Goal: Transaction & Acquisition: Purchase product/service

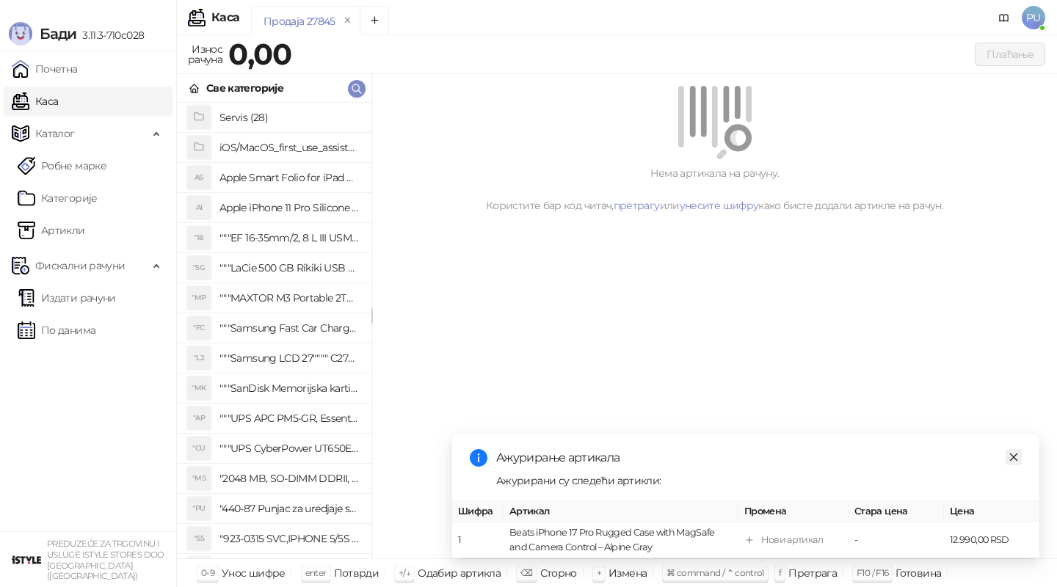
click at [1012, 463] on link "Close" at bounding box center [1014, 457] width 16 height 16
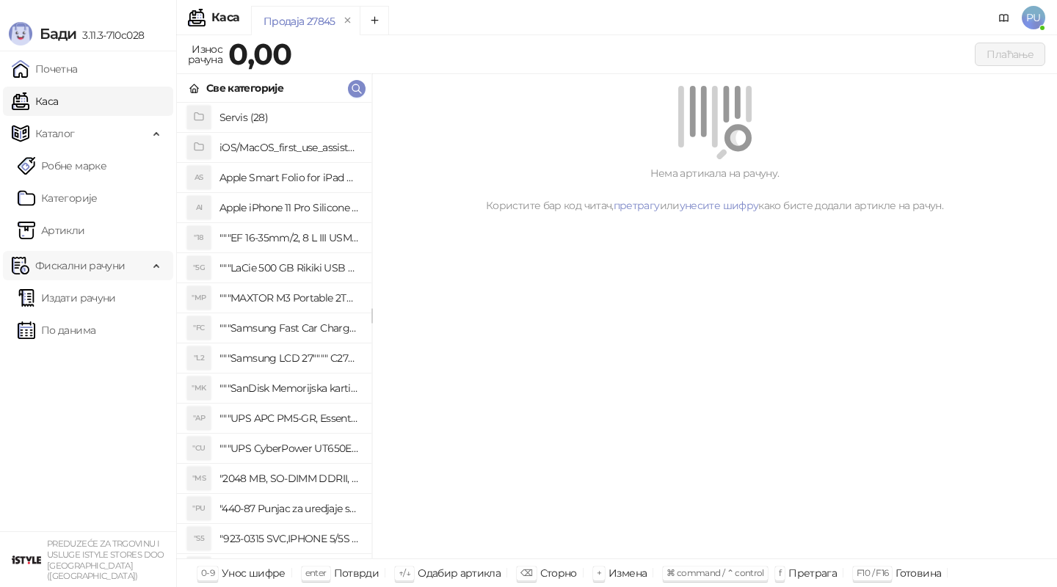
click at [107, 275] on span "Фискални рачуни" at bounding box center [80, 265] width 90 height 29
click at [105, 271] on span "Фискални рачуни" at bounding box center [80, 265] width 90 height 29
click at [92, 326] on link "По данима" at bounding box center [57, 330] width 78 height 29
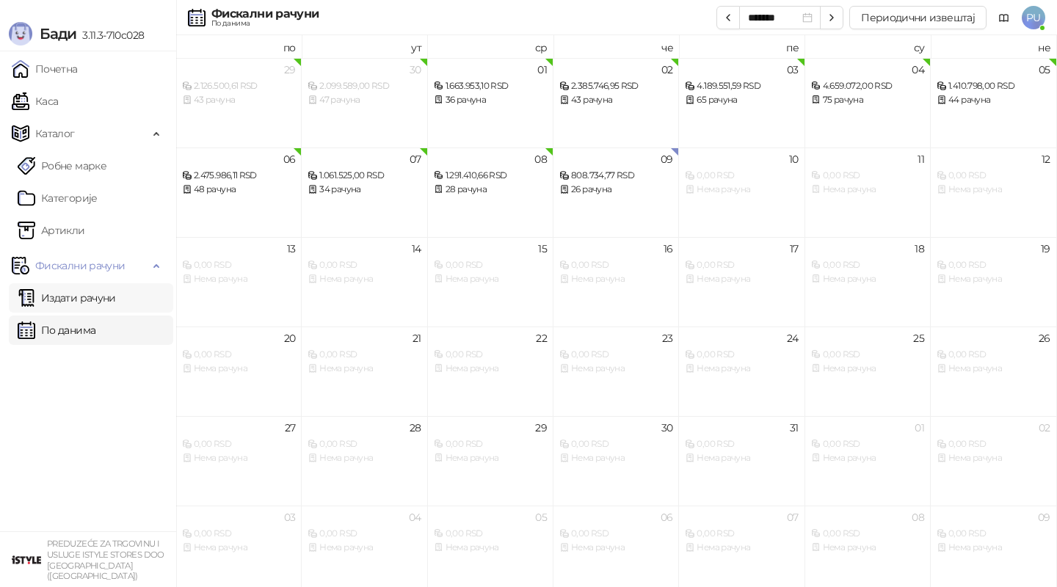
click at [116, 292] on link "Издати рачуни" at bounding box center [67, 297] width 98 height 29
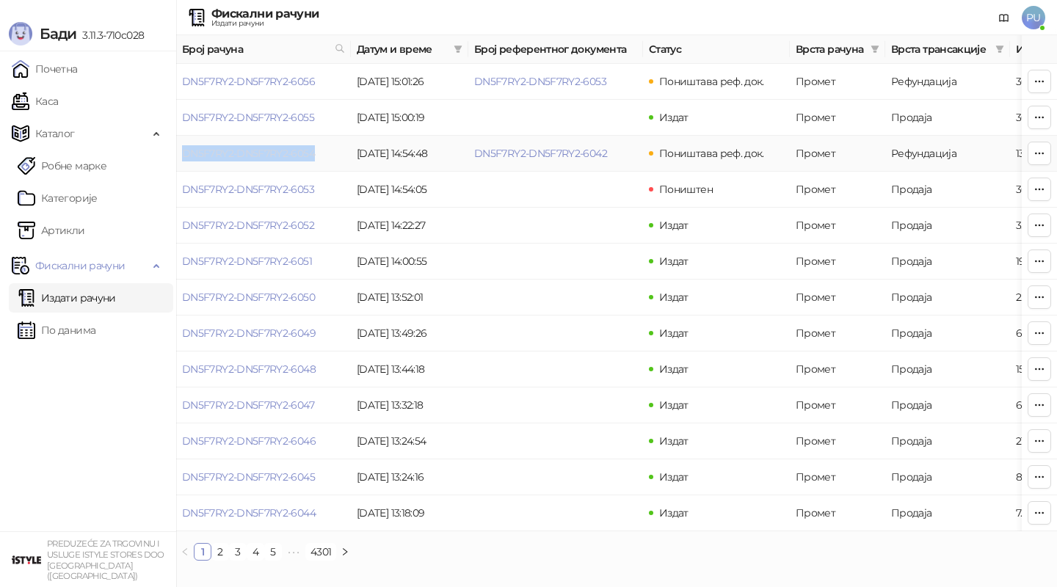
drag, startPoint x: 325, startPoint y: 153, endPoint x: 185, endPoint y: 151, distance: 140.2
click at [185, 151] on td "DN5F7RY2-DN5F7RY2-6054" at bounding box center [263, 154] width 175 height 36
copy link "DN5F7RY2-DN5F7RY2-6054"
click at [321, 80] on td "DN5F7RY2-DN5F7RY2-6056" at bounding box center [263, 82] width 175 height 36
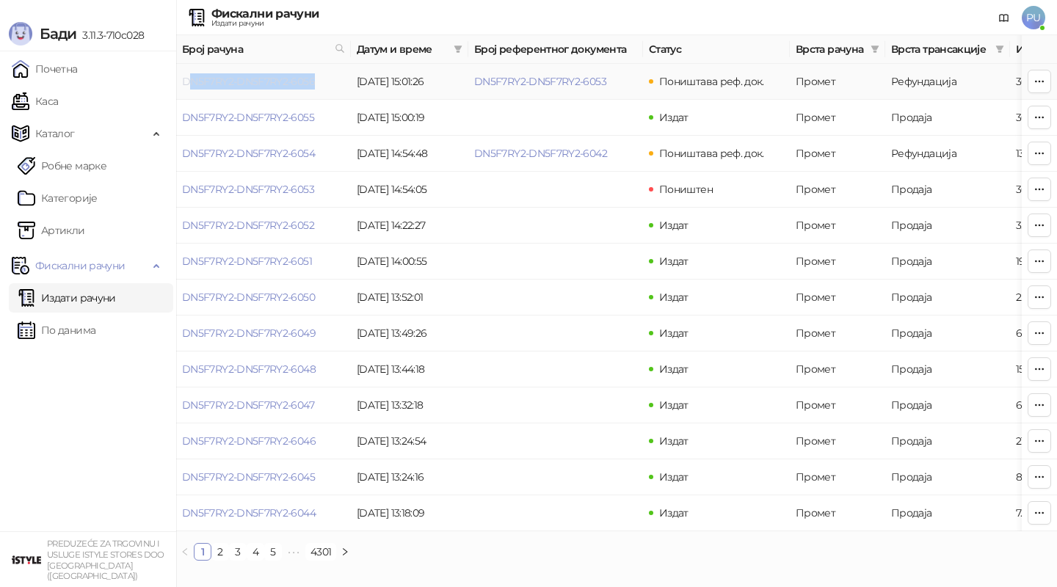
drag, startPoint x: 322, startPoint y: 80, endPoint x: 188, endPoint y: 82, distance: 134.4
click at [188, 82] on td "DN5F7RY2-DN5F7RY2-6056" at bounding box center [263, 82] width 175 height 36
click at [658, 108] on td "Издат" at bounding box center [716, 118] width 147 height 36
drag, startPoint x: 618, startPoint y: 84, endPoint x: 475, endPoint y: 85, distance: 143.2
click at [475, 85] on td "DN5F7RY2-DN5F7RY2-6053" at bounding box center [555, 82] width 175 height 36
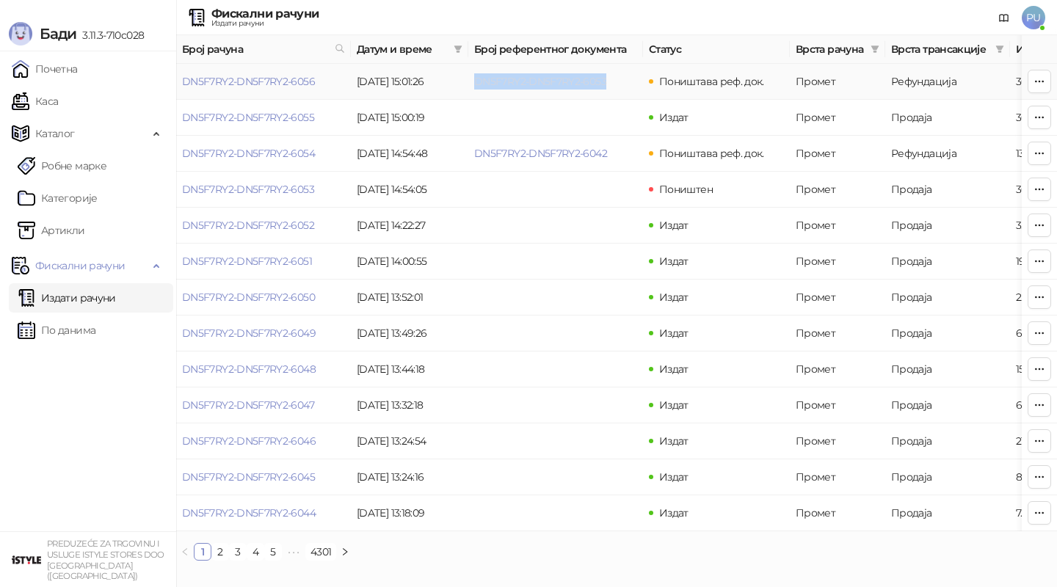
copy link "DN5F7RY2-DN5F7RY2-6053"
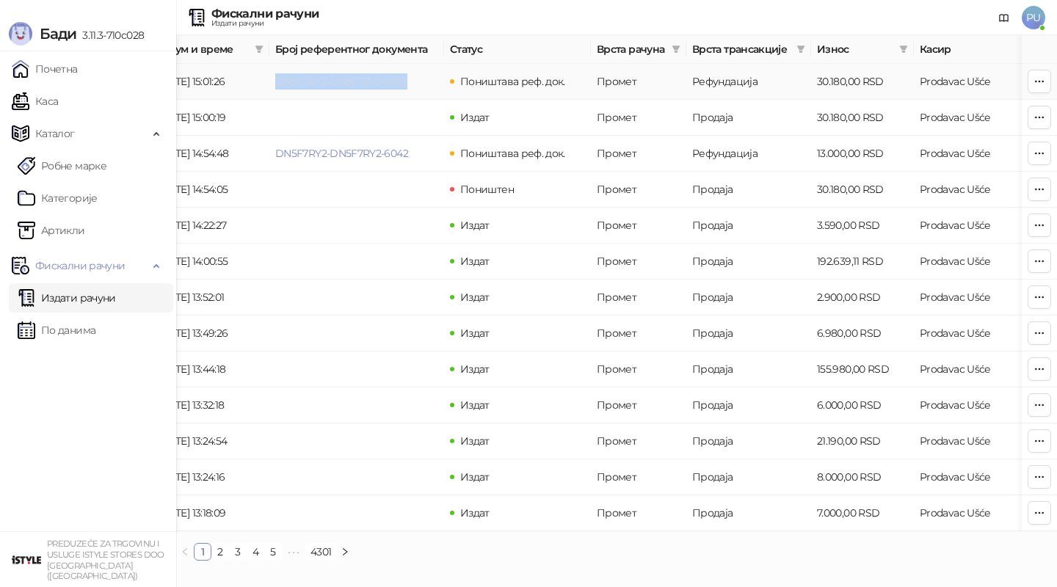
scroll to position [0, 173]
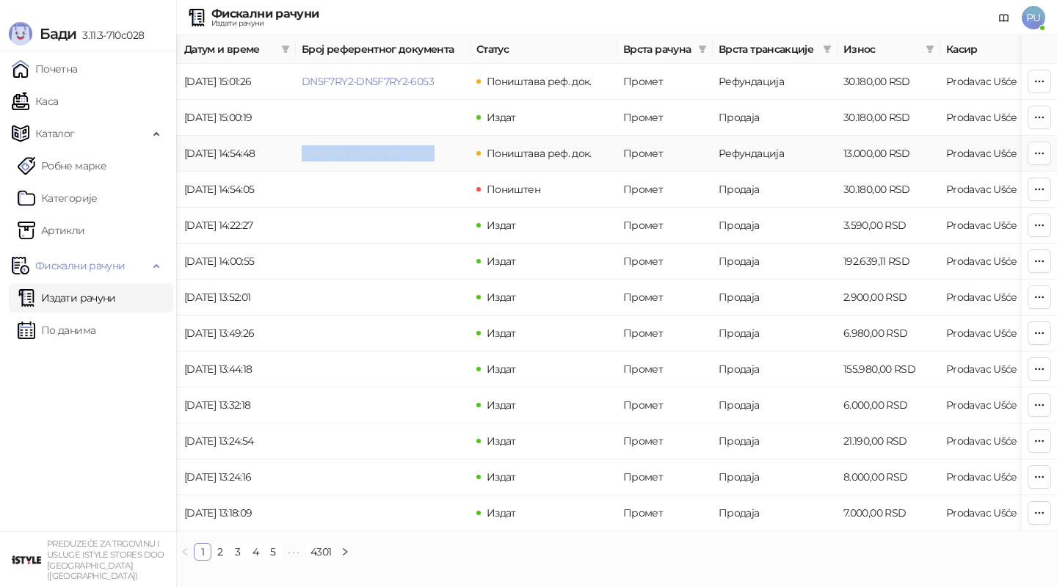
drag, startPoint x: 443, startPoint y: 152, endPoint x: 301, endPoint y: 158, distance: 141.8
click at [301, 158] on td "DN5F7RY2-DN5F7RY2-6042" at bounding box center [383, 154] width 175 height 36
copy link "DN5F7RY2-DN5F7RY2-6042"
click at [58, 106] on link "Каса" at bounding box center [35, 101] width 46 height 29
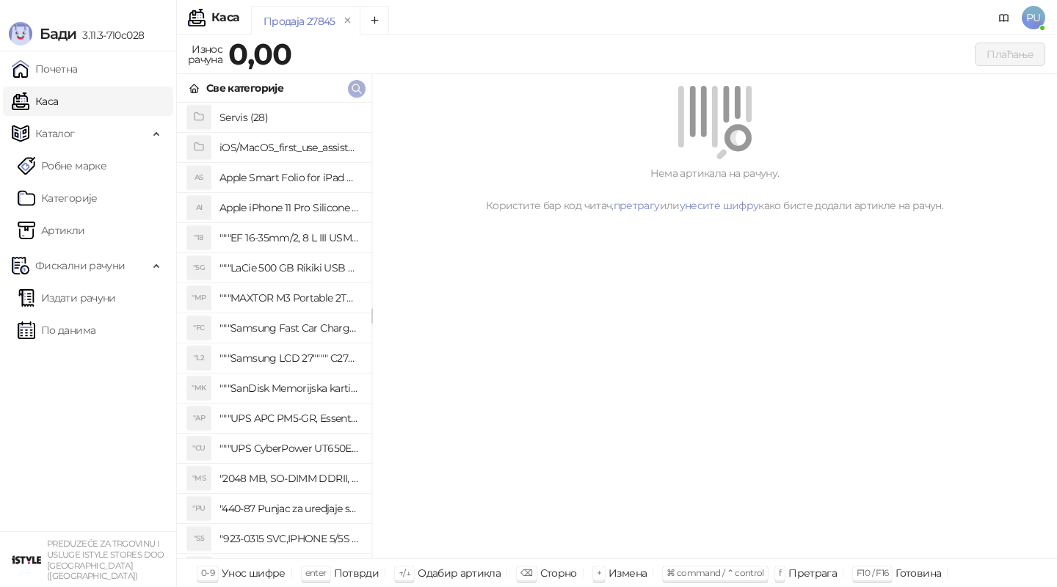
click at [348, 90] on button "button" at bounding box center [357, 89] width 18 height 18
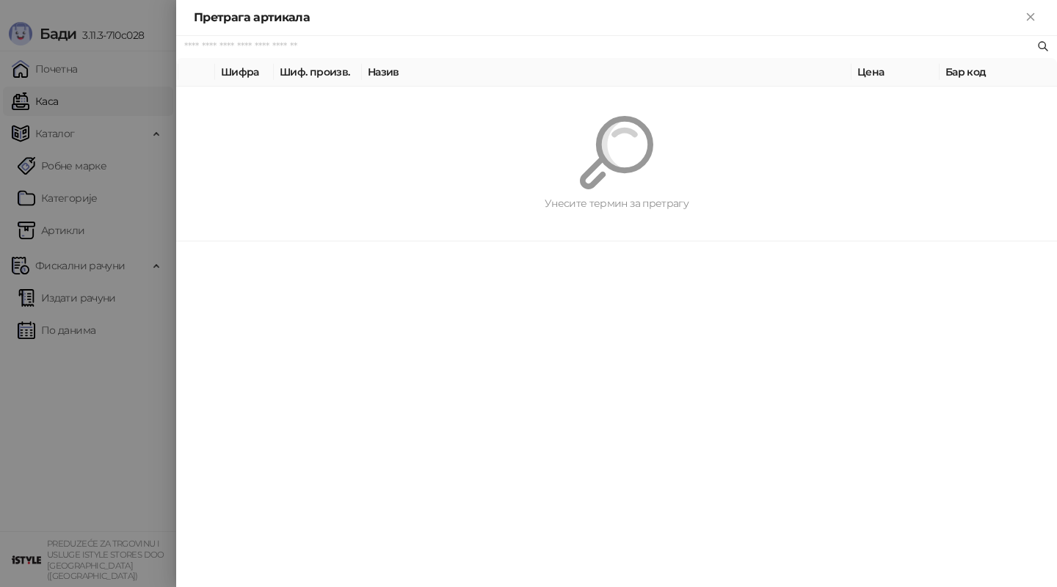
paste input "*********"
type input "*********"
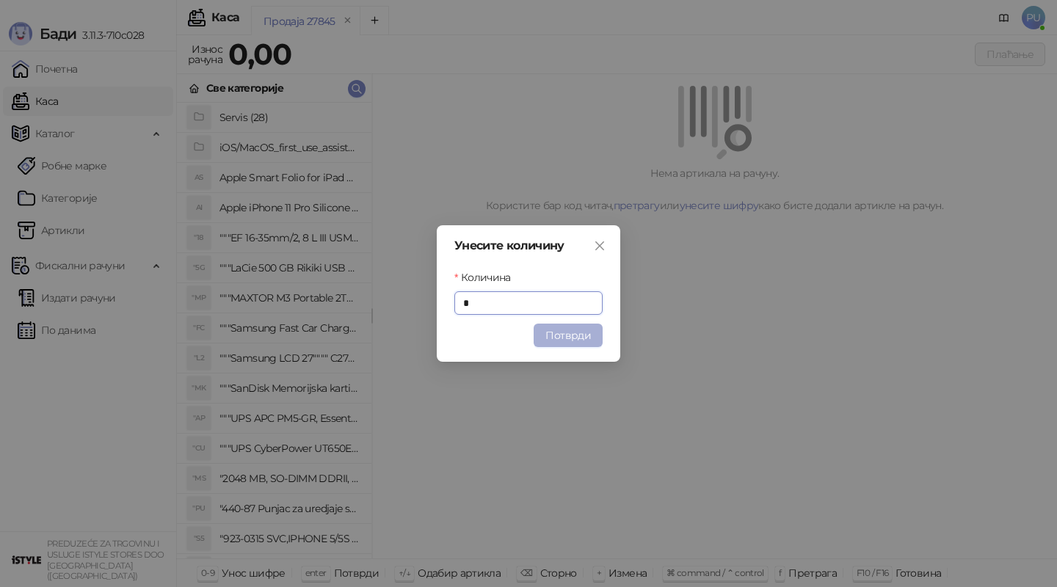
click at [568, 331] on button "Потврди" at bounding box center [568, 335] width 69 height 23
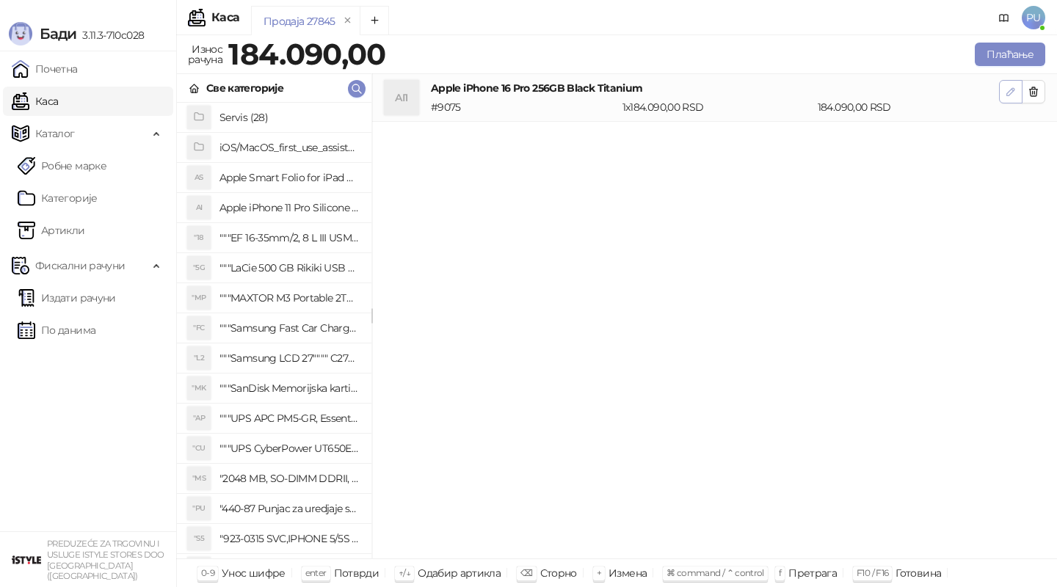
click at [1007, 92] on icon "button" at bounding box center [1010, 91] width 7 height 7
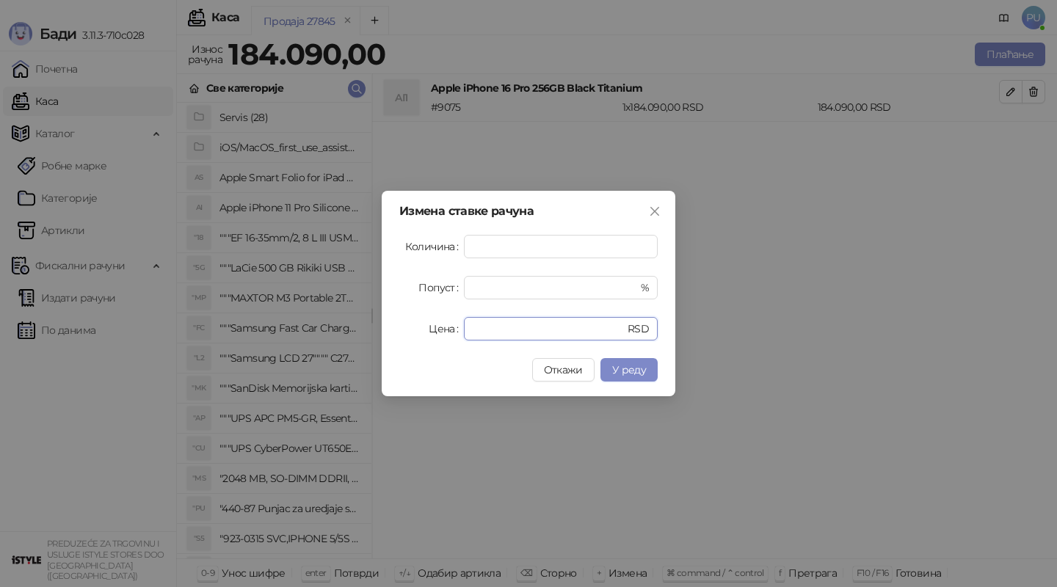
drag, startPoint x: 538, startPoint y: 335, endPoint x: 421, endPoint y: 327, distance: 117.7
click at [421, 327] on div "Цена ****** RSD" at bounding box center [528, 328] width 258 height 23
type input "******"
click at [619, 371] on span "У реду" at bounding box center [629, 369] width 34 height 13
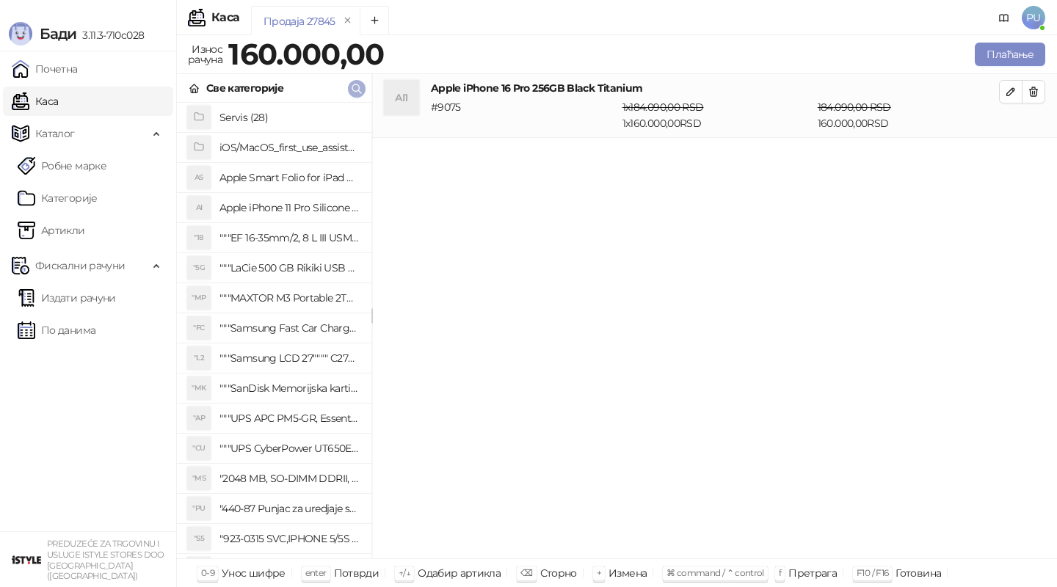
click at [354, 85] on icon "button" at bounding box center [357, 89] width 12 height 12
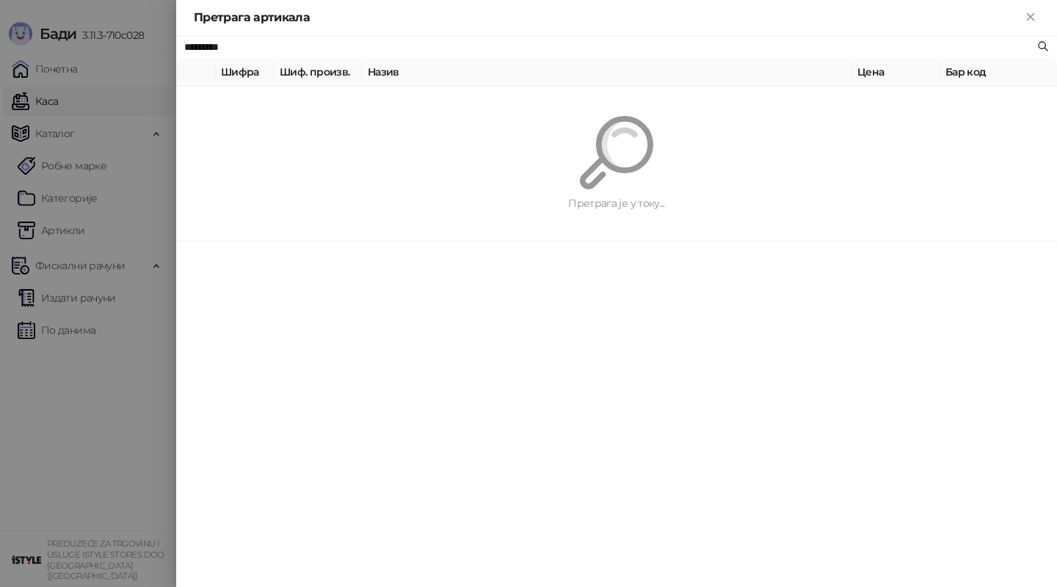
paste input "**********"
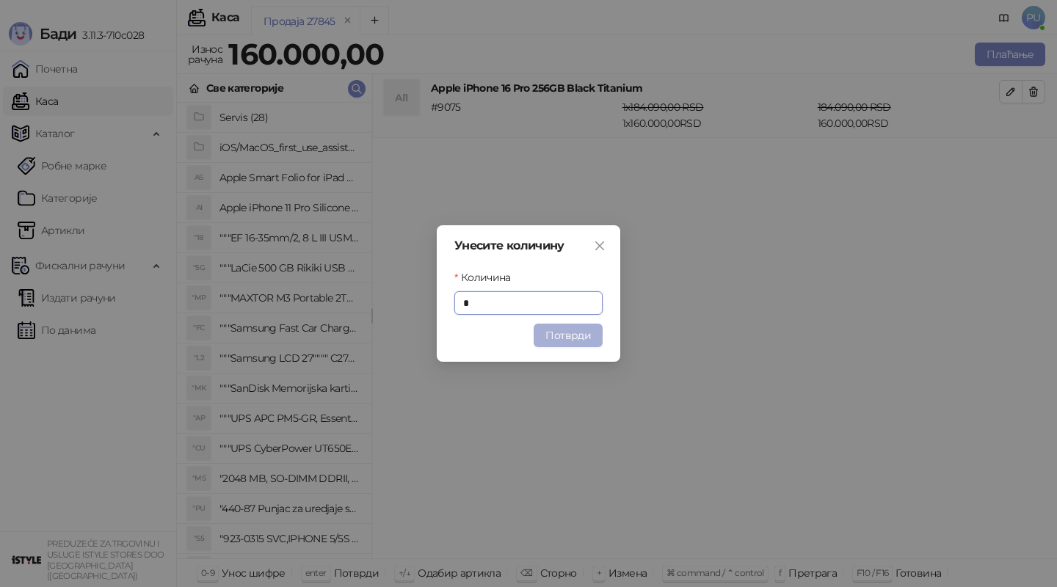
click at [550, 339] on button "Потврди" at bounding box center [568, 335] width 69 height 23
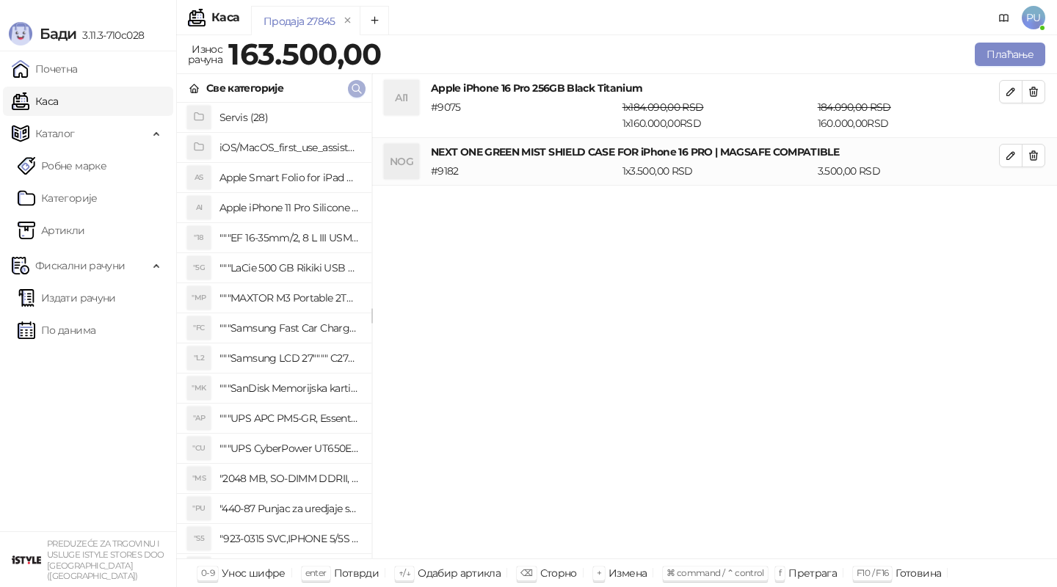
click at [356, 86] on icon "button" at bounding box center [357, 89] width 12 height 12
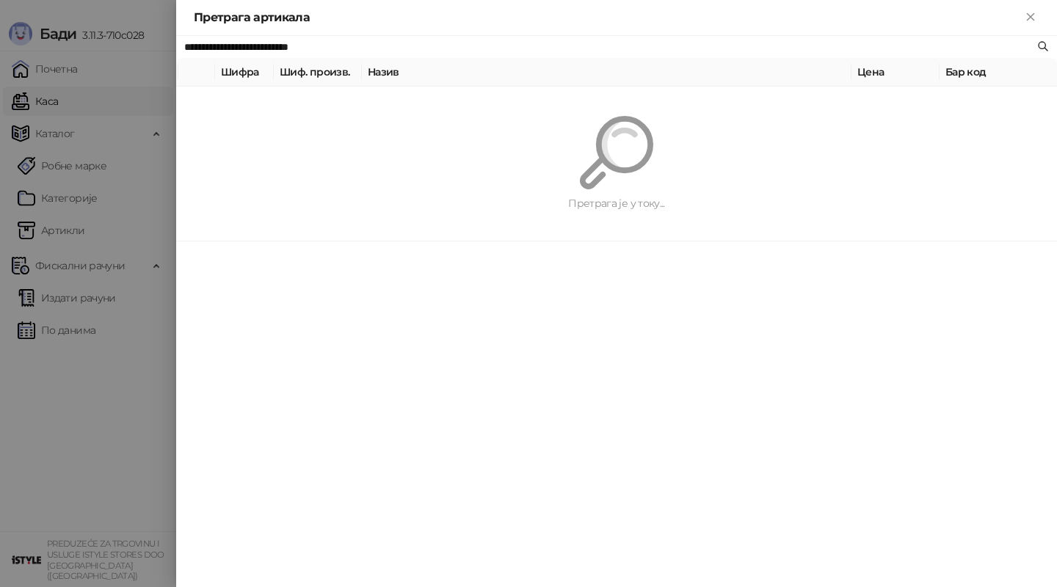
paste input "text"
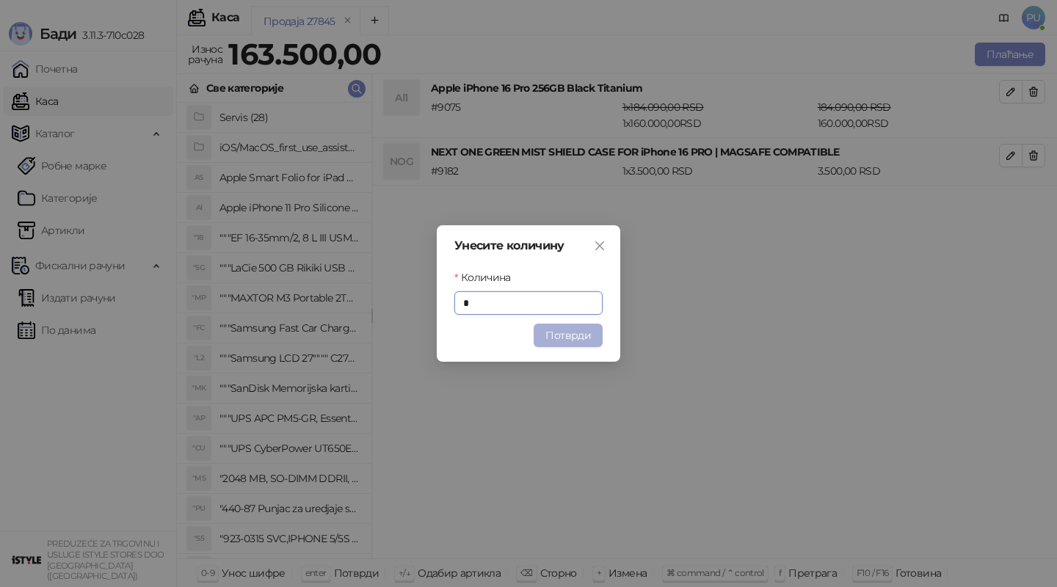
click at [576, 336] on button "Потврди" at bounding box center [568, 335] width 69 height 23
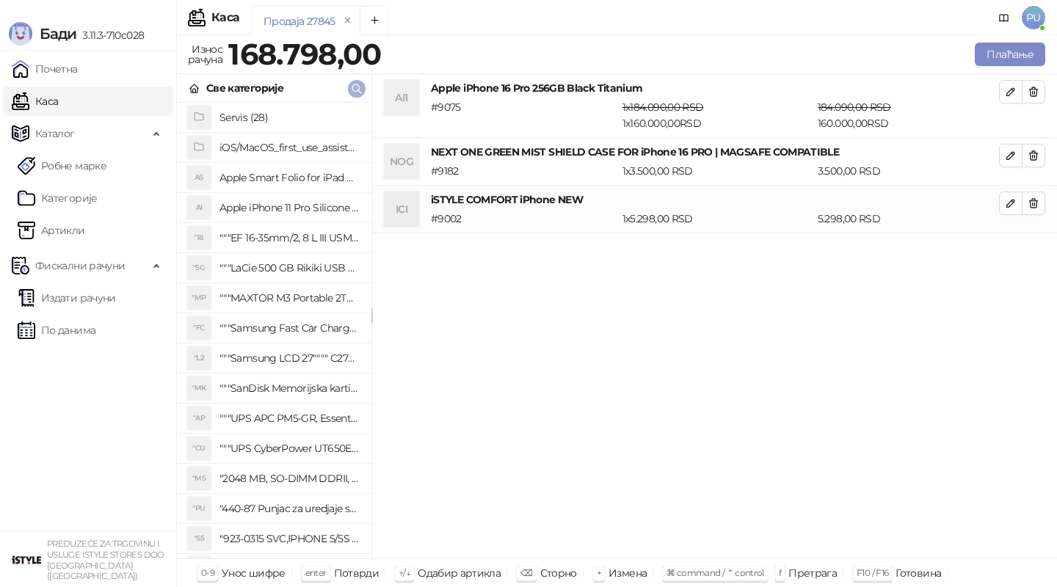
click at [358, 97] on button "button" at bounding box center [357, 89] width 18 height 18
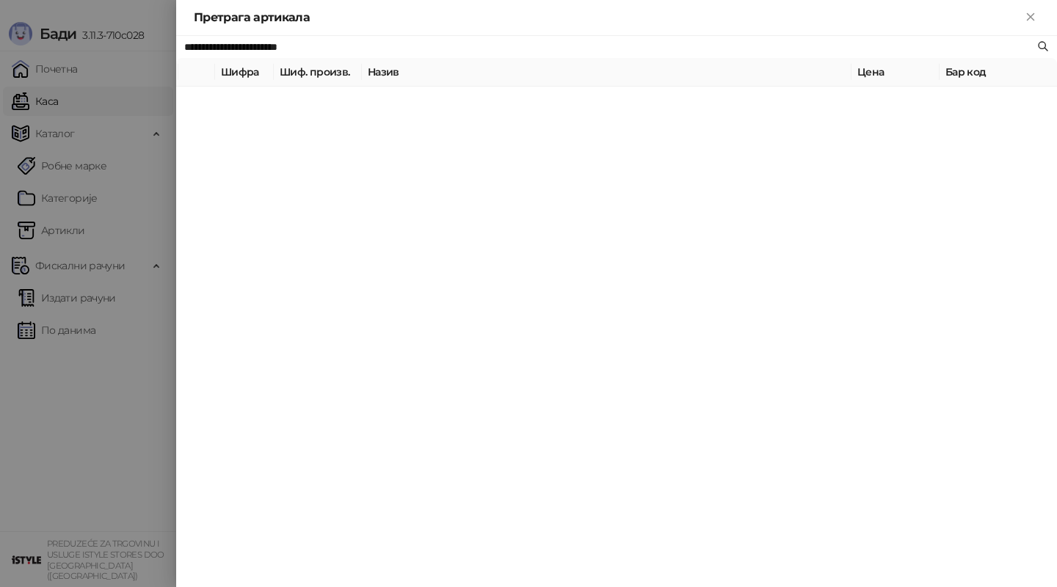
paste input "text"
type input "**********"
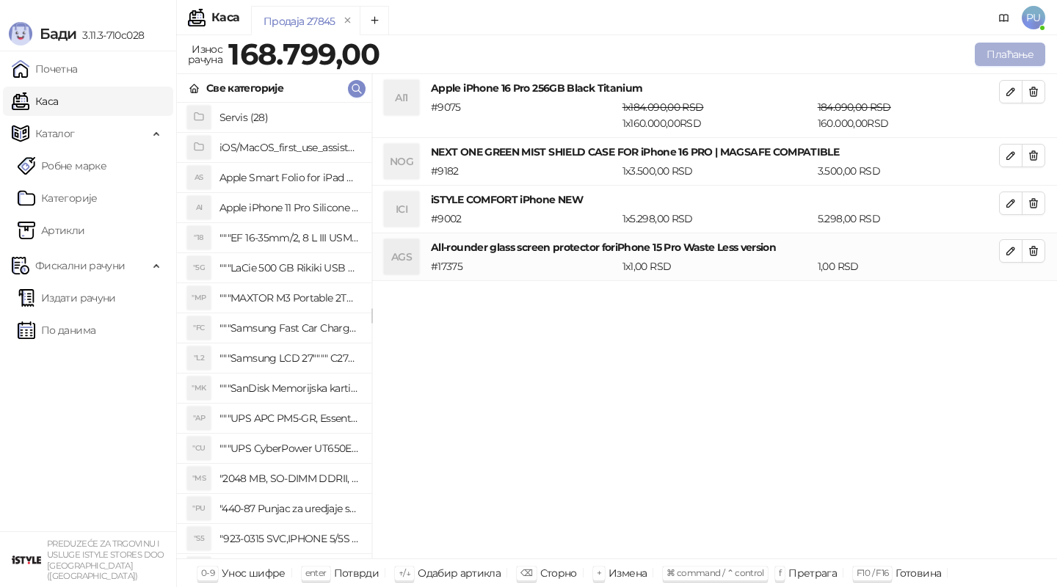
click at [1003, 57] on button "Плаћање" at bounding box center [1010, 54] width 70 height 23
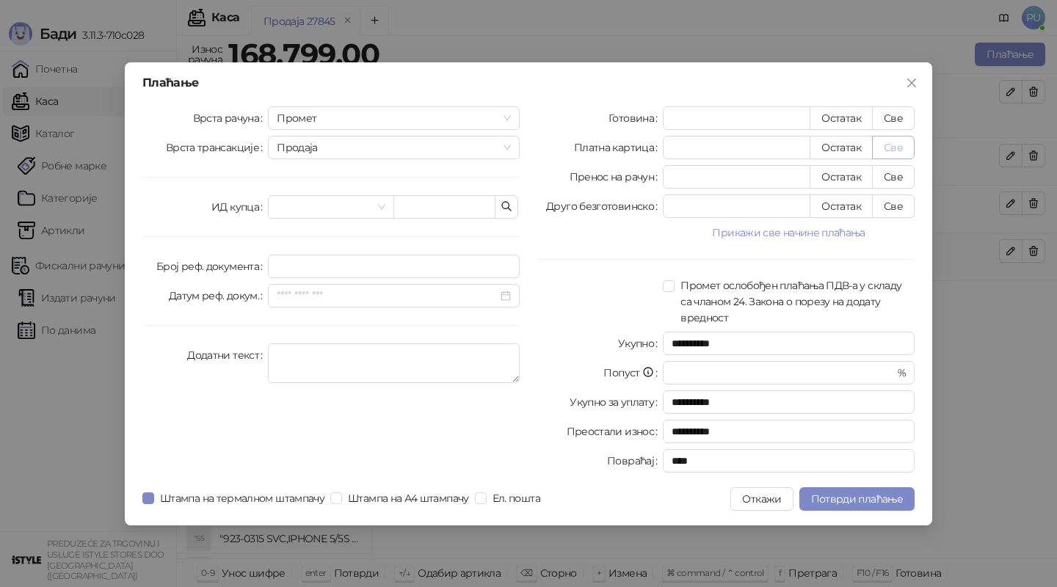
click at [894, 148] on button "Све" at bounding box center [893, 147] width 43 height 23
type input "******"
type input "****"
click at [847, 499] on span "Потврди плаћање" at bounding box center [857, 499] width 92 height 13
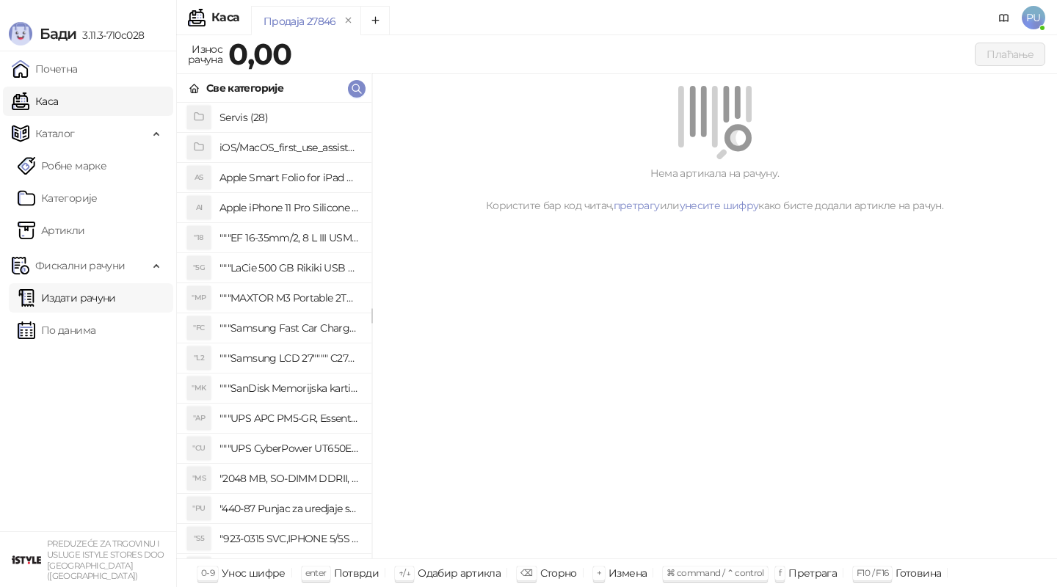
click at [103, 296] on link "Издати рачуни" at bounding box center [67, 297] width 98 height 29
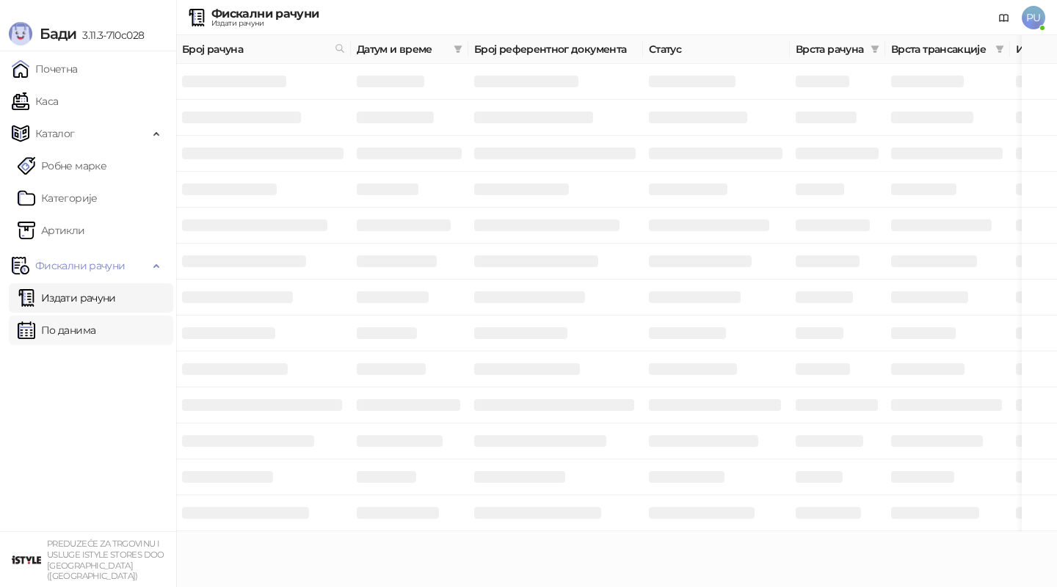
click at [80, 322] on link "По данима" at bounding box center [57, 330] width 78 height 29
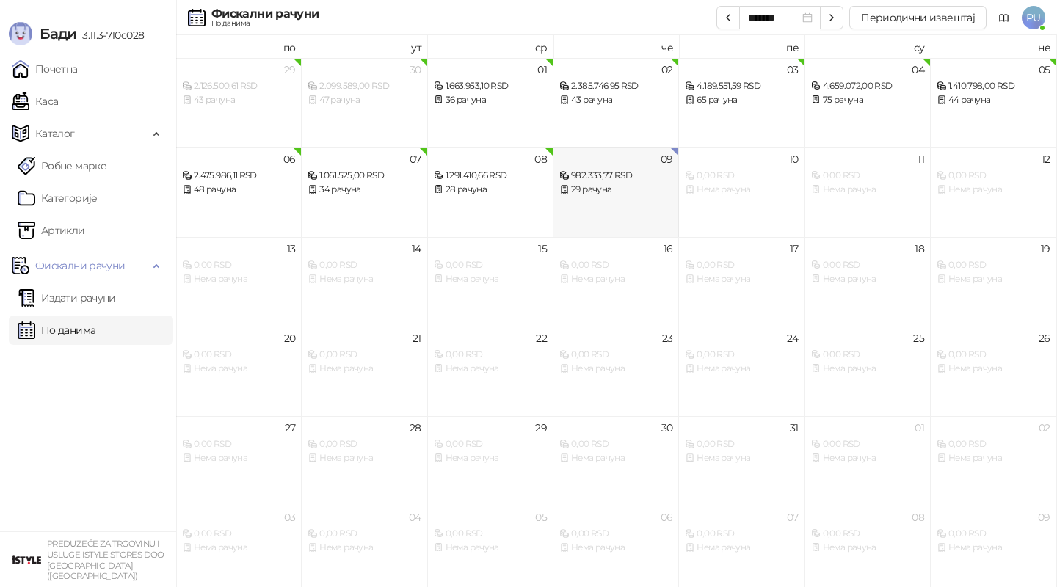
click at [592, 206] on div "09 982.333,77 RSD 29 рачуна" at bounding box center [617, 193] width 126 height 90
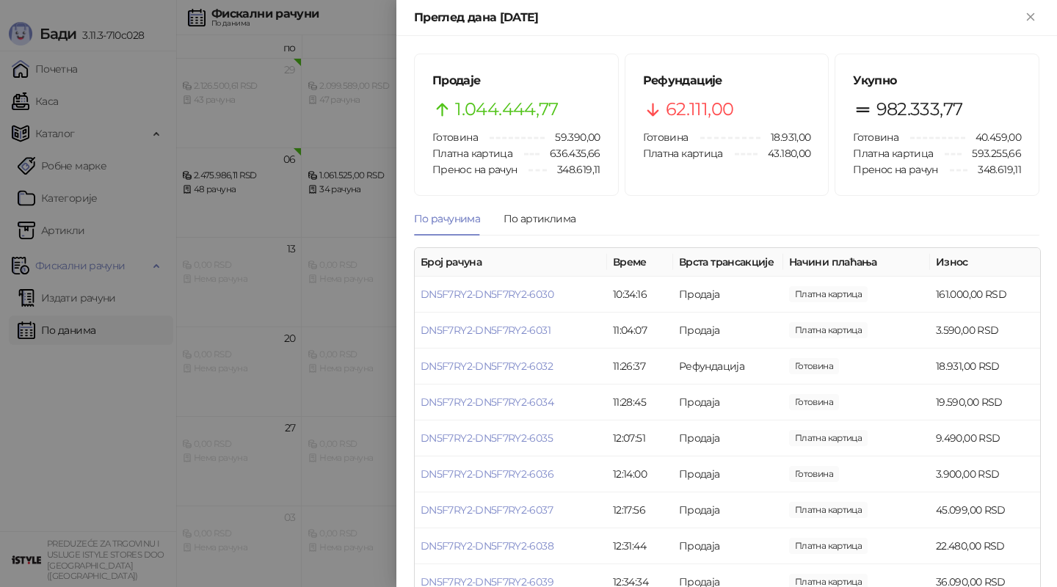
click at [57, 347] on div at bounding box center [528, 293] width 1057 height 587
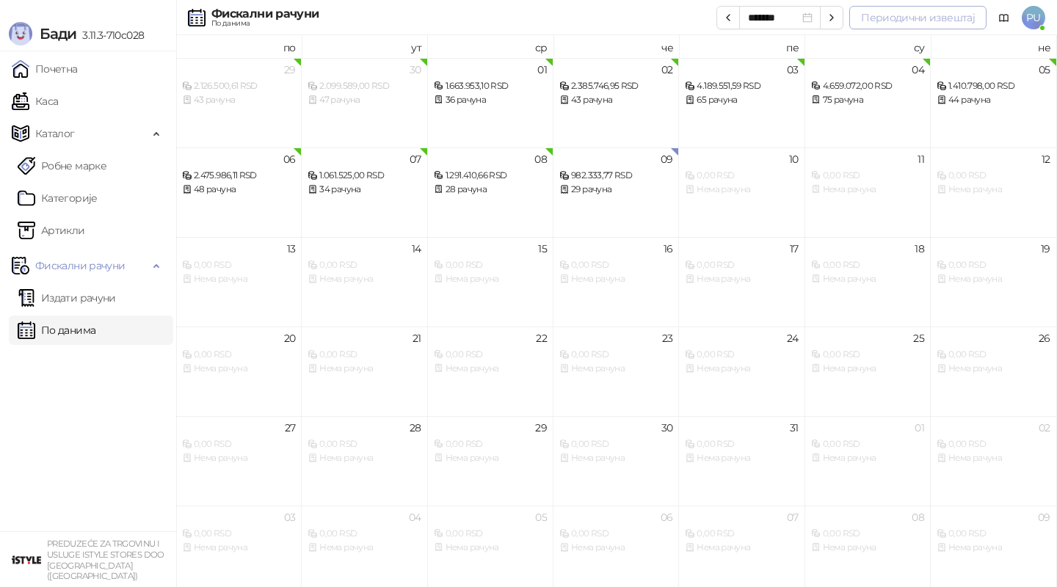
click at [921, 18] on button "Периодични извештај" at bounding box center [917, 17] width 137 height 23
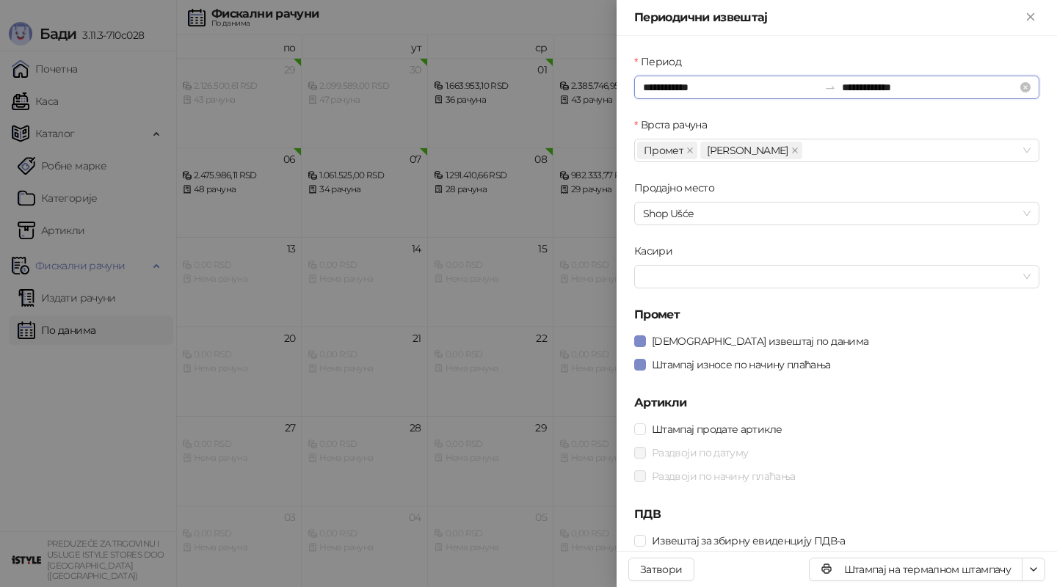
click at [666, 80] on input "**********" at bounding box center [730, 87] width 175 height 16
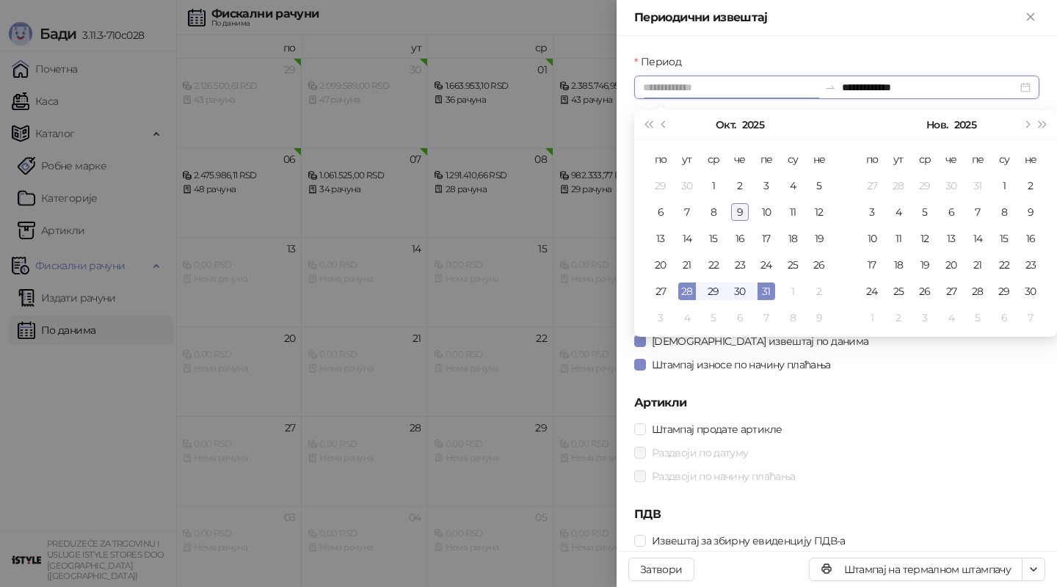
type input "**********"
click at [742, 216] on div "9" at bounding box center [740, 212] width 18 height 18
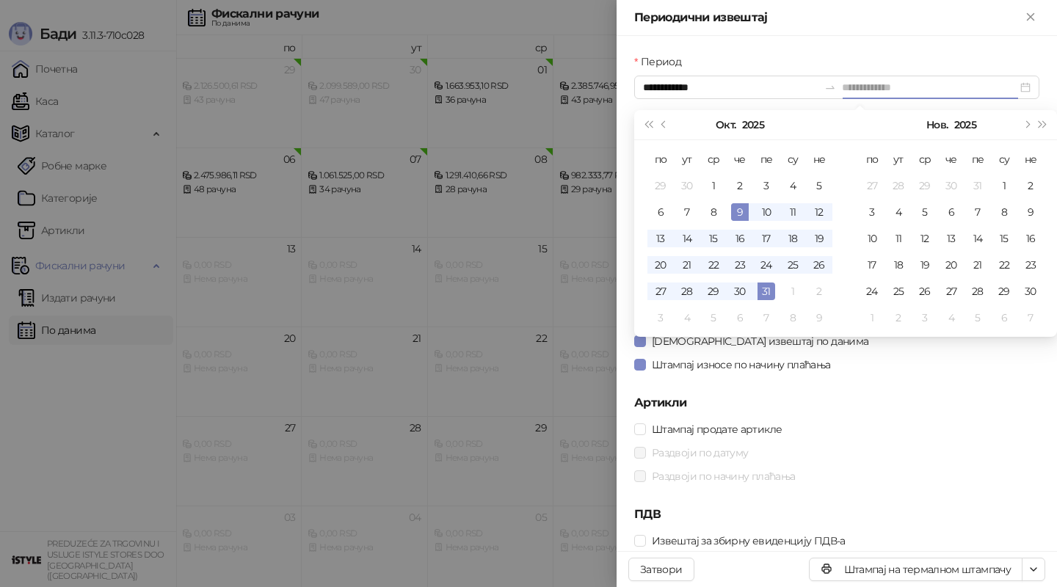
click at [742, 211] on div "9" at bounding box center [740, 212] width 18 height 18
type input "**********"
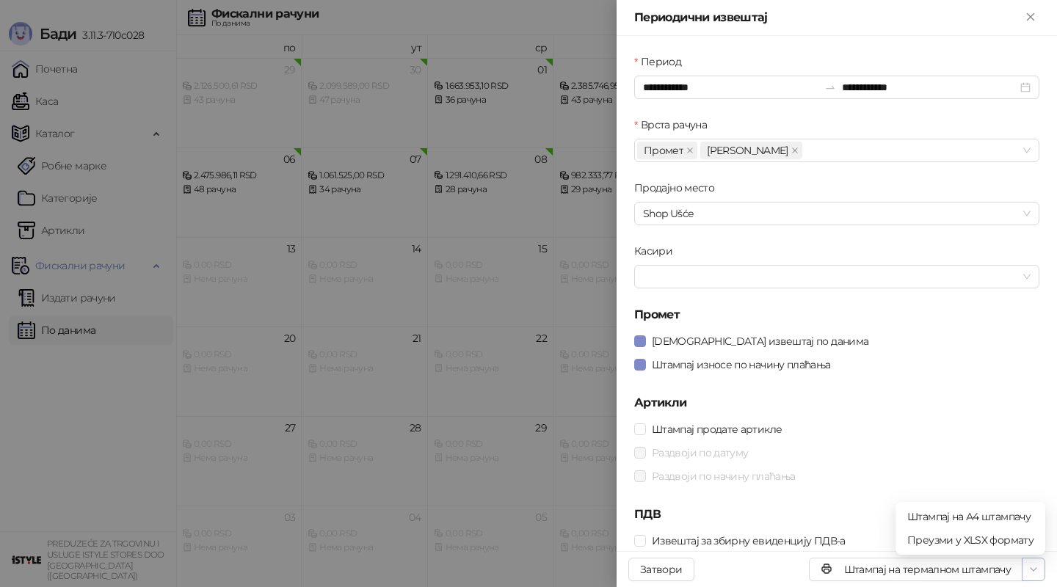
click at [1034, 569] on icon "button" at bounding box center [1034, 569] width 6 height 3
click at [957, 516] on span "Штампај на А4 штампачу" at bounding box center [970, 517] width 126 height 16
click at [399, 278] on div at bounding box center [528, 293] width 1057 height 587
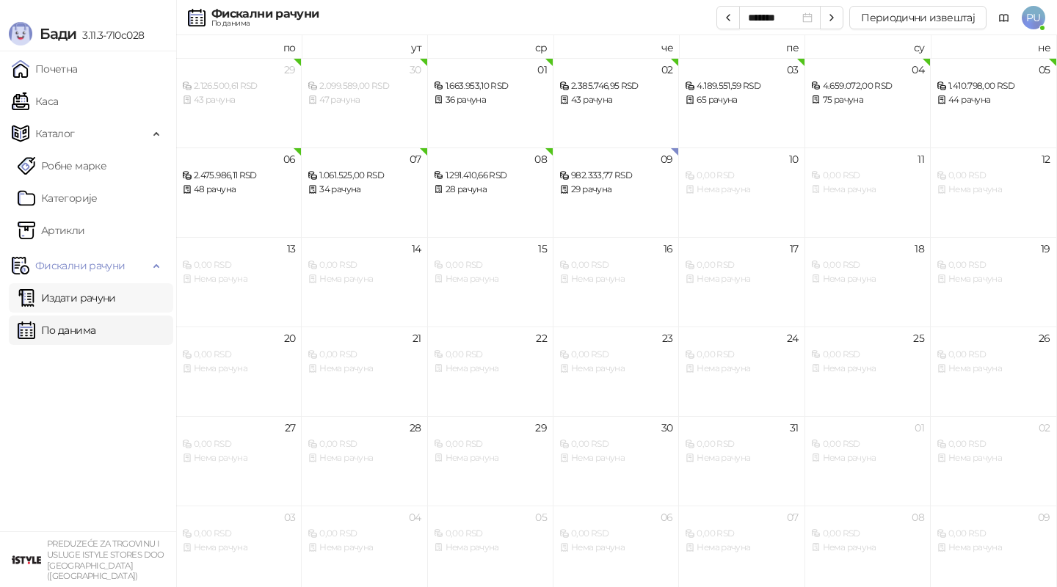
click at [116, 302] on link "Издати рачуни" at bounding box center [67, 297] width 98 height 29
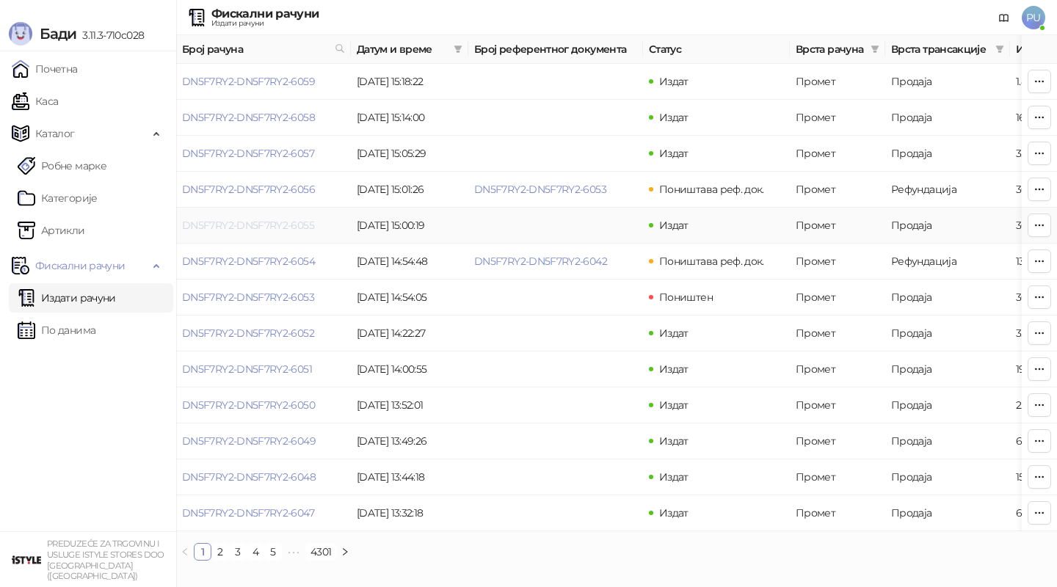
click at [264, 224] on link "DN5F7RY2-DN5F7RY2-6055" at bounding box center [248, 225] width 132 height 13
click at [258, 222] on link "DN5F7RY2-DN5F7RY2-6055" at bounding box center [248, 225] width 132 height 13
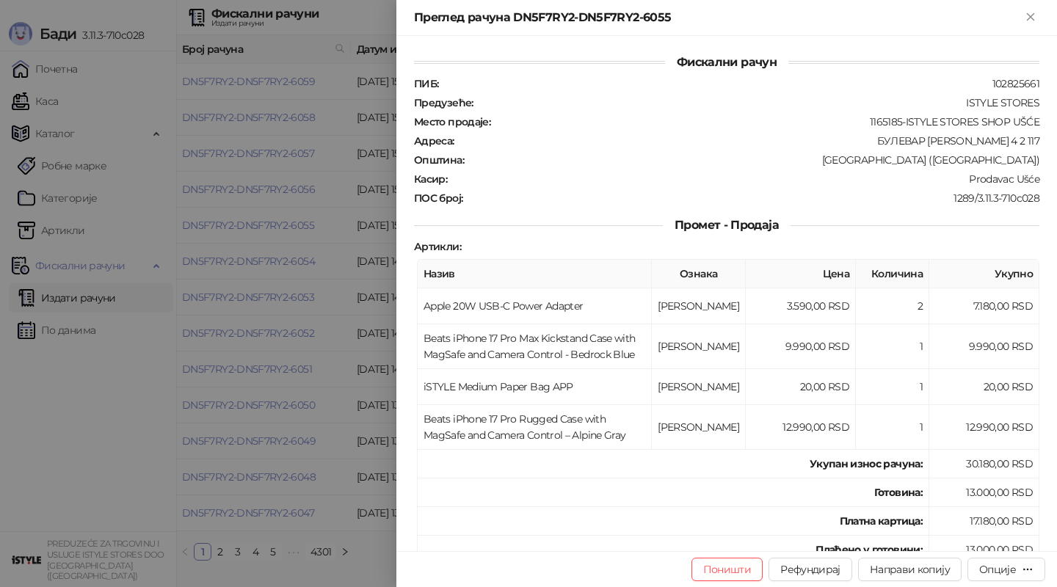
click at [299, 410] on div at bounding box center [528, 293] width 1057 height 587
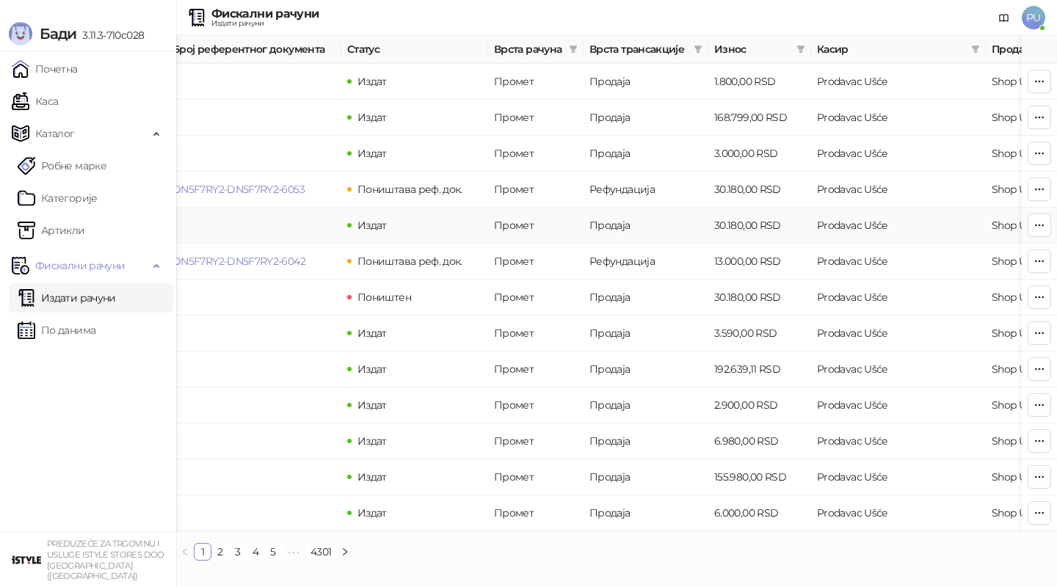
scroll to position [0, 338]
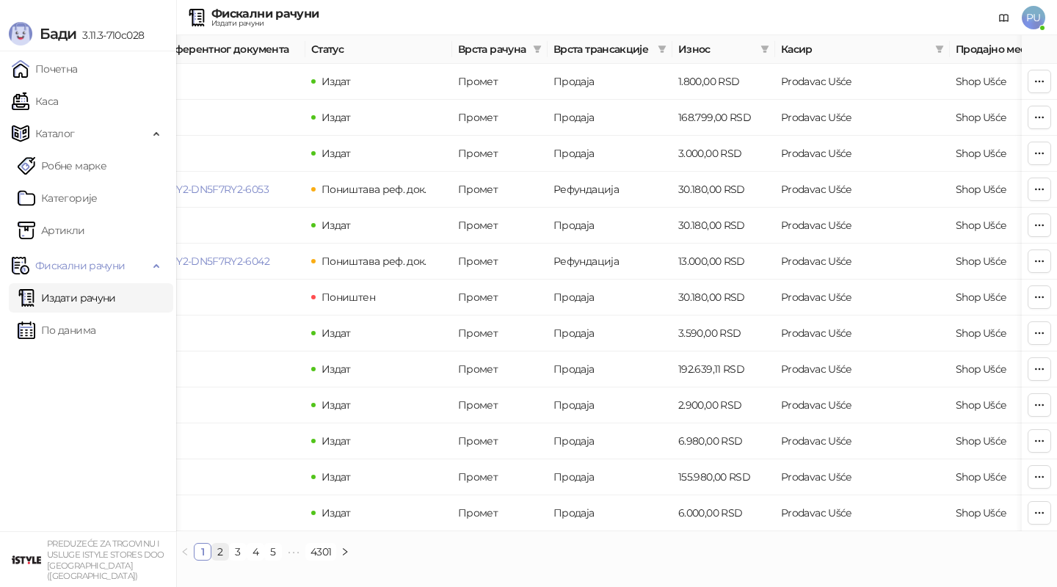
click at [226, 552] on link "2" at bounding box center [220, 552] width 16 height 16
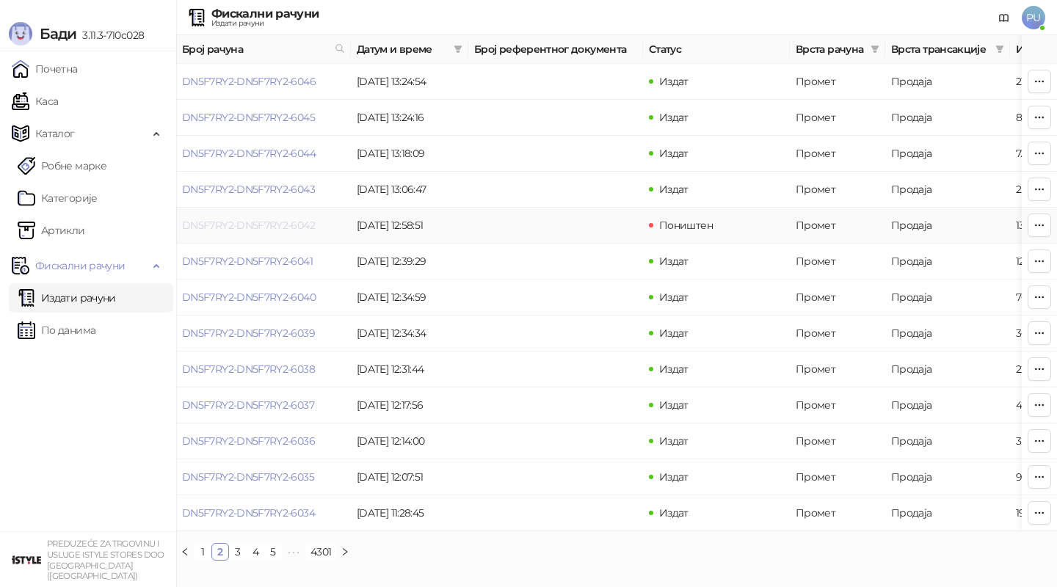
click at [239, 222] on link "DN5F7RY2-DN5F7RY2-6042" at bounding box center [248, 225] width 133 height 13
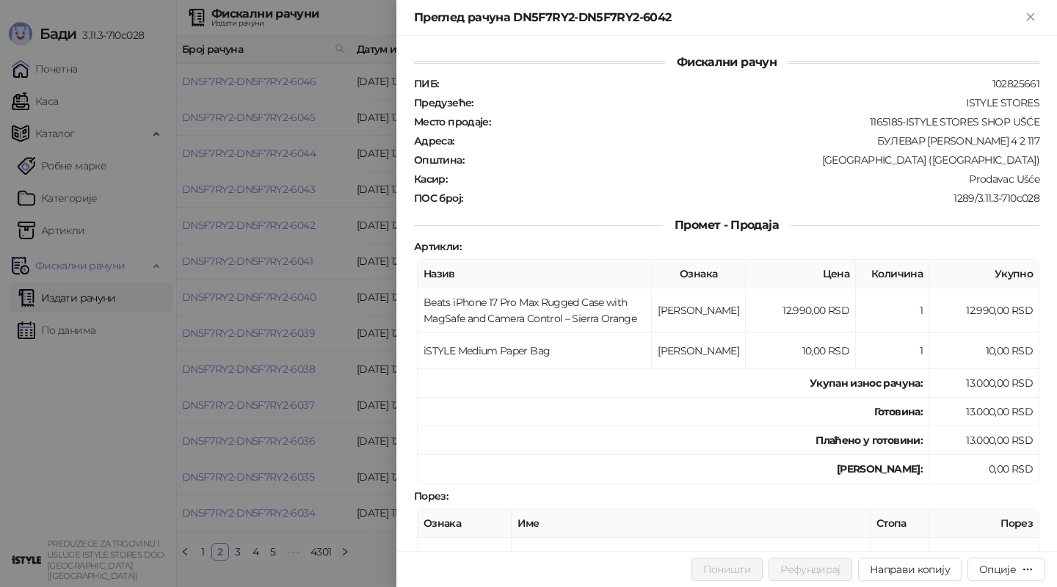
click at [296, 360] on div at bounding box center [528, 293] width 1057 height 587
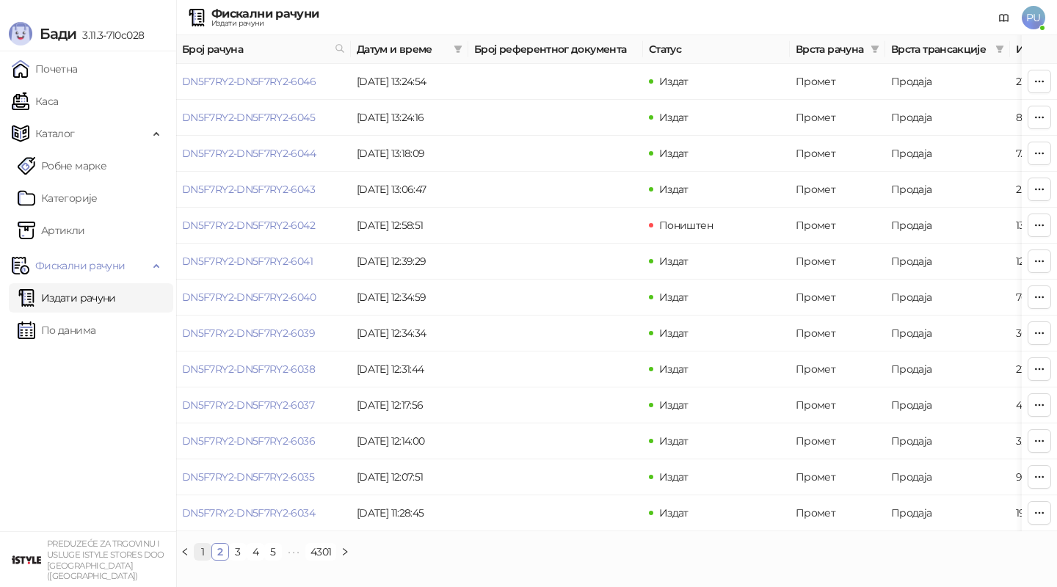
click at [203, 552] on link "1" at bounding box center [203, 552] width 16 height 16
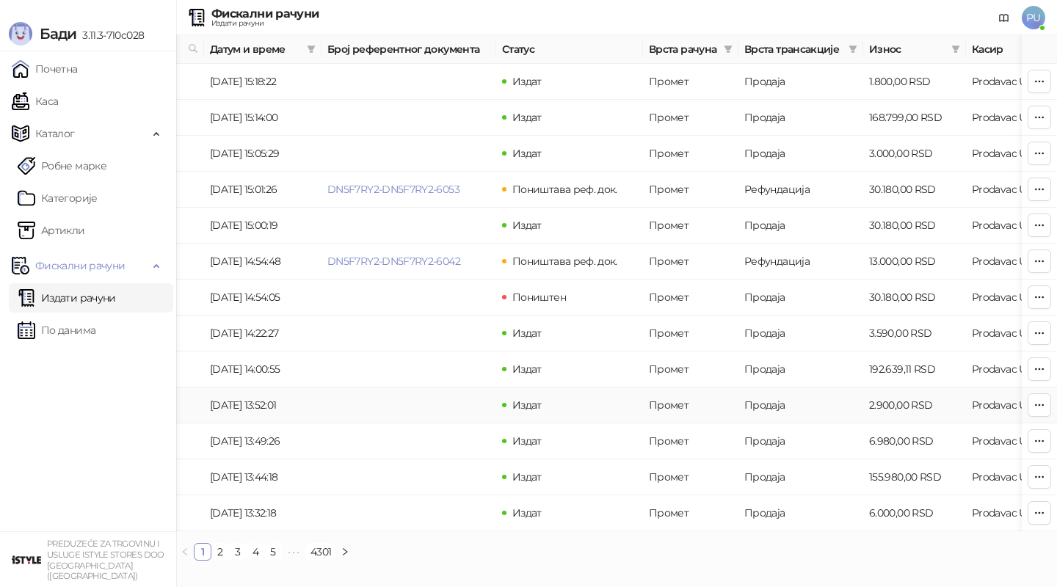
scroll to position [0, 148]
click at [422, 261] on link "DN5F7RY2-DN5F7RY2-6042" at bounding box center [392, 261] width 133 height 13
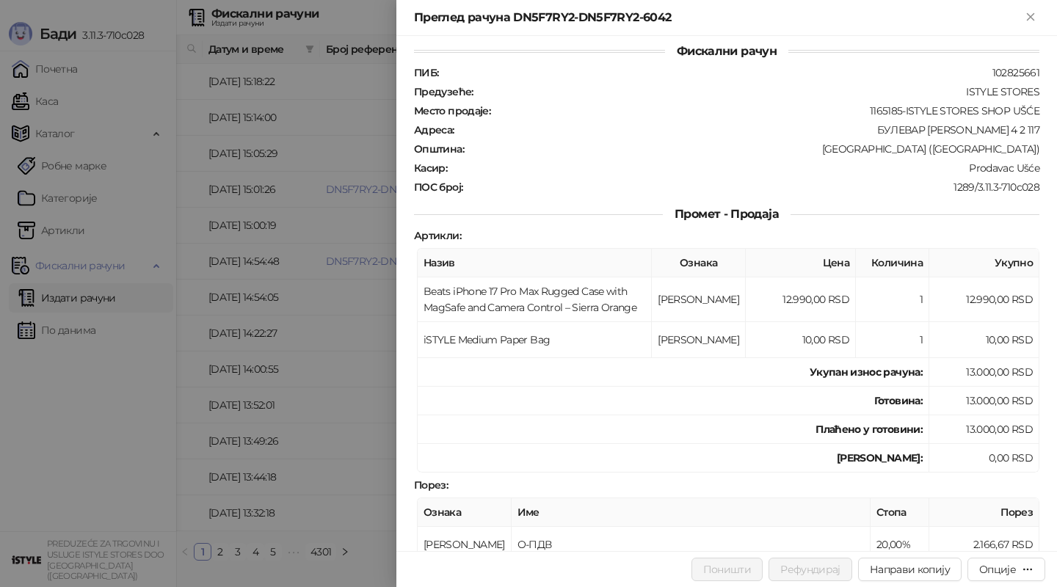
scroll to position [12, 0]
click at [1038, 20] on button "Close" at bounding box center [1031, 18] width 18 height 18
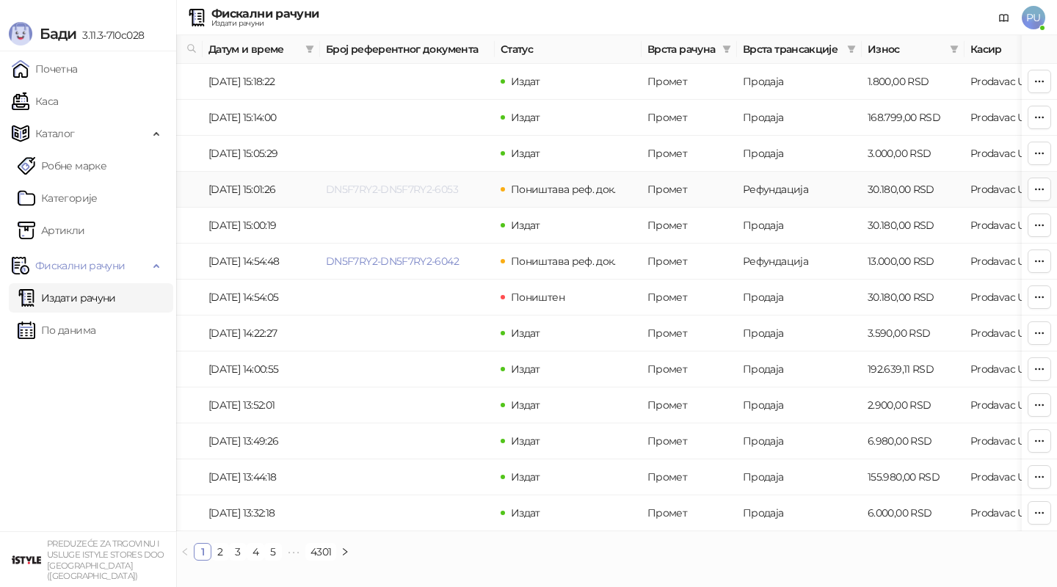
click at [447, 187] on link "DN5F7RY2-DN5F7RY2-6053" at bounding box center [392, 189] width 132 height 13
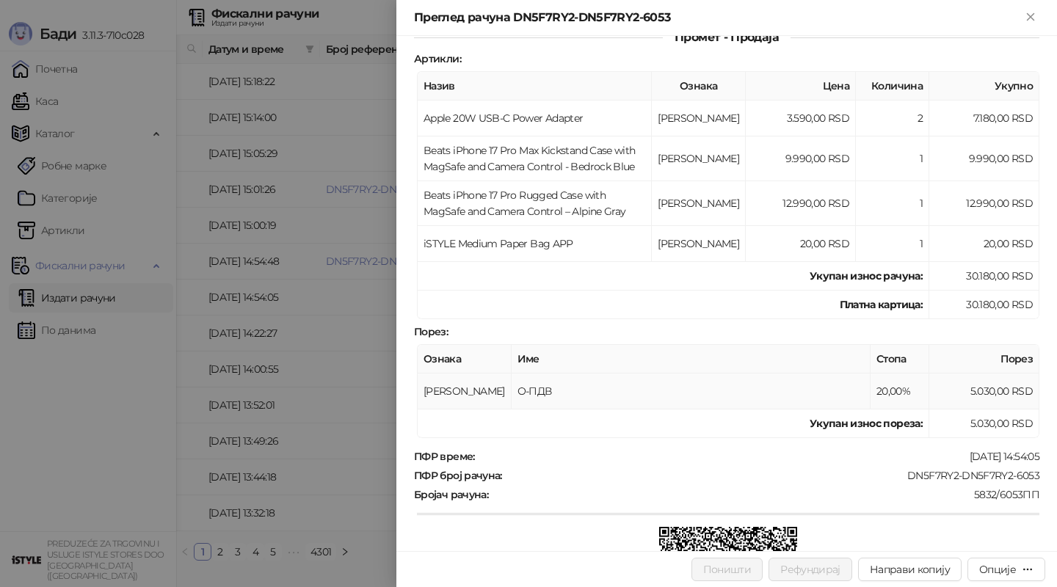
scroll to position [203, 0]
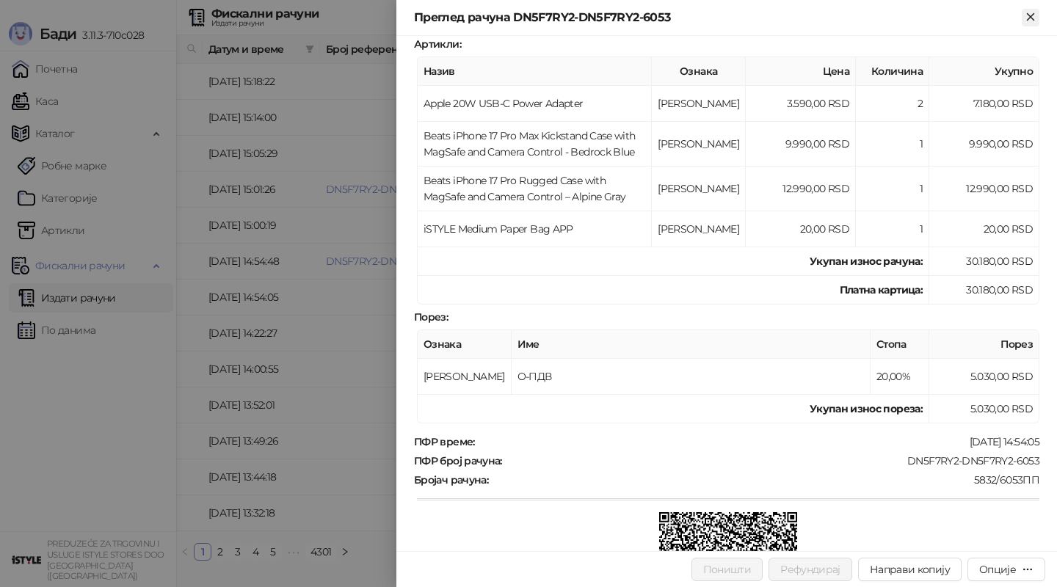
click at [1030, 21] on icon "Close" at bounding box center [1030, 16] width 13 height 13
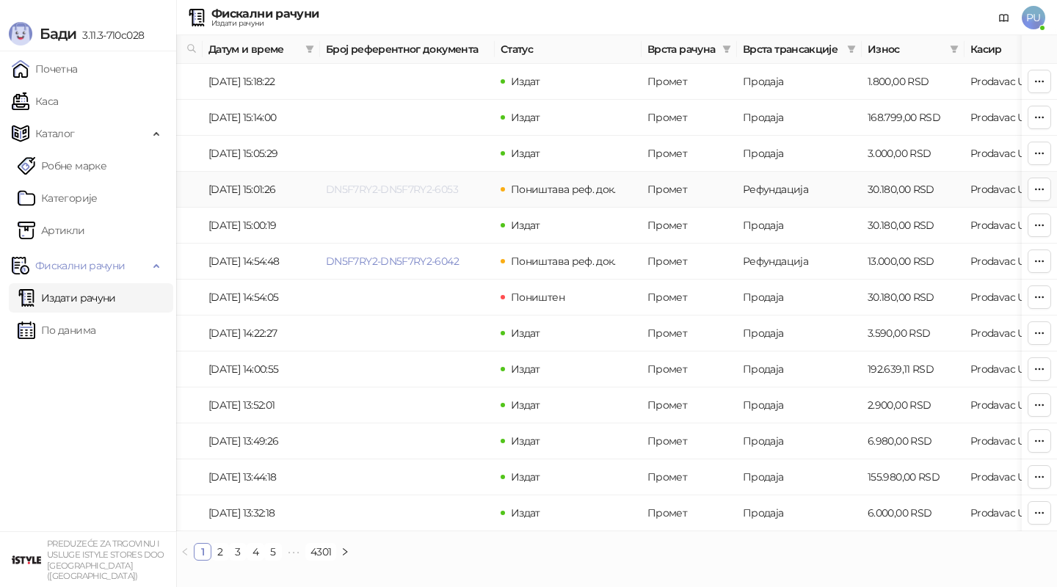
click at [415, 191] on link "DN5F7RY2-DN5F7RY2-6053" at bounding box center [392, 189] width 132 height 13
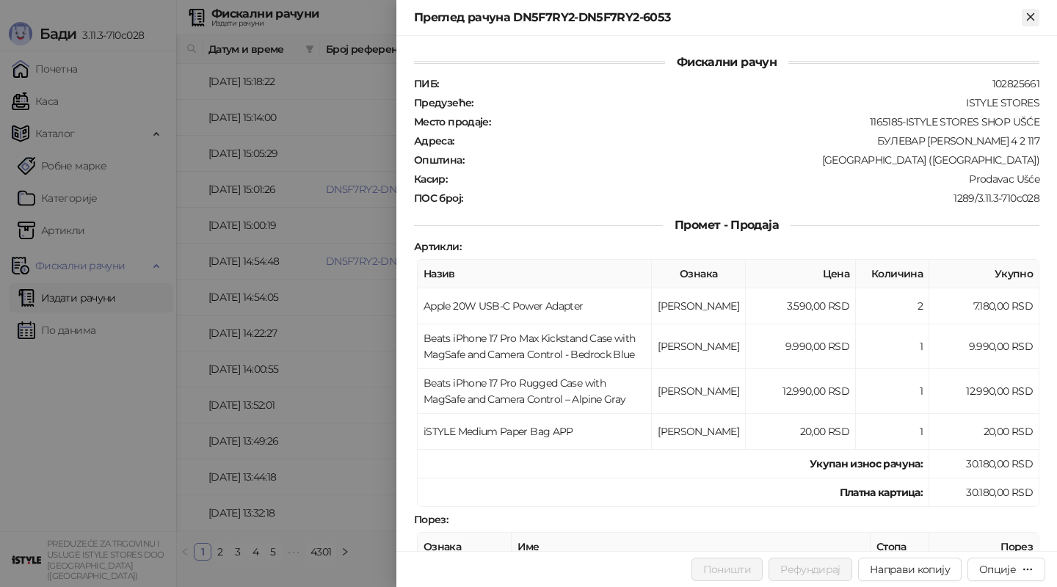
click at [1032, 15] on icon "Close" at bounding box center [1030, 16] width 7 height 7
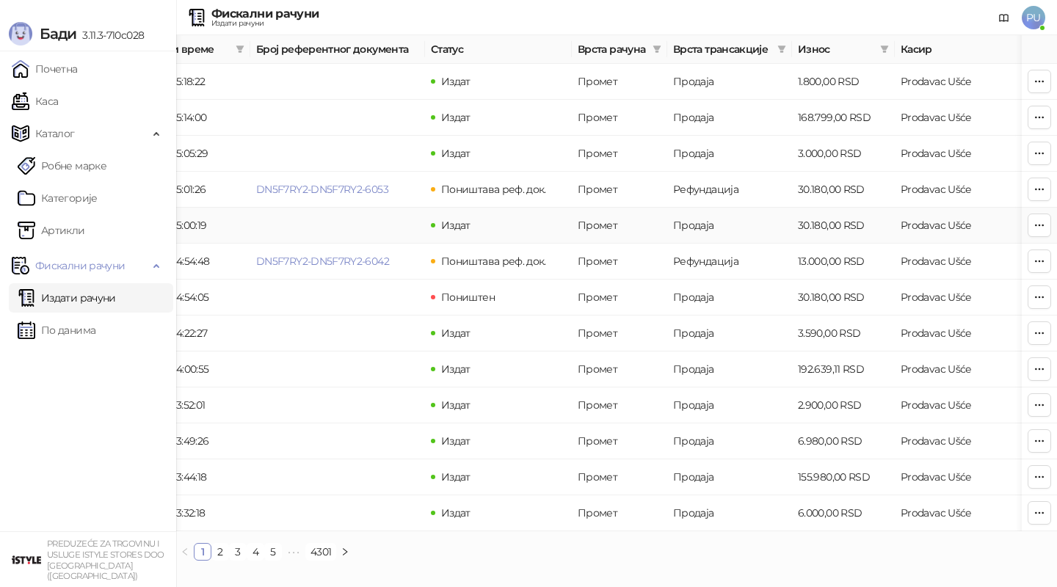
scroll to position [0, 43]
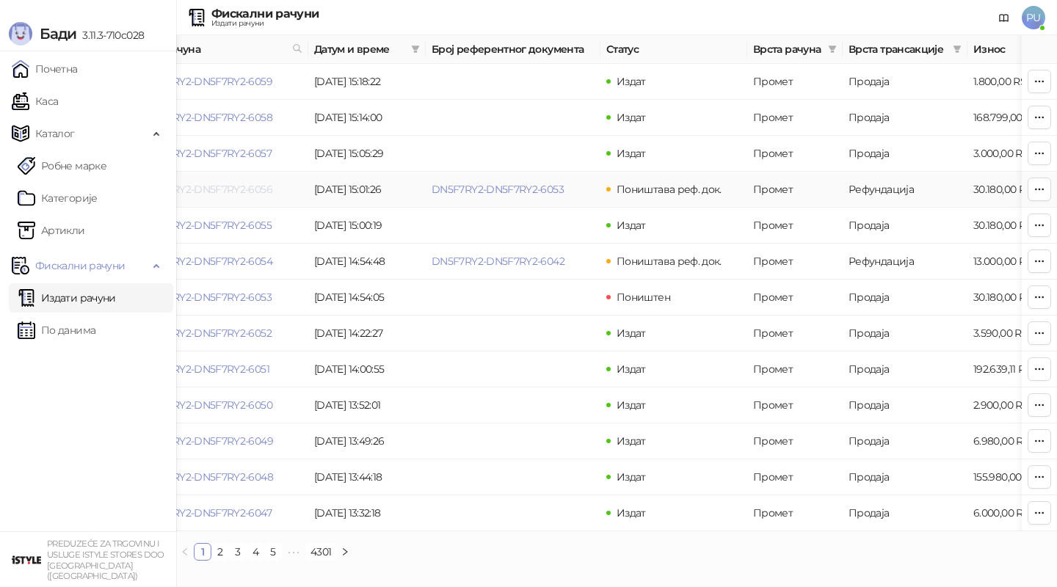
click at [260, 189] on link "DN5F7RY2-DN5F7RY2-6056" at bounding box center [205, 189] width 133 height 13
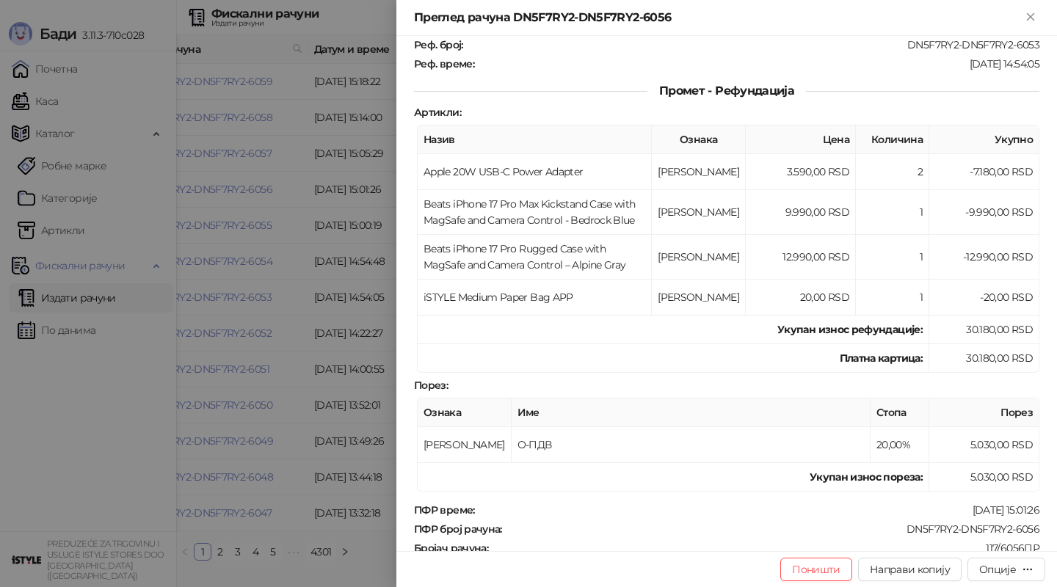
scroll to position [200, 0]
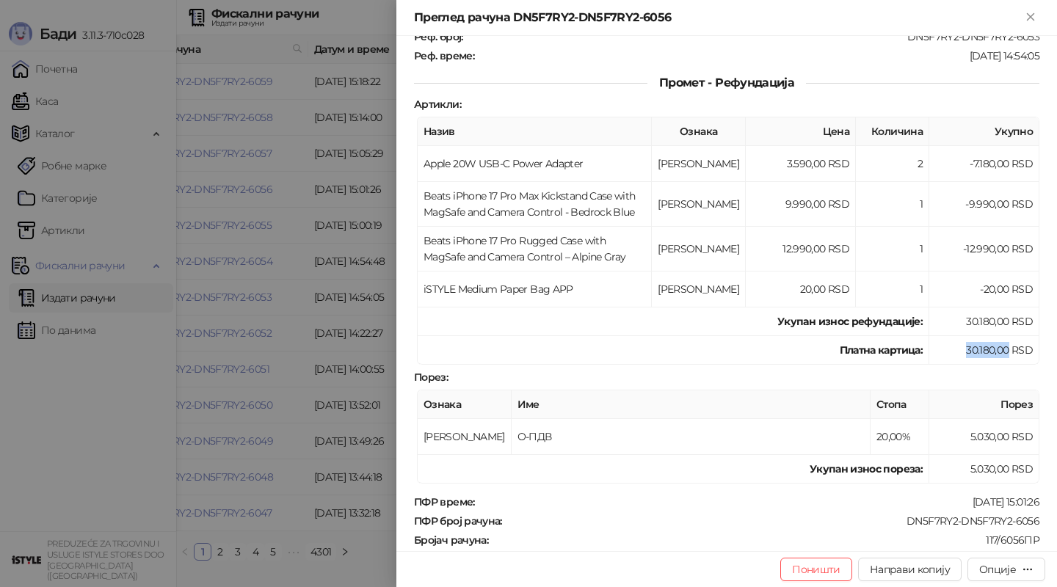
drag, startPoint x: 963, startPoint y: 345, endPoint x: 1007, endPoint y: 345, distance: 44.1
click at [1007, 345] on td "30.180,00 RSD" at bounding box center [984, 350] width 110 height 29
click at [1029, 15] on icon "Close" at bounding box center [1030, 16] width 7 height 7
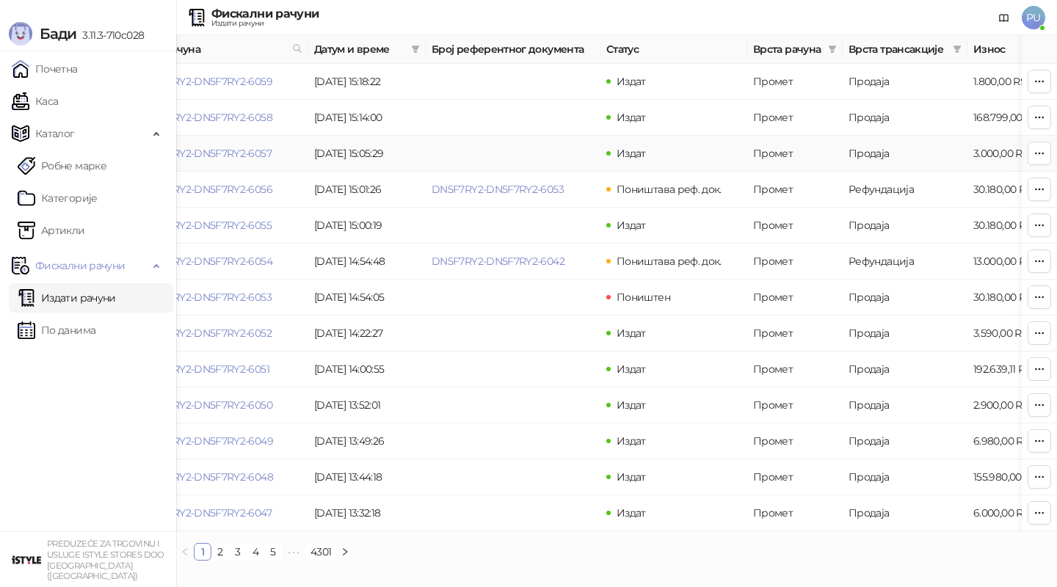
scroll to position [0, 68]
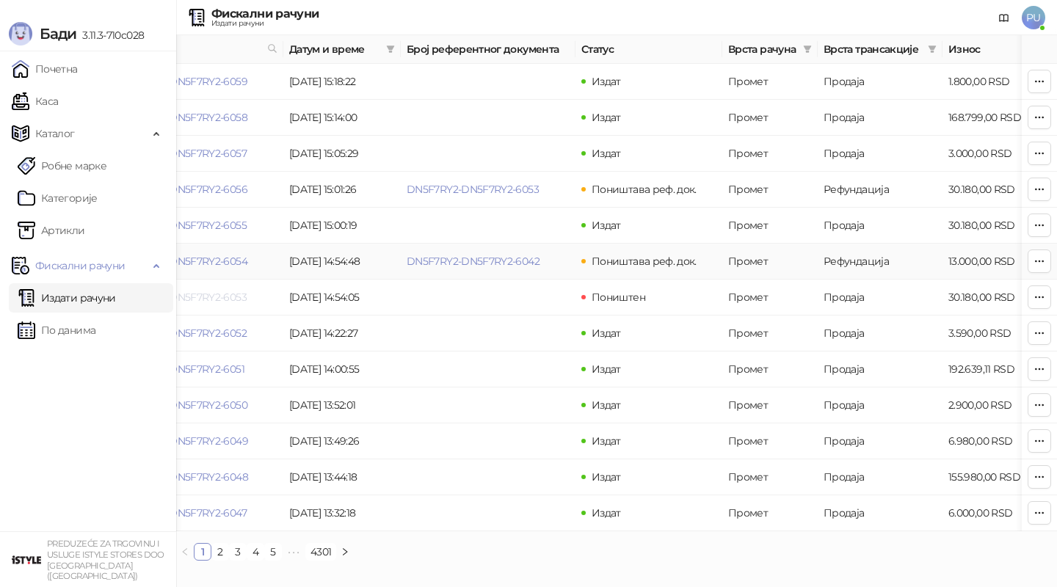
click at [222, 300] on link "DN5F7RY2-DN5F7RY2-6053" at bounding box center [181, 297] width 132 height 13
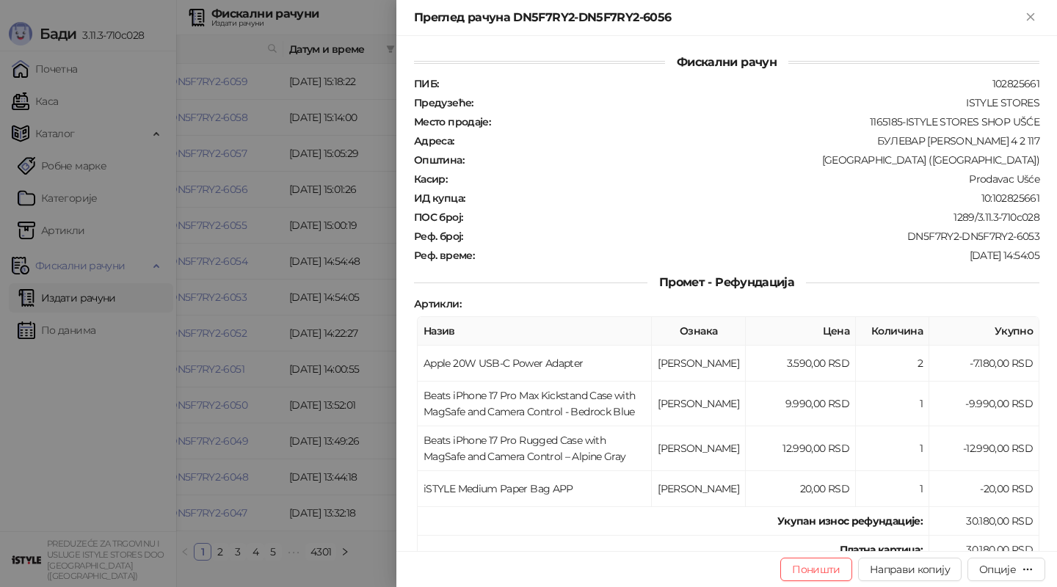
click at [228, 298] on div at bounding box center [528, 293] width 1057 height 587
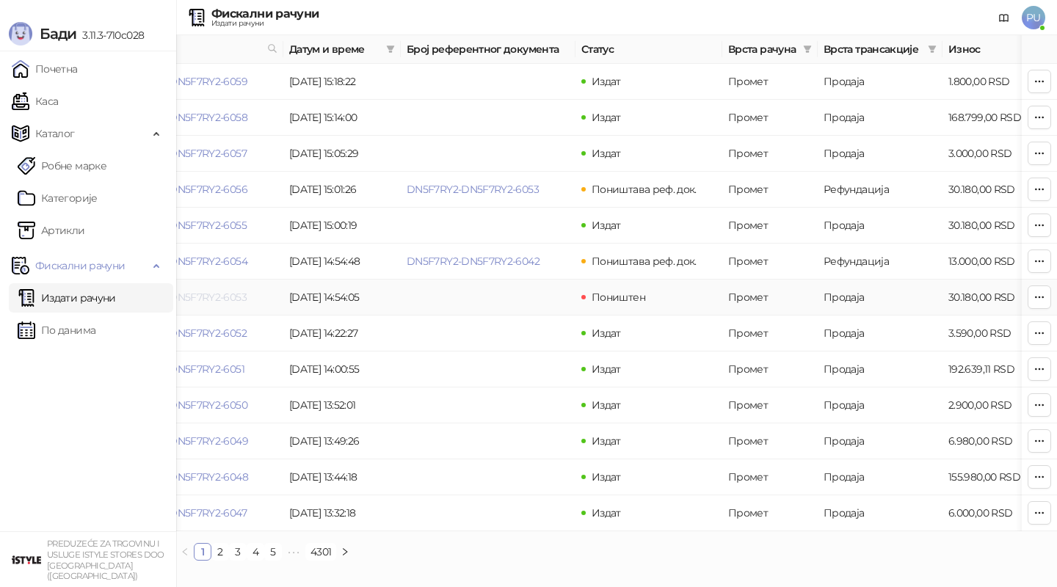
click at [221, 299] on link "DN5F7RY2-DN5F7RY2-6053" at bounding box center [181, 297] width 132 height 13
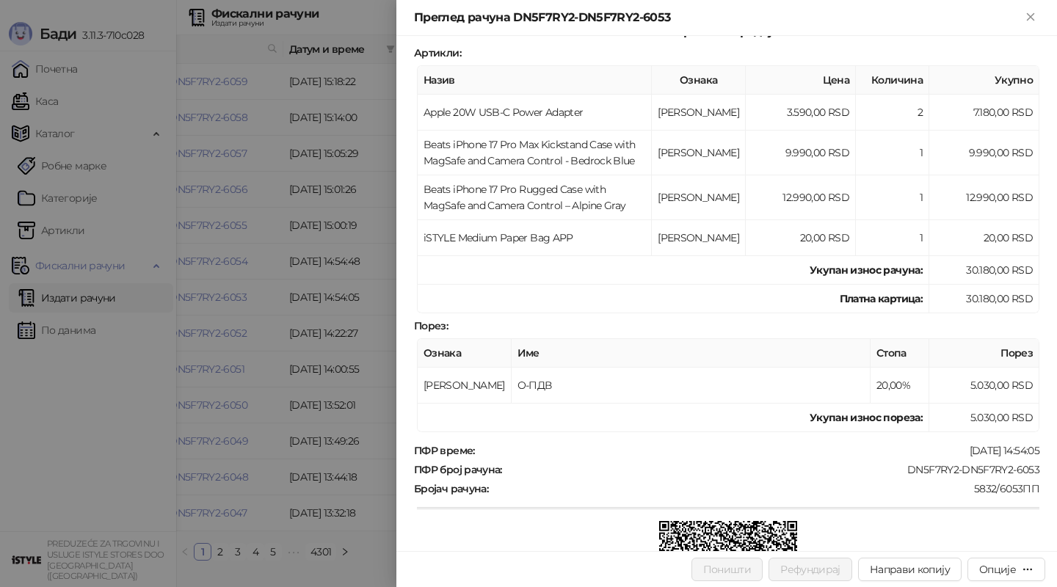
scroll to position [225, 0]
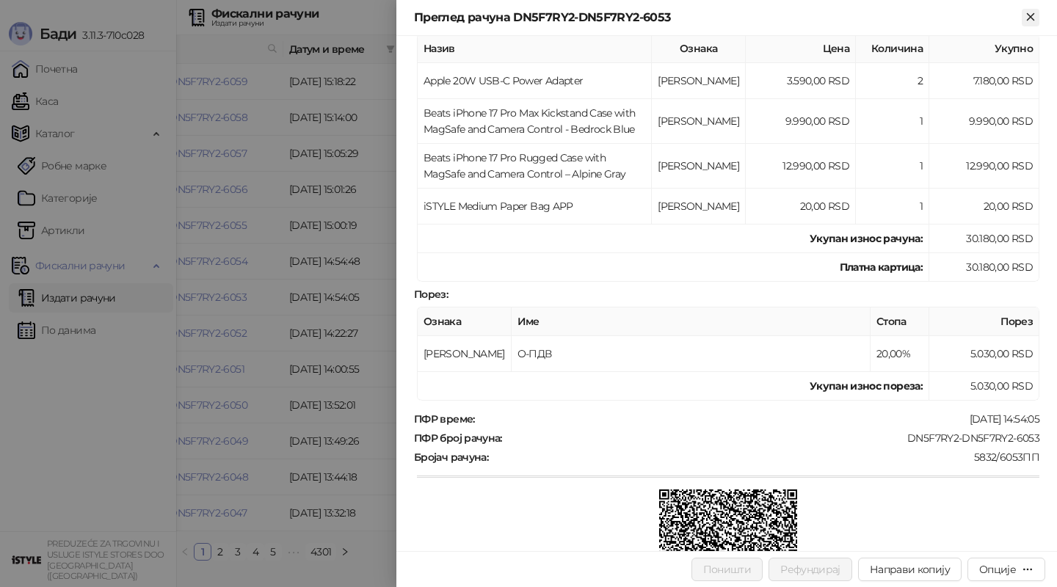
click at [1025, 20] on icon "Close" at bounding box center [1030, 16] width 13 height 13
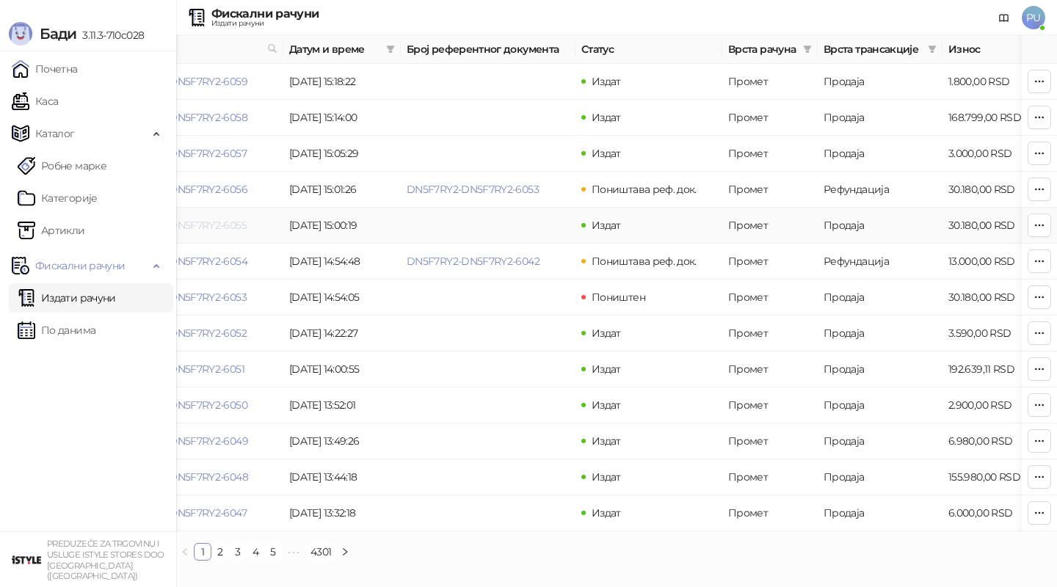
click at [232, 225] on link "DN5F7RY2-DN5F7RY2-6055" at bounding box center [181, 225] width 132 height 13
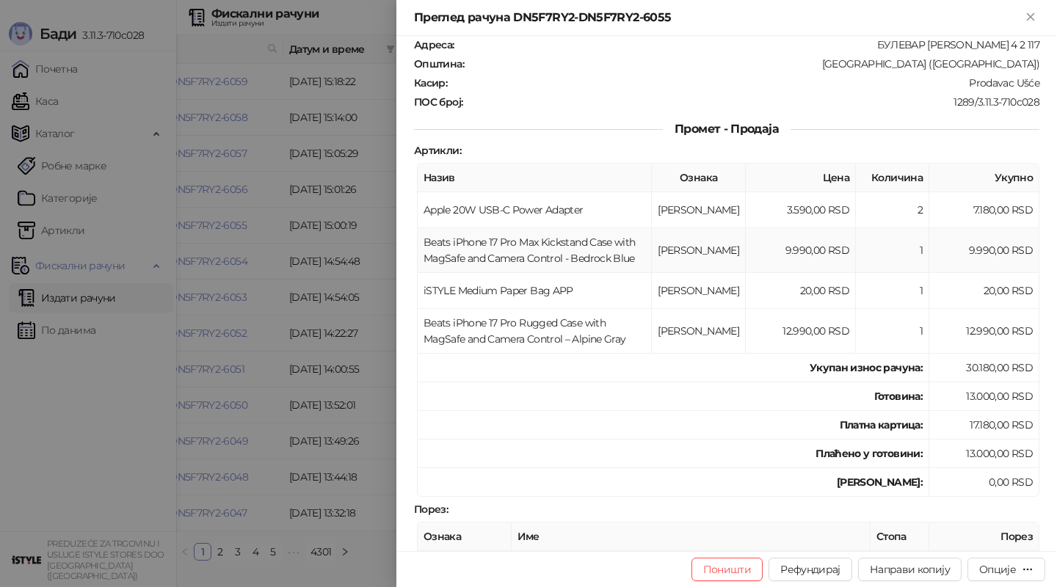
scroll to position [139, 0]
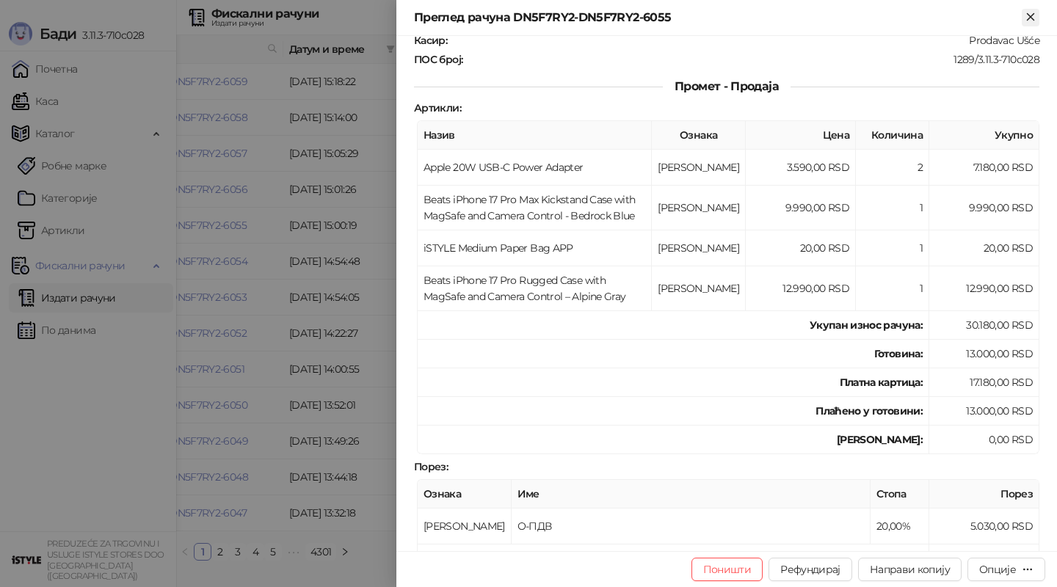
click at [1029, 16] on icon "Close" at bounding box center [1030, 16] width 13 height 13
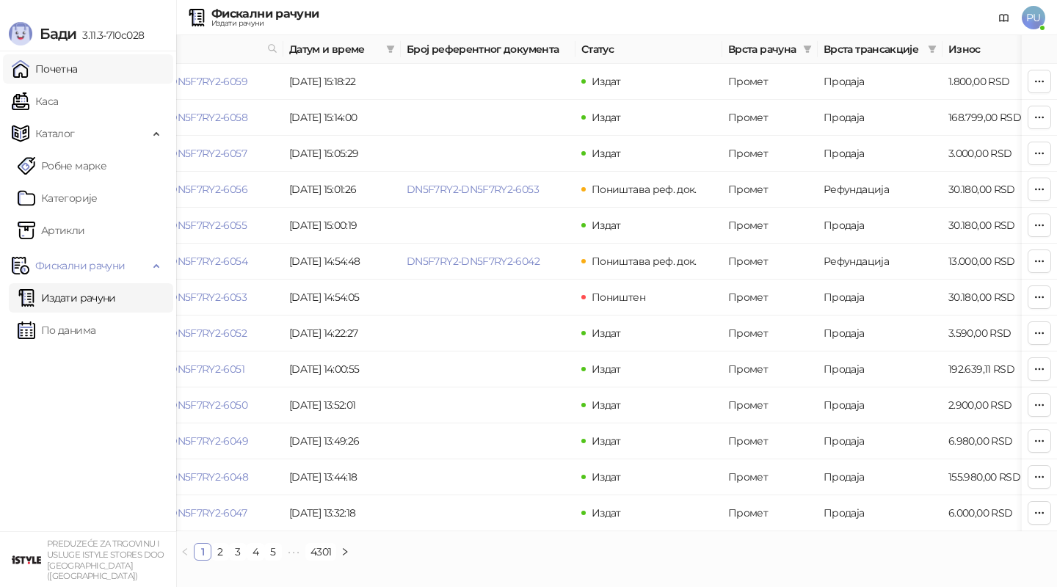
click at [63, 70] on link "Почетна" at bounding box center [45, 68] width 66 height 29
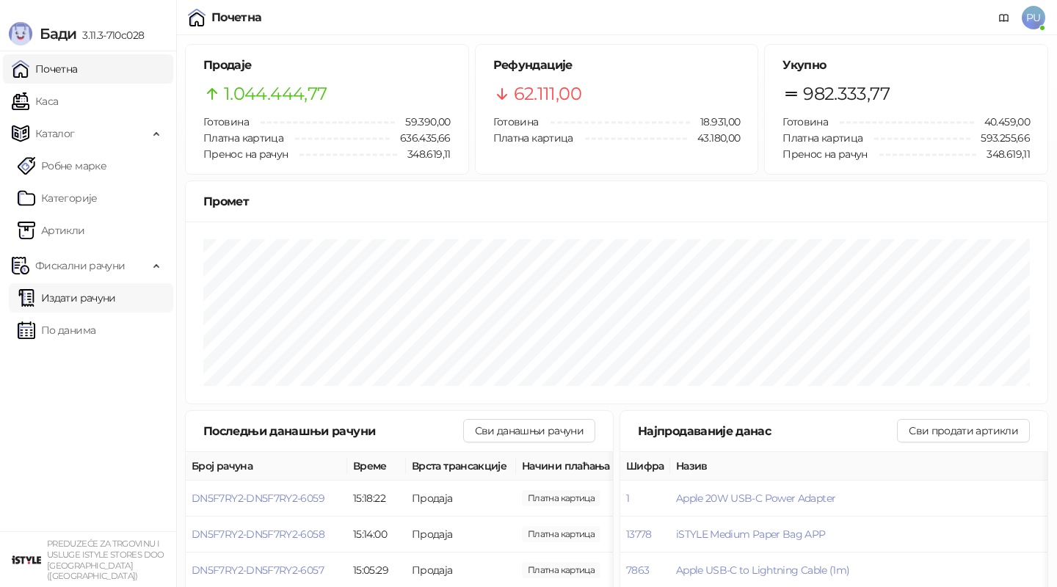
drag, startPoint x: 96, startPoint y: 305, endPoint x: 113, endPoint y: 302, distance: 17.1
click at [96, 305] on link "Издати рачуни" at bounding box center [67, 297] width 98 height 29
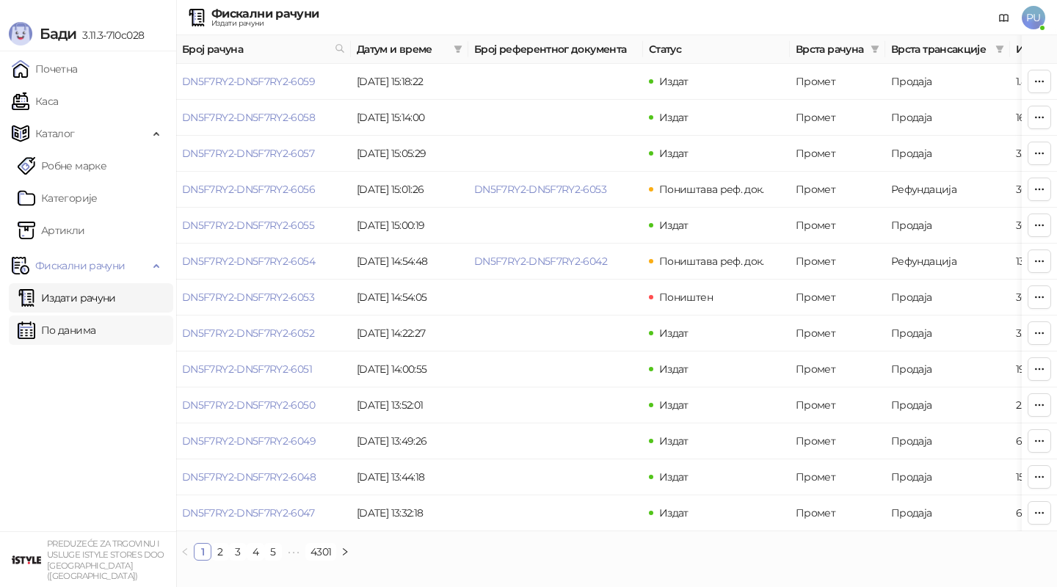
click at [95, 327] on link "По данима" at bounding box center [57, 330] width 78 height 29
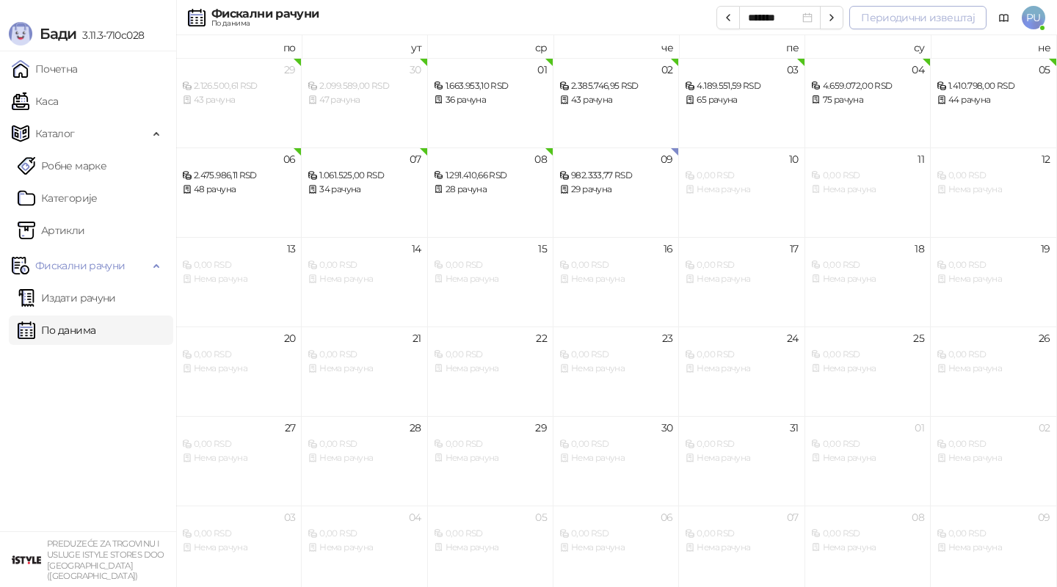
click at [922, 21] on button "Периодични извештај" at bounding box center [917, 17] width 137 height 23
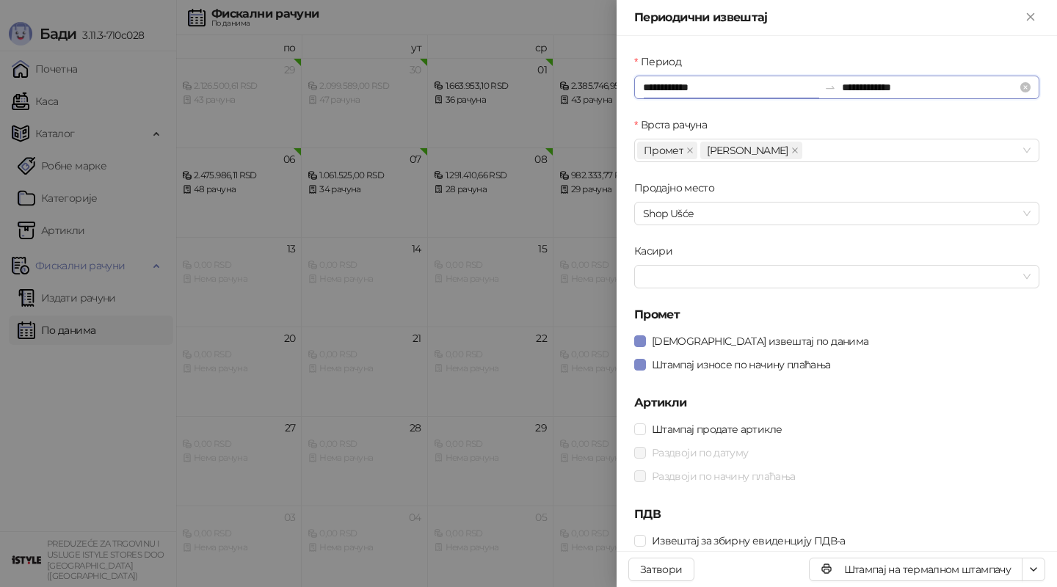
click at [673, 84] on input "**********" at bounding box center [730, 87] width 175 height 16
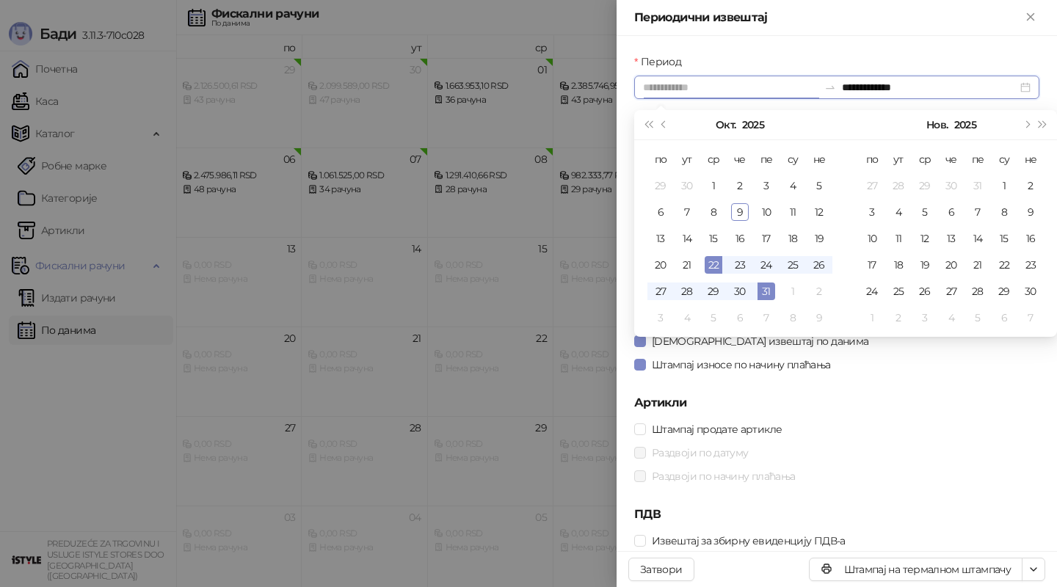
type input "**********"
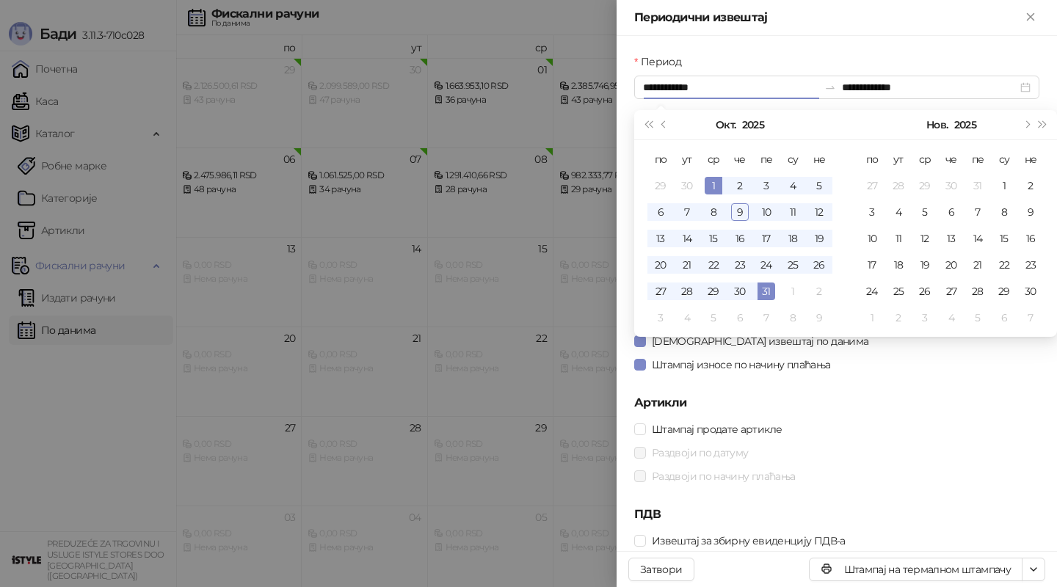
click at [476, 382] on div at bounding box center [528, 293] width 1057 height 587
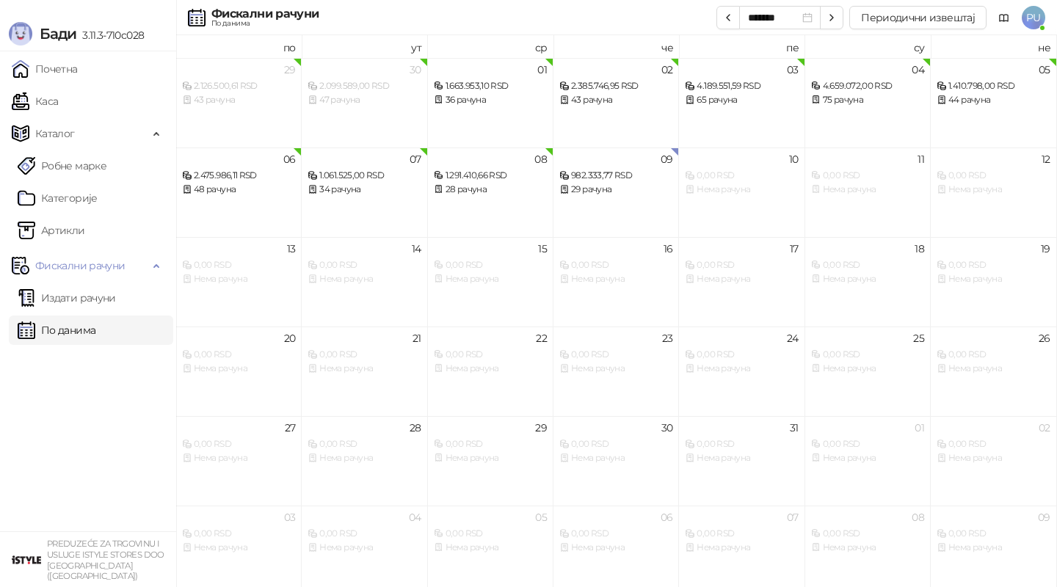
click at [79, 338] on link "По данима" at bounding box center [57, 330] width 78 height 29
click at [595, 196] on div "09 982.333,77 RSD 29 рачуна" at bounding box center [617, 193] width 126 height 90
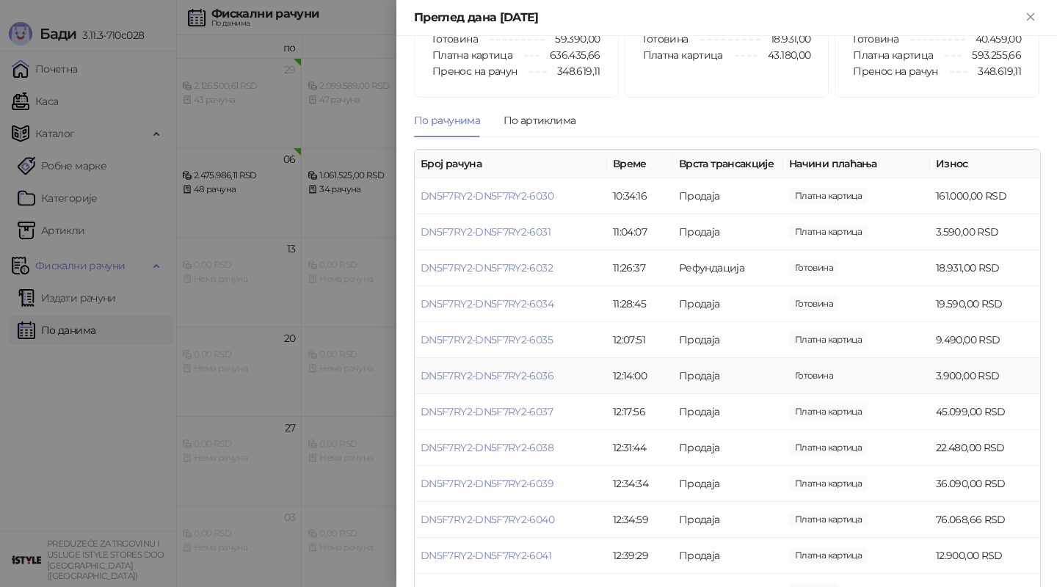
scroll to position [53, 0]
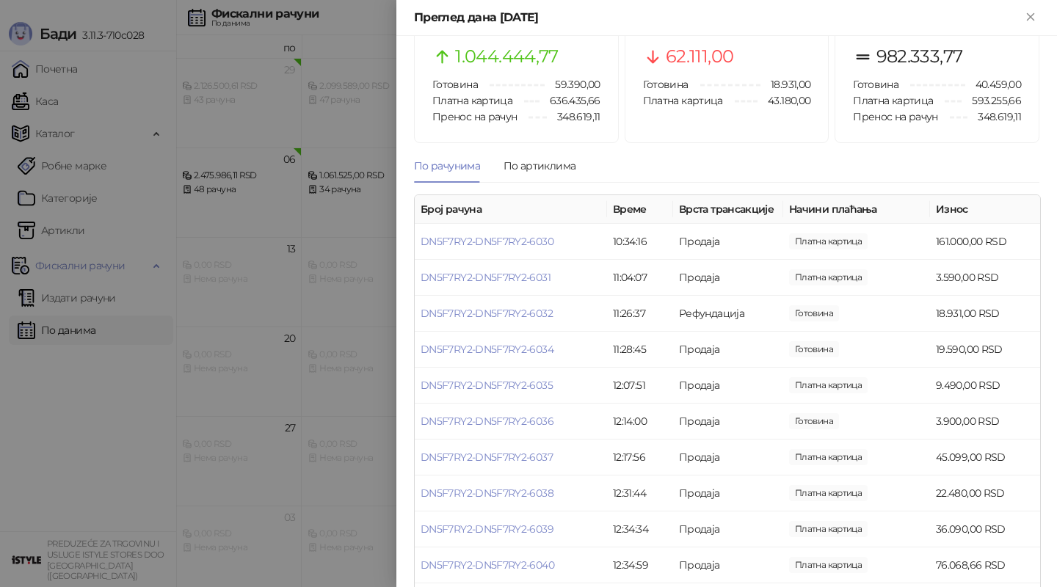
click at [336, 391] on div at bounding box center [528, 293] width 1057 height 587
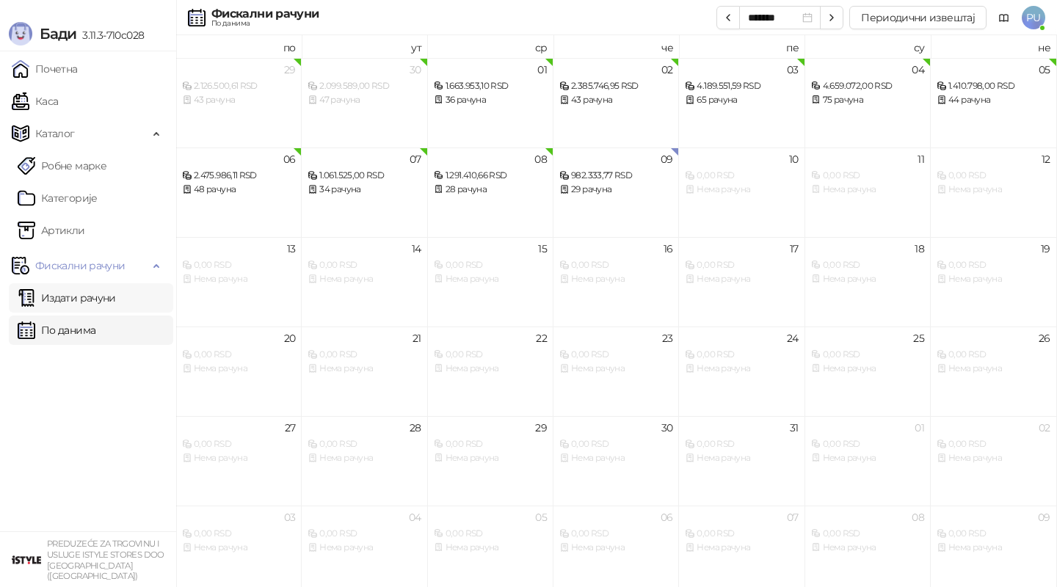
click at [87, 303] on link "Издати рачуни" at bounding box center [67, 297] width 98 height 29
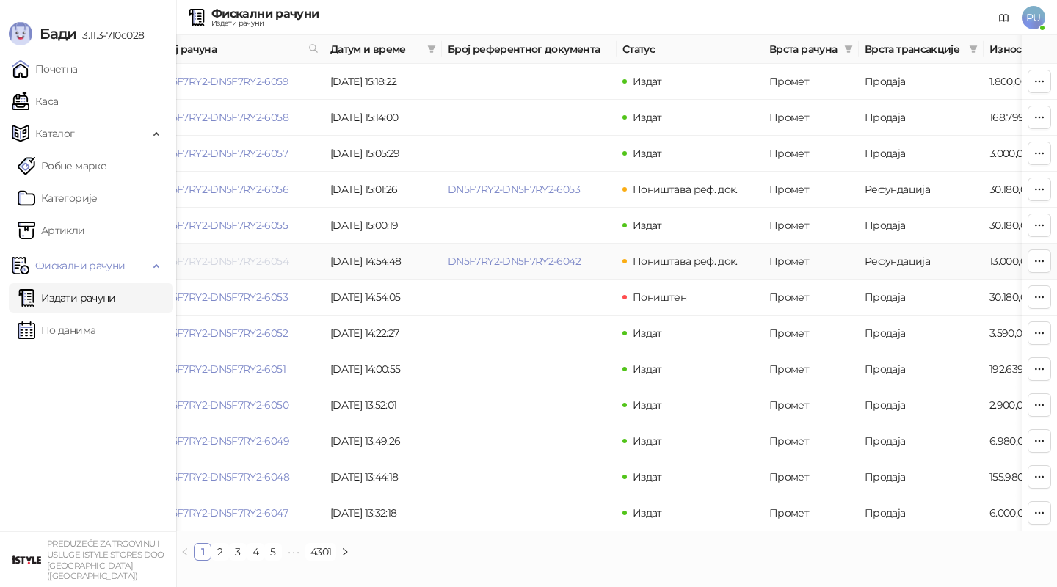
scroll to position [0, 23]
click at [258, 264] on link "DN5F7RY2-DN5F7RY2-6054" at bounding box center [225, 261] width 133 height 13
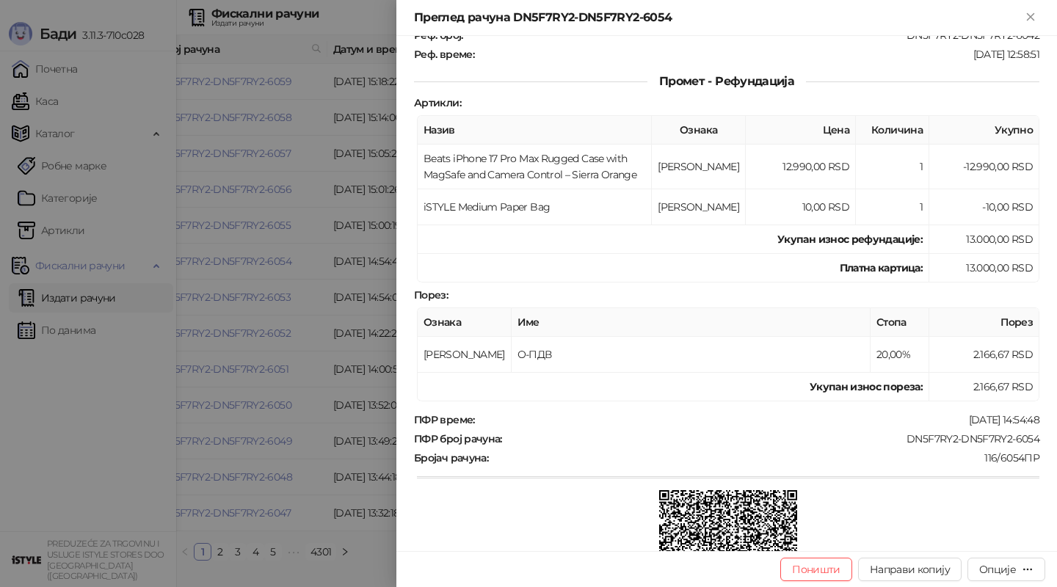
scroll to position [242, 0]
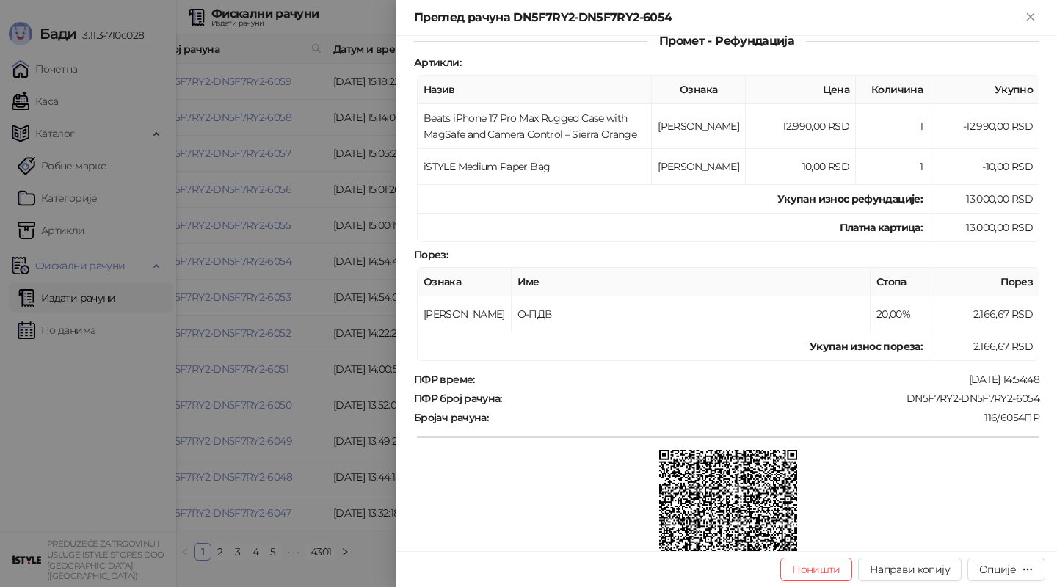
click at [325, 483] on div at bounding box center [528, 293] width 1057 height 587
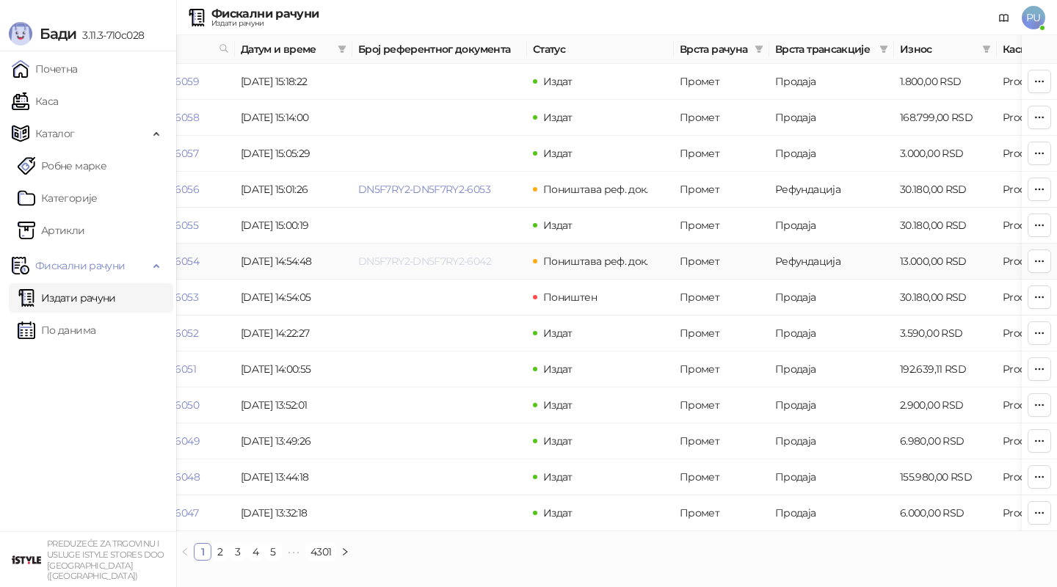
scroll to position [0, 12]
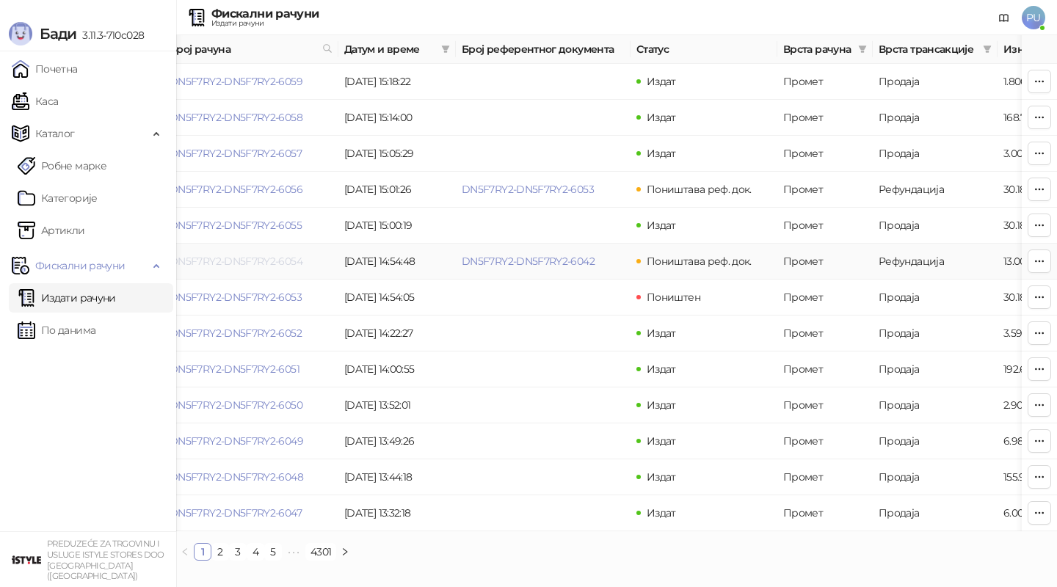
click at [277, 265] on link "DN5F7RY2-DN5F7RY2-6054" at bounding box center [236, 261] width 133 height 13
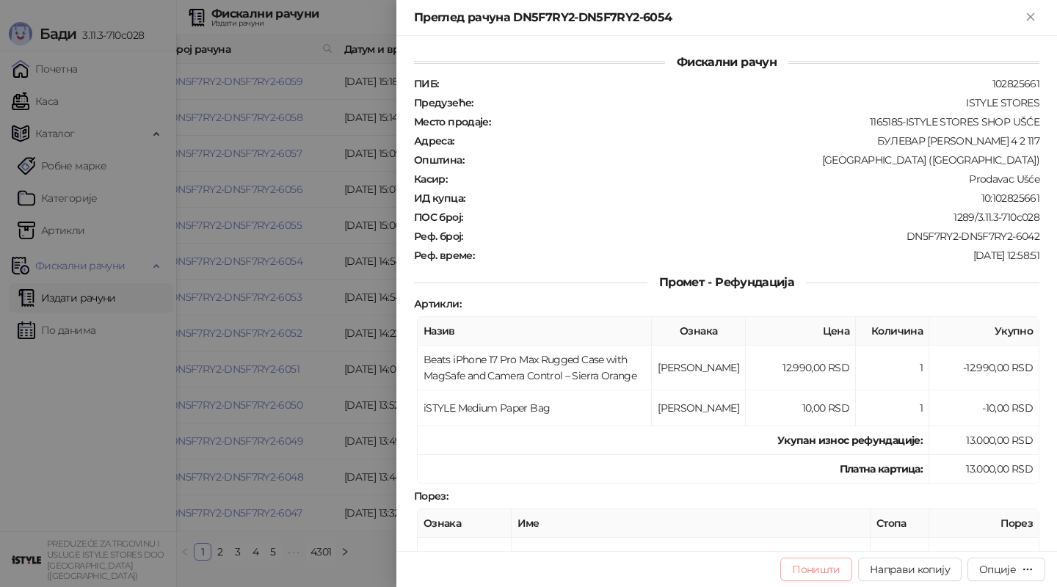
click at [812, 568] on button "Поништи" at bounding box center [816, 569] width 72 height 23
type input "**********"
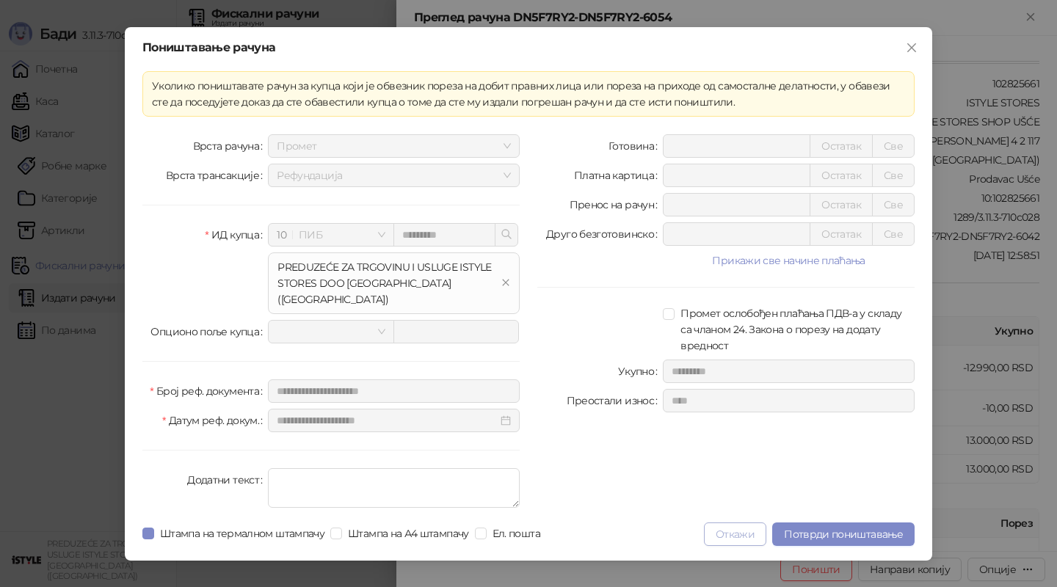
click at [723, 529] on button "Откажи" at bounding box center [735, 534] width 62 height 23
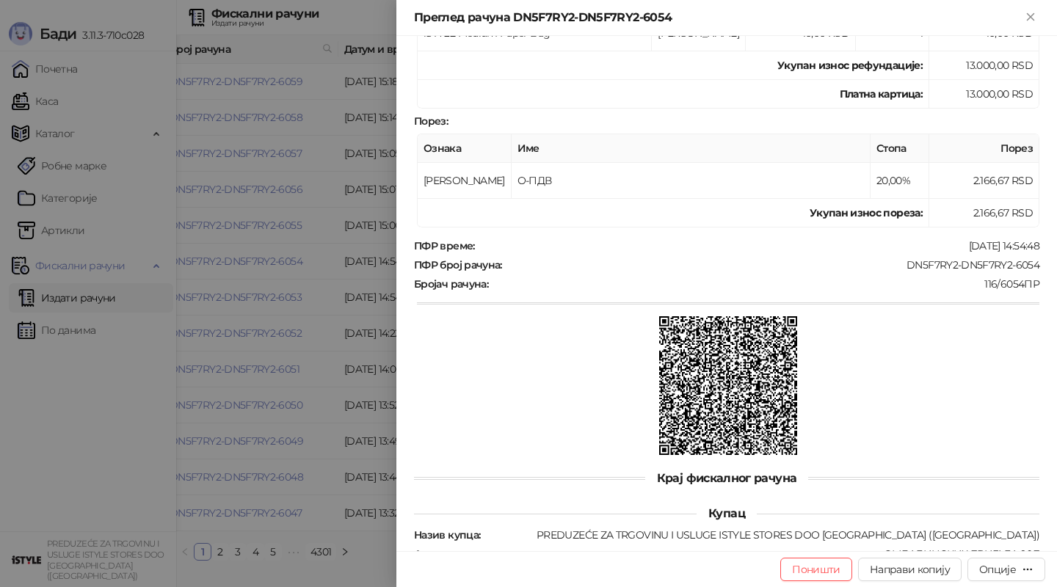
scroll to position [376, 0]
click at [1006, 572] on div "Опције" at bounding box center [997, 569] width 37 height 13
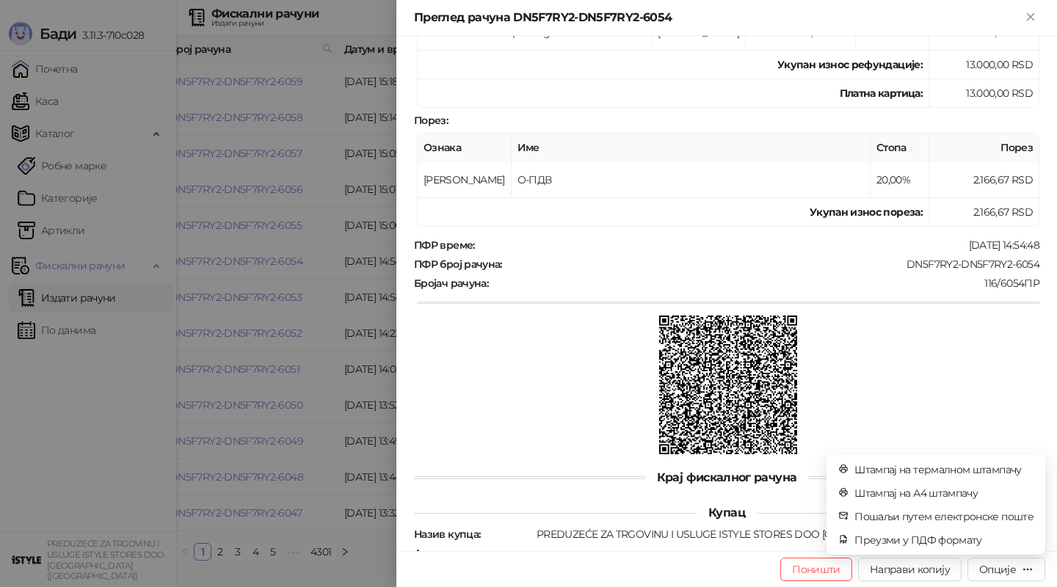
click at [603, 414] on div at bounding box center [728, 387] width 623 height 142
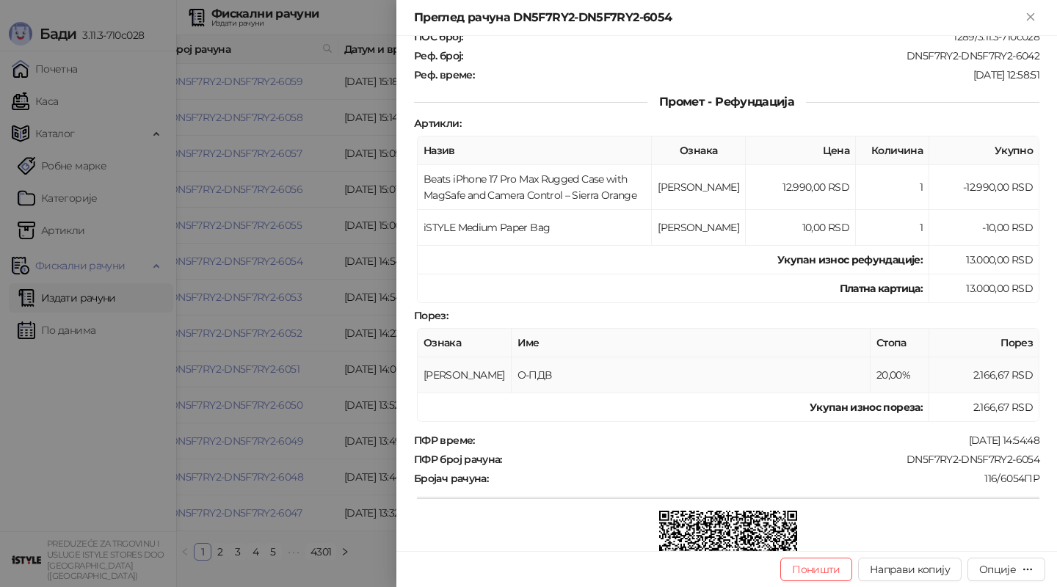
scroll to position [125, 0]
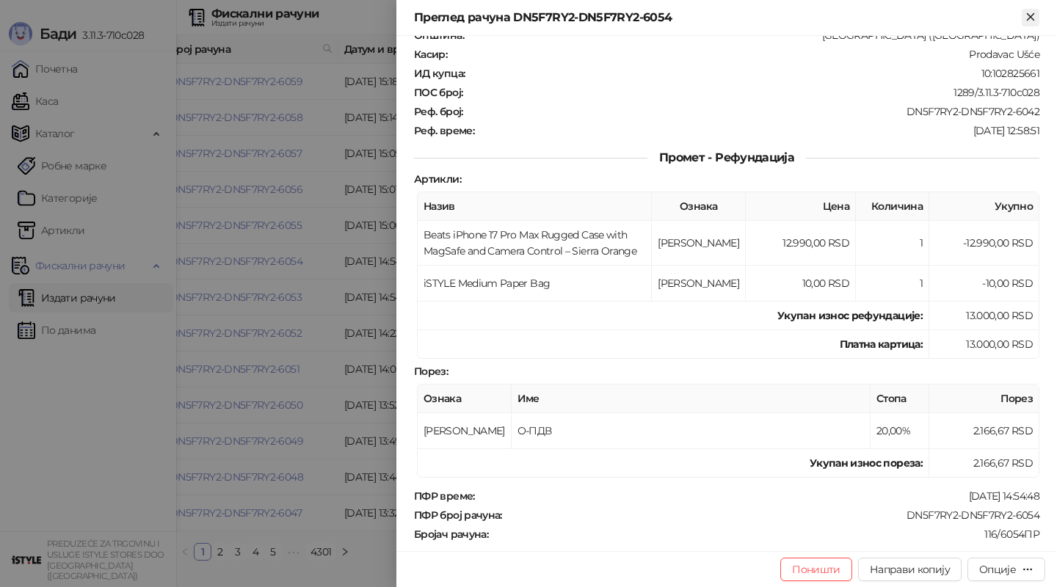
click at [1031, 18] on icon "Close" at bounding box center [1030, 16] width 13 height 13
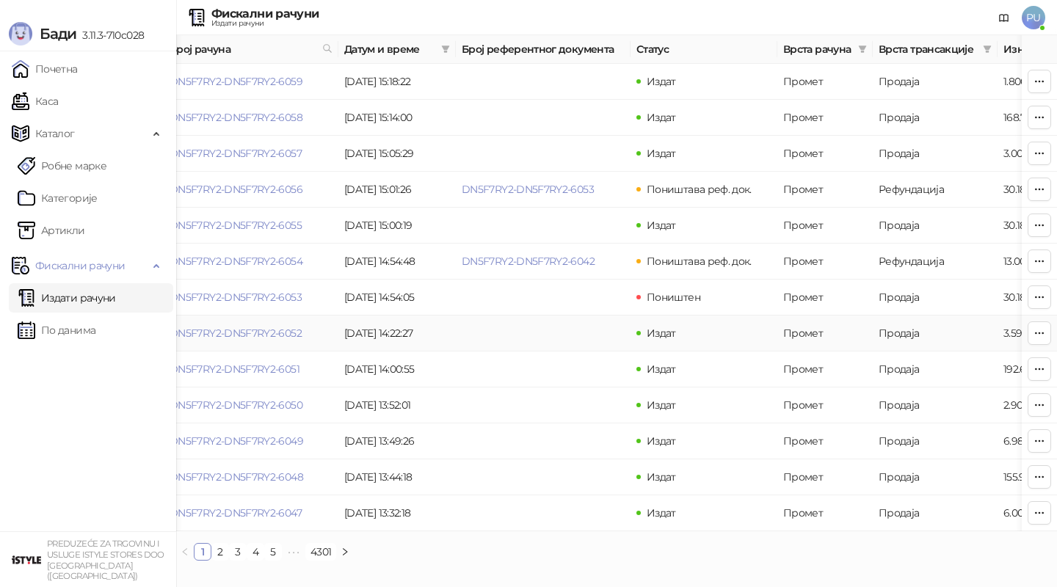
click at [510, 347] on td at bounding box center [543, 334] width 175 height 36
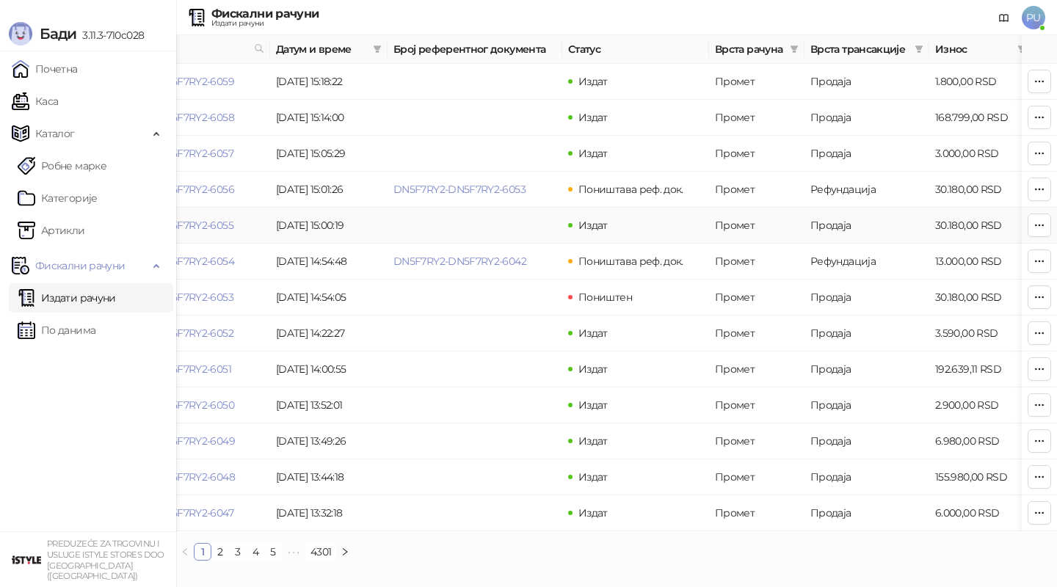
scroll to position [0, 79]
click at [434, 187] on link "DN5F7RY2-DN5F7RY2-6053" at bounding box center [462, 189] width 132 height 13
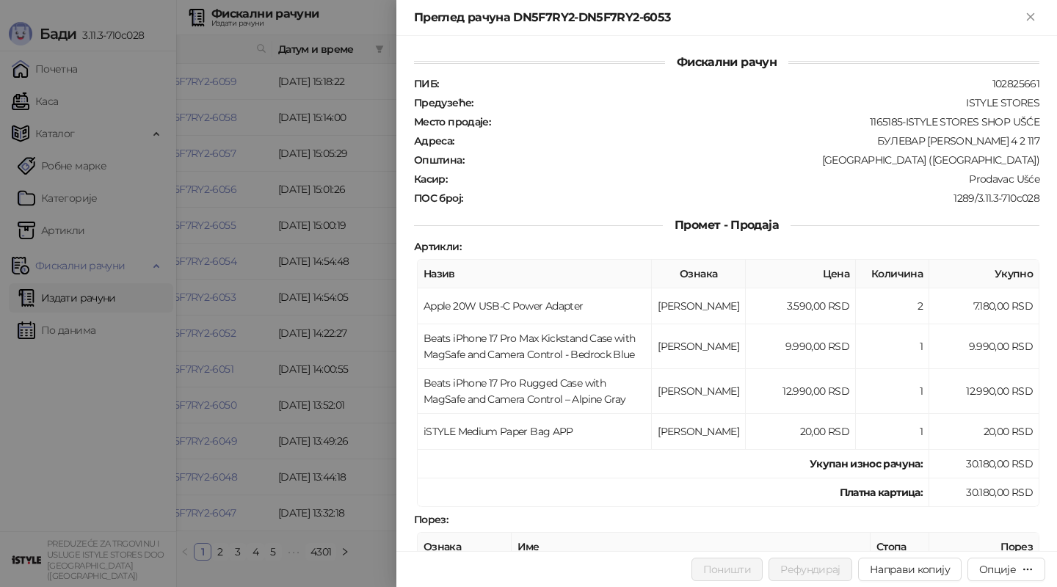
click at [315, 399] on div at bounding box center [528, 293] width 1057 height 587
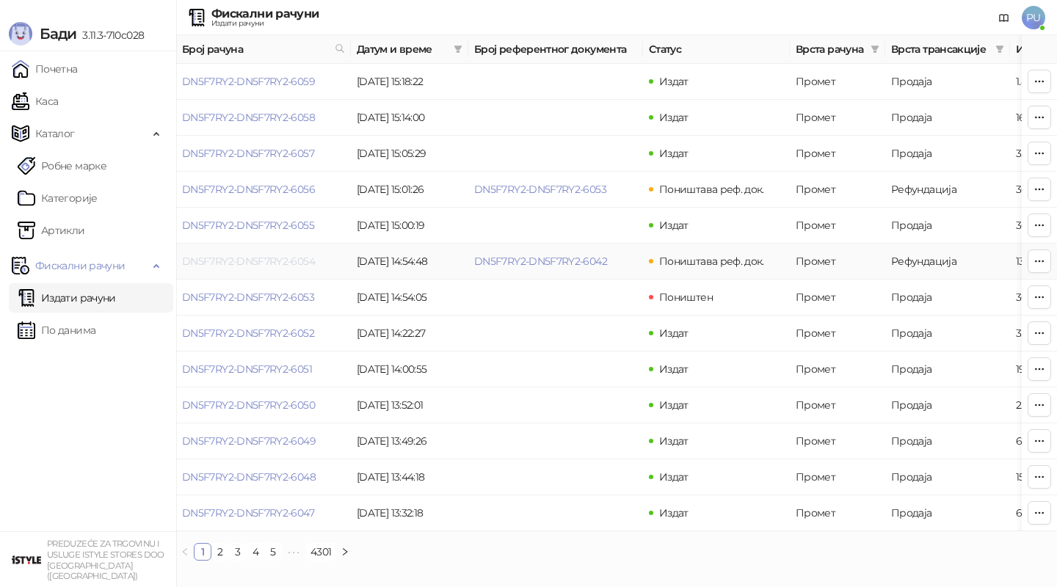
click at [239, 264] on link "DN5F7RY2-DN5F7RY2-6054" at bounding box center [248, 261] width 133 height 13
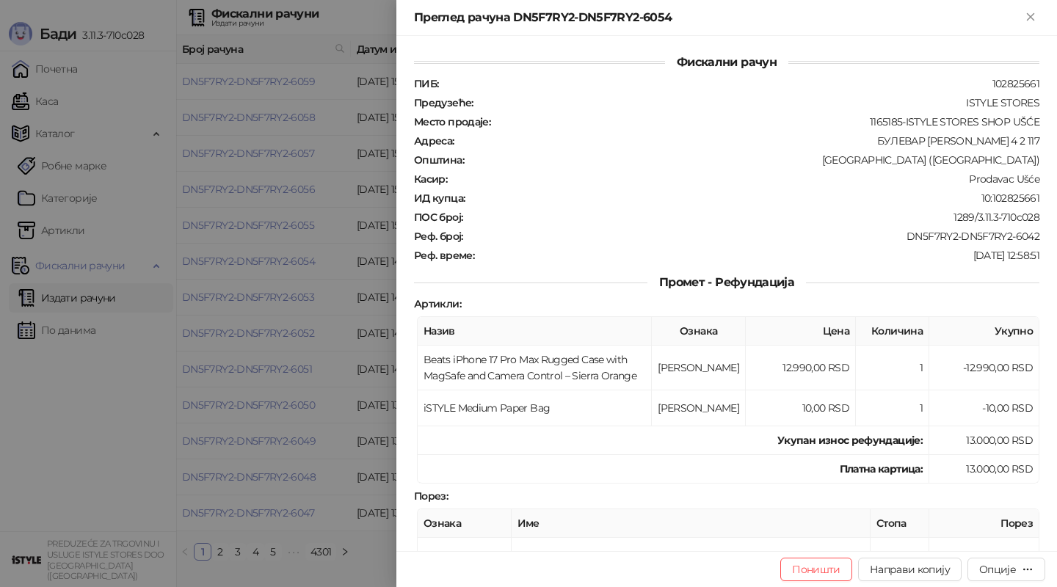
click at [283, 362] on div at bounding box center [528, 293] width 1057 height 587
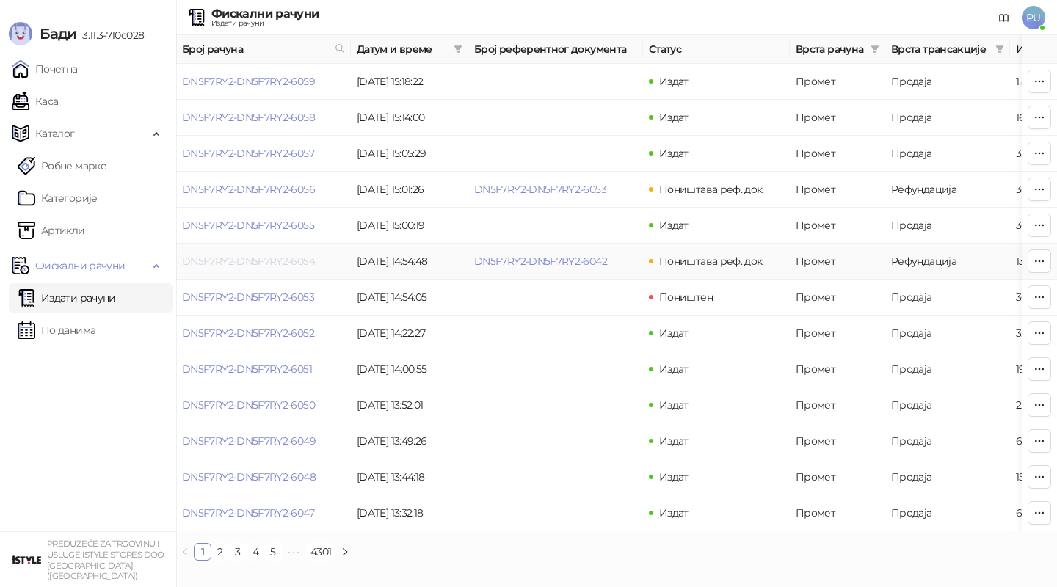
click at [231, 264] on link "DN5F7RY2-DN5F7RY2-6054" at bounding box center [248, 261] width 133 height 13
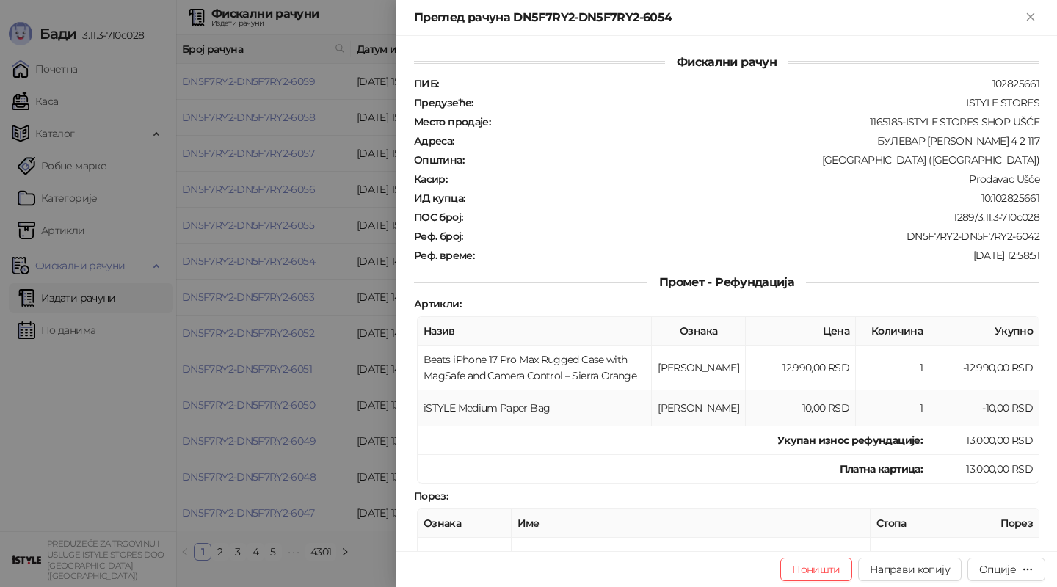
scroll to position [91, 0]
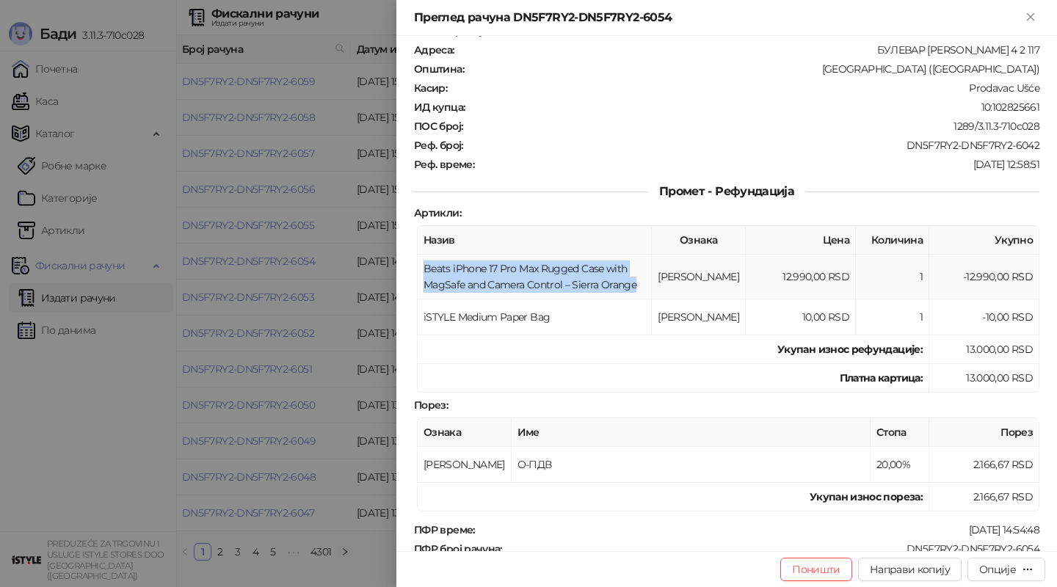
drag, startPoint x: 424, startPoint y: 259, endPoint x: 596, endPoint y: 283, distance: 173.4
click at [596, 283] on td "Beats iPhone 17 Pro Max Rugged Case with MagSafe and Camera Control – Sierra Or…" at bounding box center [535, 277] width 234 height 45
copy td "Beats iPhone 17 Pro Max Rugged Case with MagSafe and Camera Control – Sierra Or…"
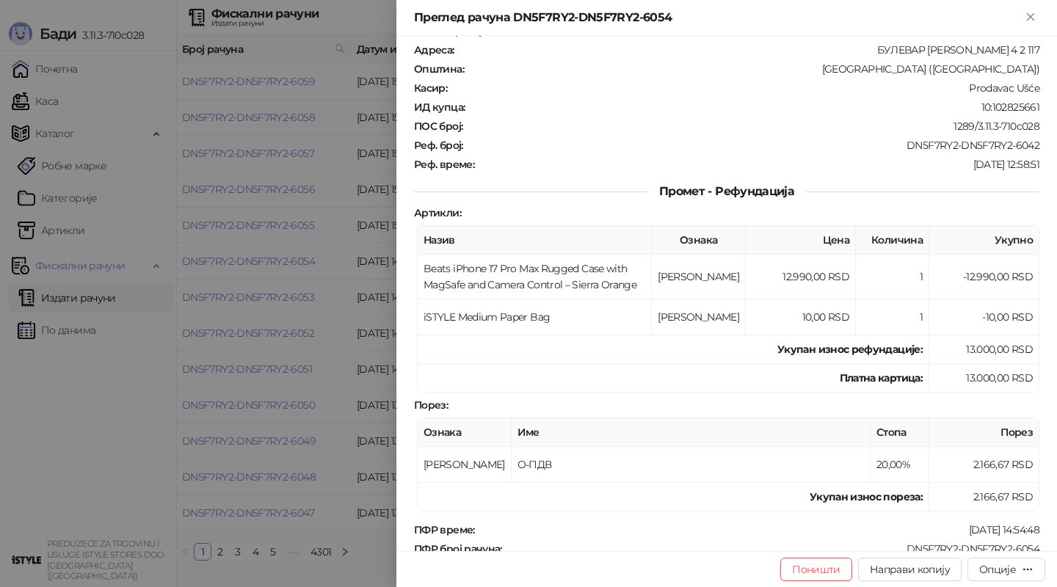
click at [46, 105] on div at bounding box center [528, 293] width 1057 height 587
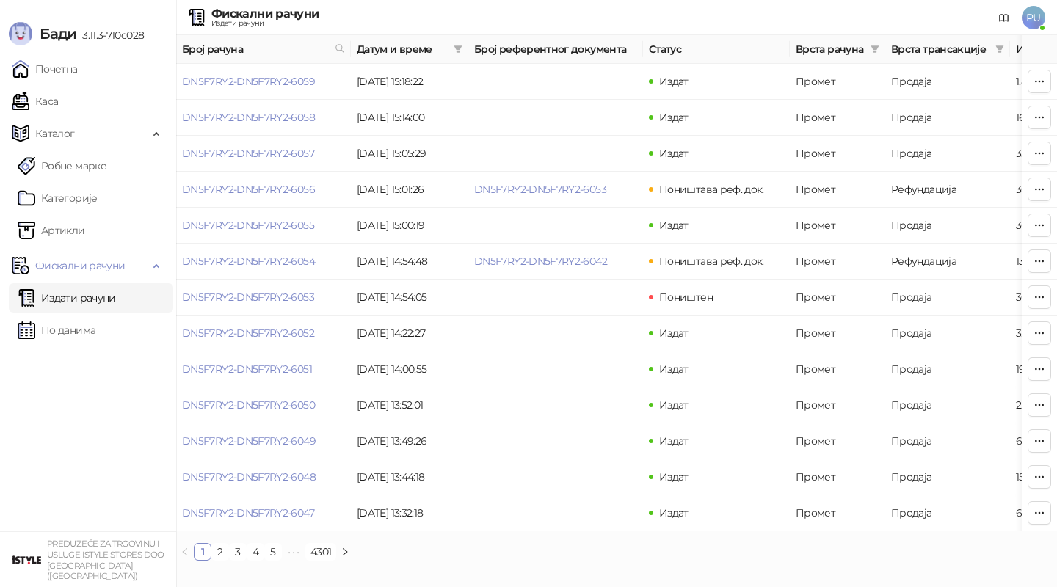
click at [54, 106] on link "Каса" at bounding box center [35, 101] width 46 height 29
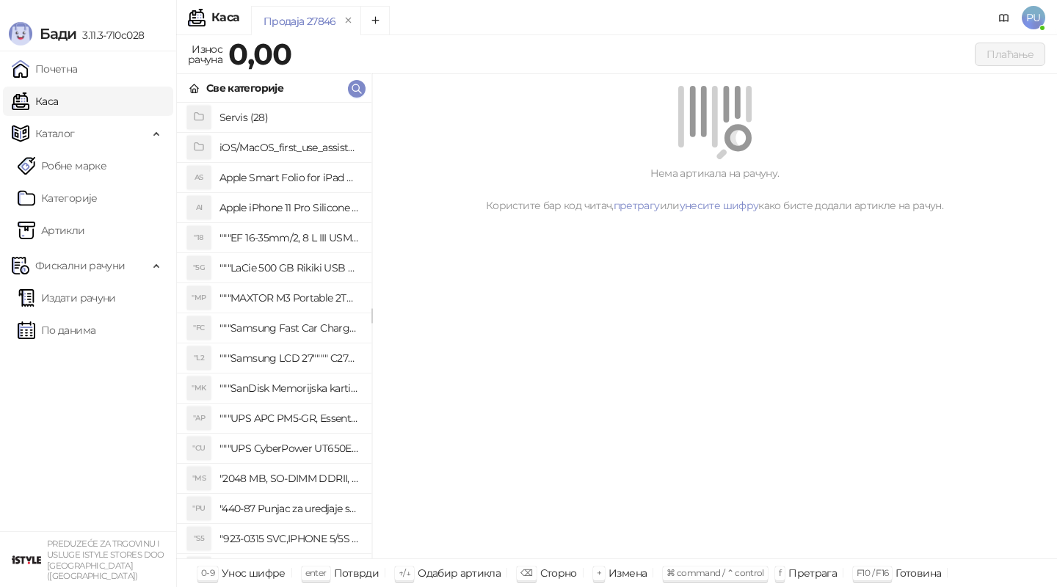
click at [346, 85] on div "Све категорије" at bounding box center [274, 88] width 195 height 29
click at [354, 86] on icon "button" at bounding box center [357, 89] width 12 height 12
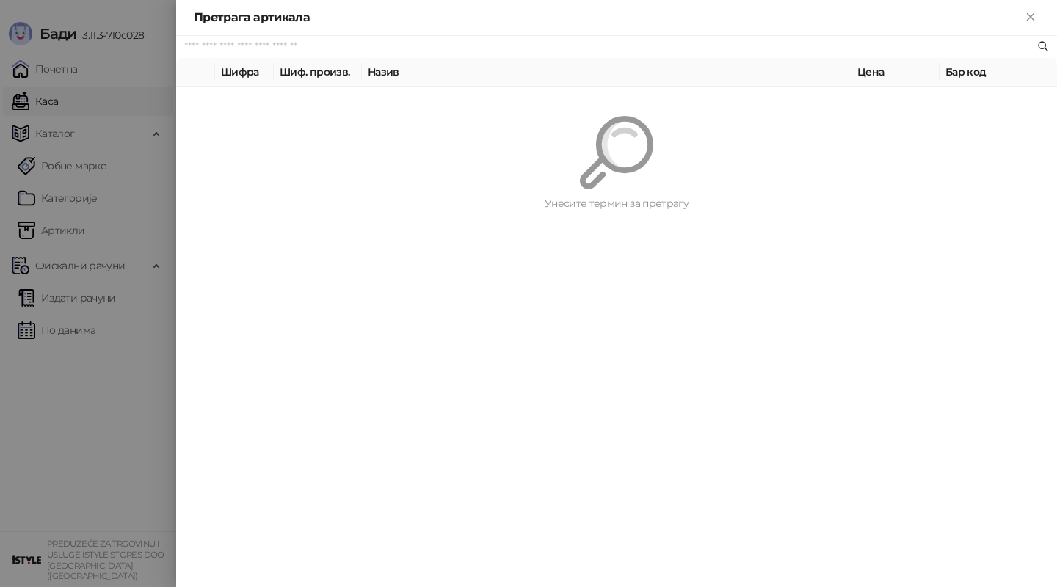
paste input "**********"
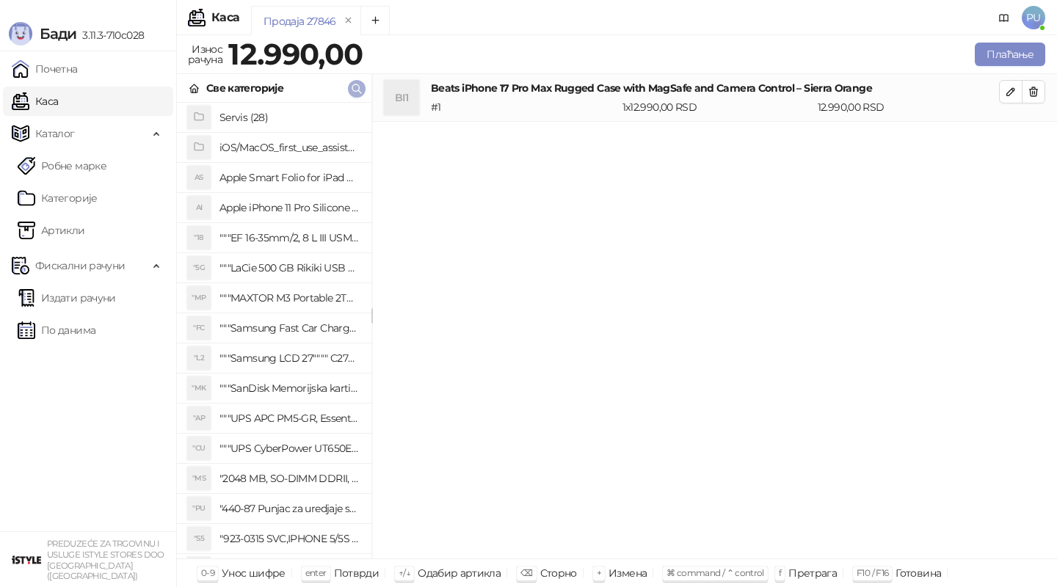
click at [356, 93] on icon "button" at bounding box center [357, 89] width 12 height 12
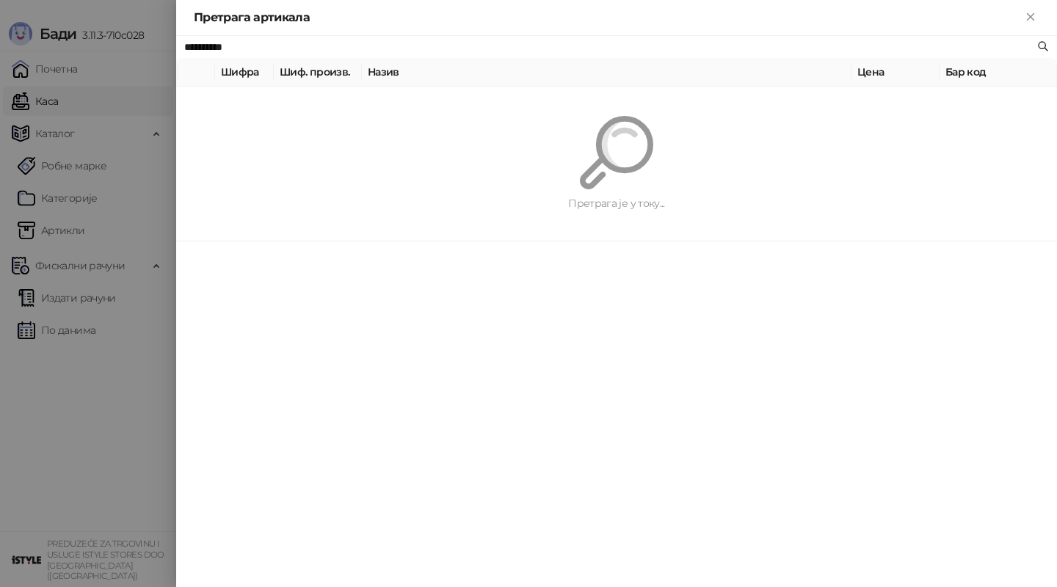
type input "**********"
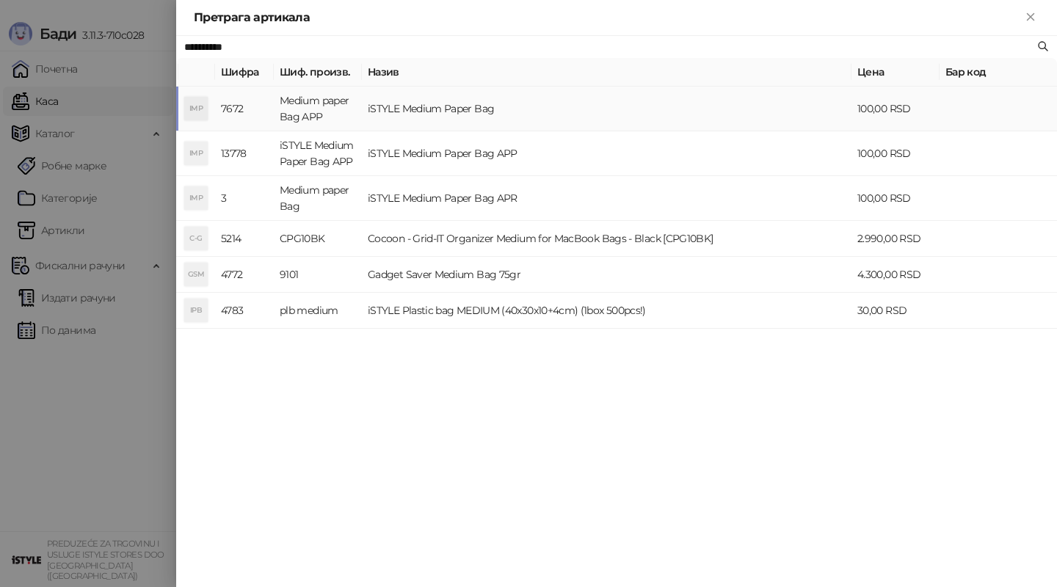
click at [503, 110] on td "iSTYLE Medium Paper Bag" at bounding box center [607, 109] width 490 height 45
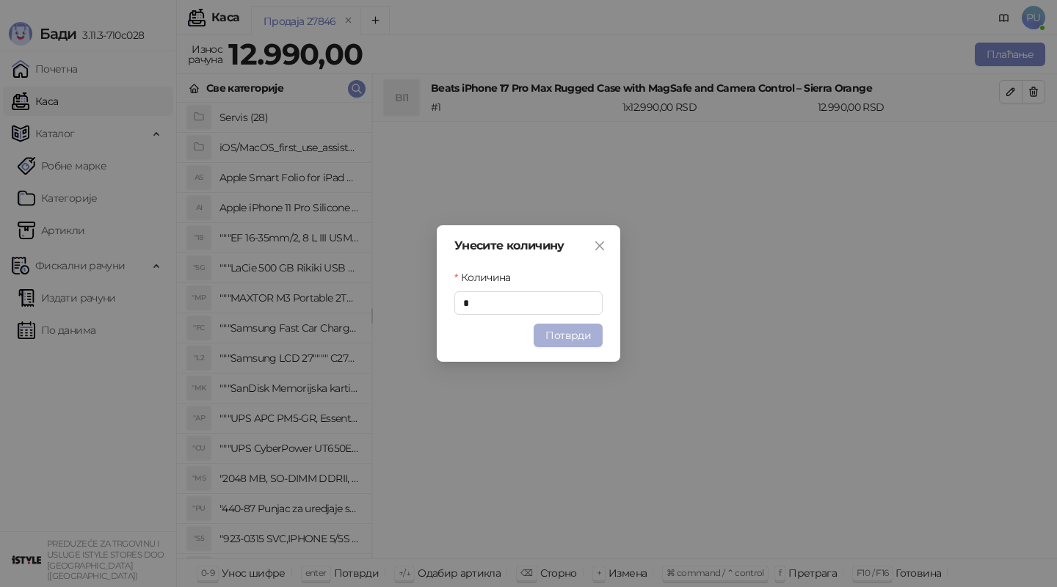
click at [557, 340] on button "Потврди" at bounding box center [568, 335] width 69 height 23
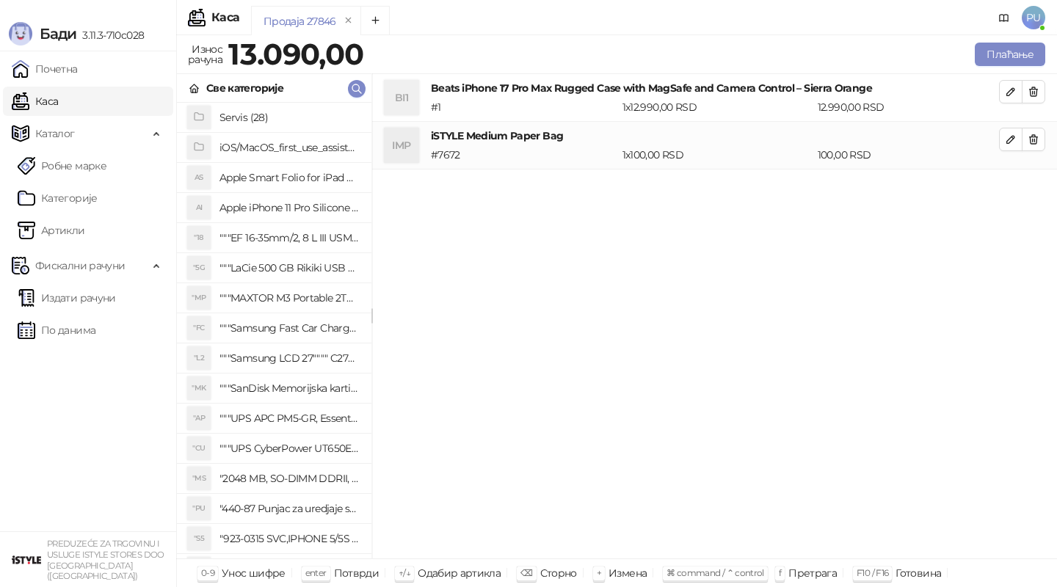
click at [1007, 142] on icon "button" at bounding box center [1010, 139] width 7 height 7
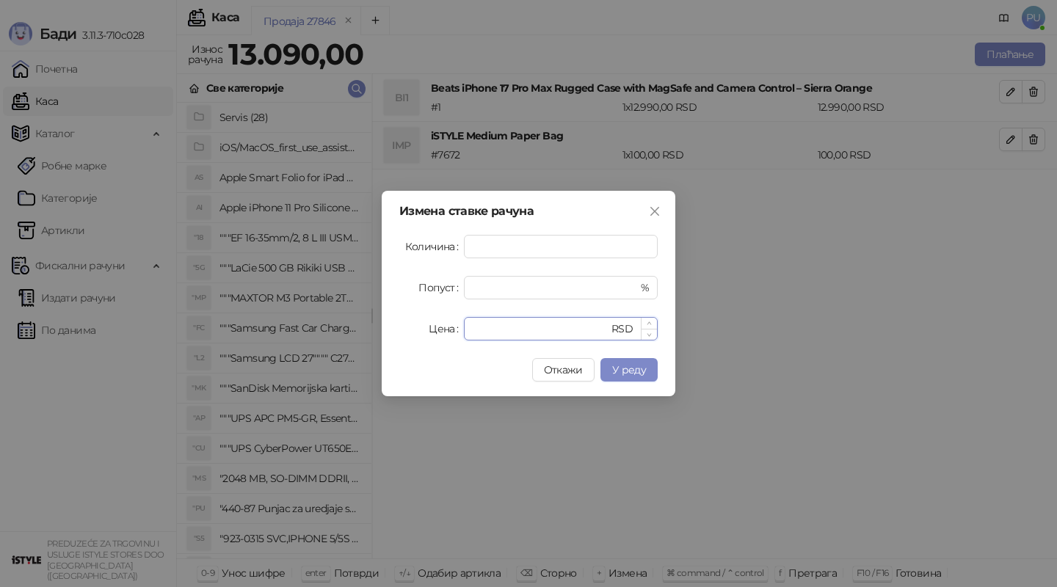
click at [501, 324] on input "***" at bounding box center [541, 329] width 136 height 22
type input "**"
click at [634, 368] on span "У реду" at bounding box center [629, 369] width 34 height 13
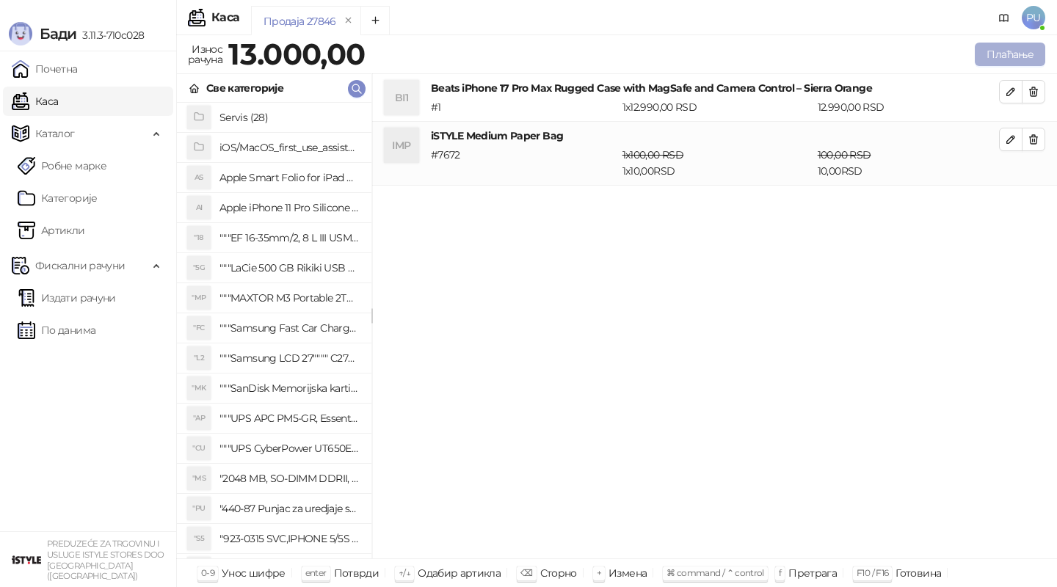
click at [1010, 61] on button "Плаћање" at bounding box center [1010, 54] width 70 height 23
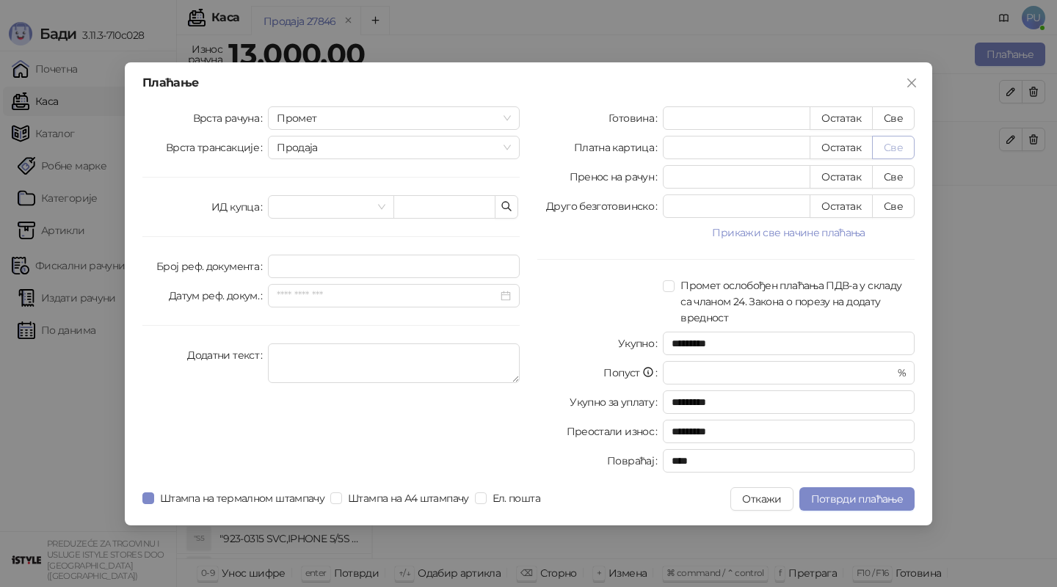
click at [892, 149] on button "Све" at bounding box center [893, 147] width 43 height 23
type input "*****"
type input "****"
click at [841, 498] on span "Потврди плаћање" at bounding box center [857, 499] width 92 height 13
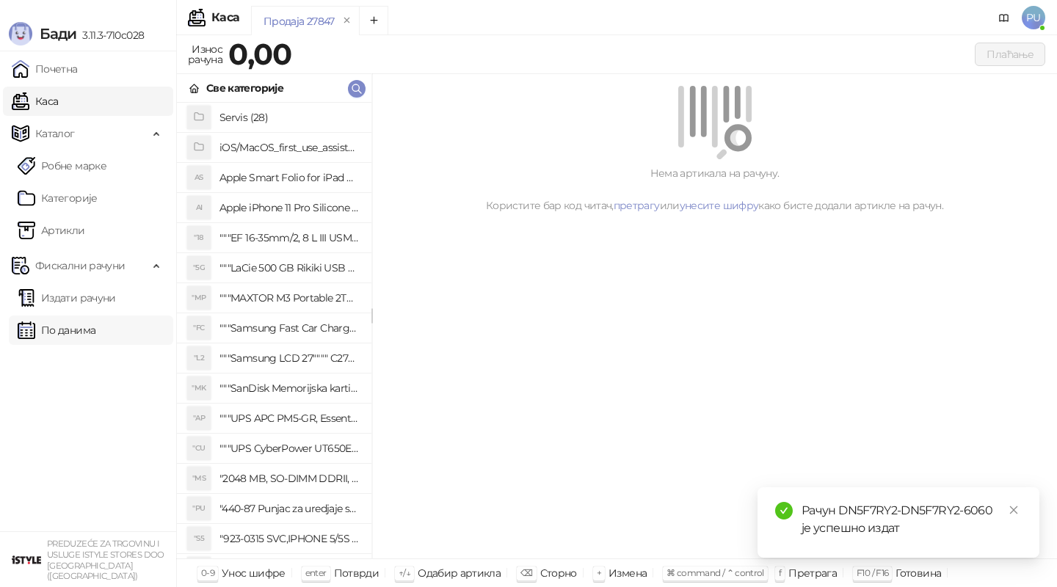
click at [78, 334] on link "По данима" at bounding box center [57, 330] width 78 height 29
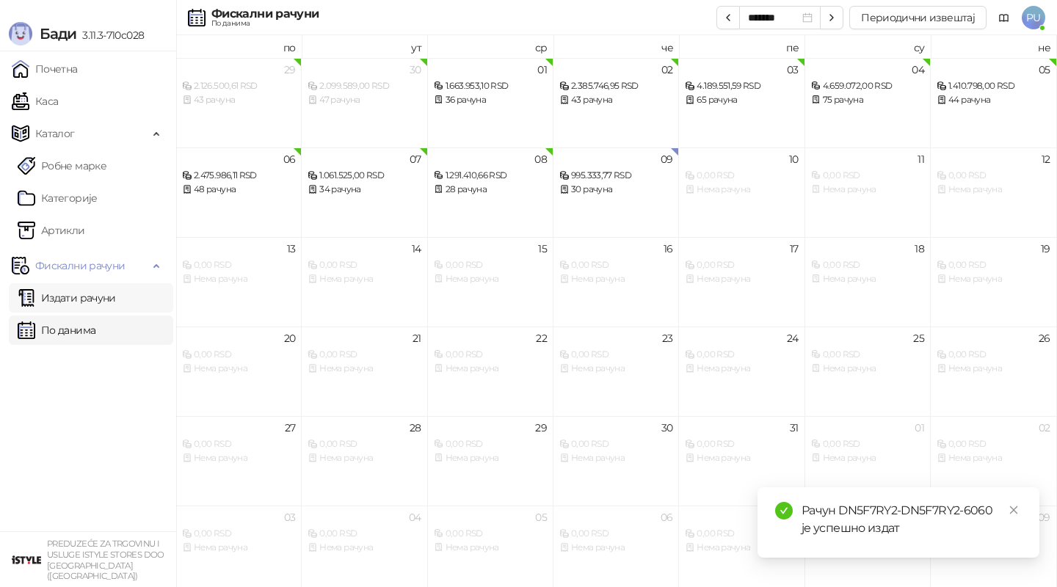
click at [90, 298] on link "Издати рачуни" at bounding box center [67, 297] width 98 height 29
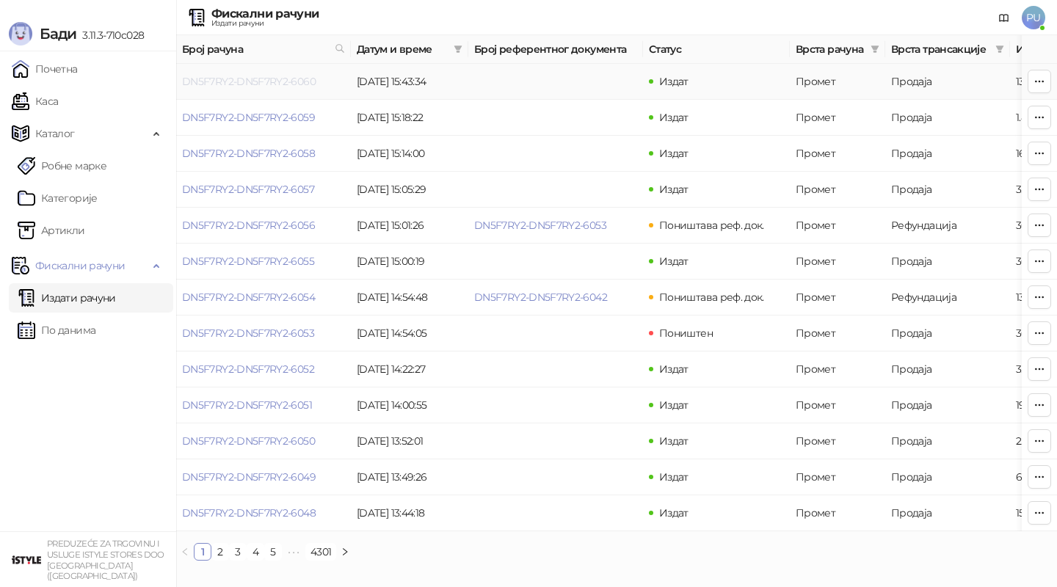
click at [250, 81] on link "DN5F7RY2-DN5F7RY2-6060" at bounding box center [249, 81] width 134 height 13
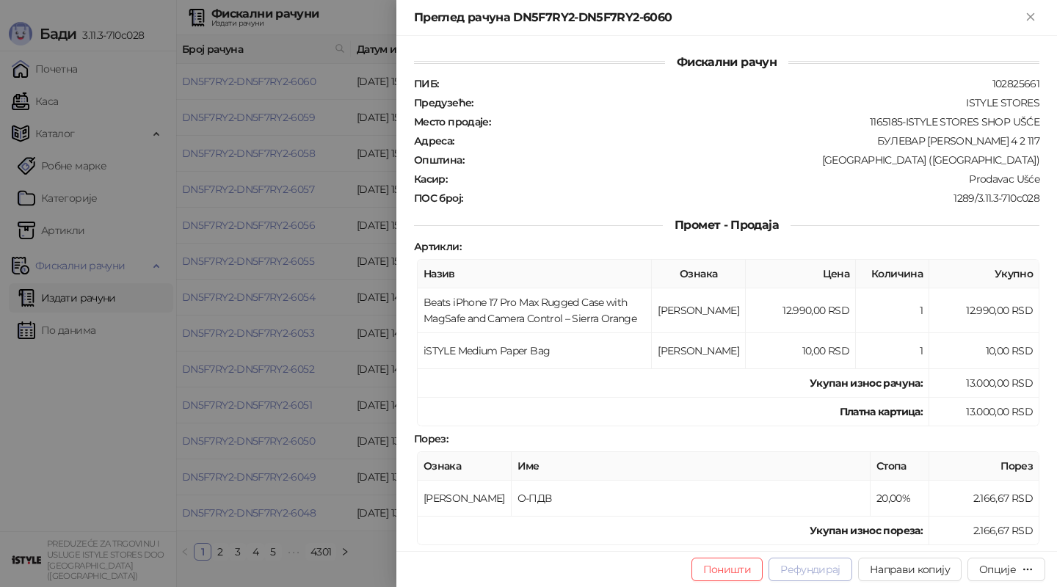
click at [810, 570] on button "Рефундирај" at bounding box center [811, 569] width 84 height 23
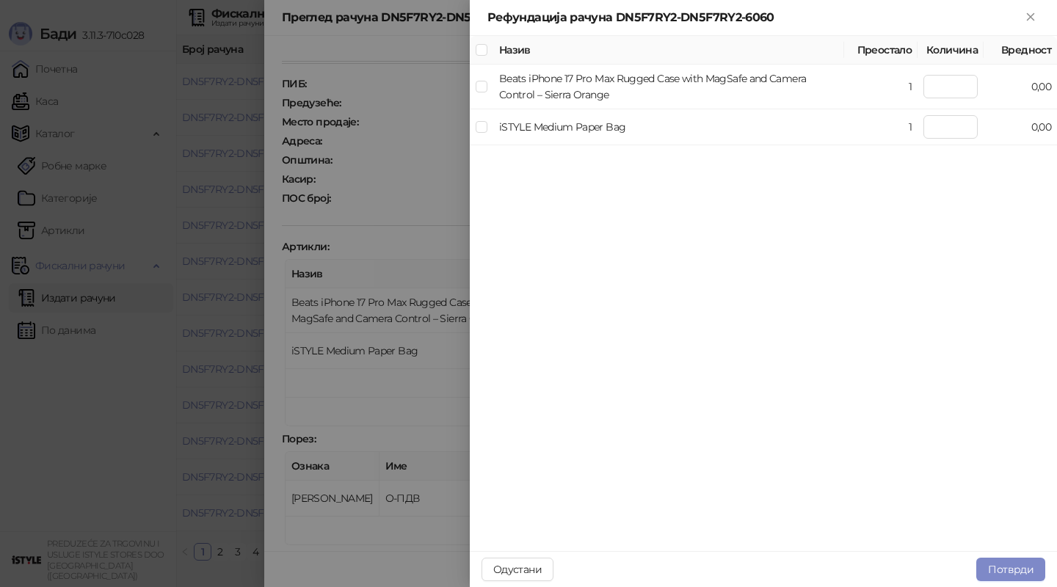
click at [912, 21] on div "Рефундација рачуна DN5F7RY2-DN5F7RY2-6060" at bounding box center [754, 18] width 534 height 18
click at [427, 471] on div at bounding box center [528, 293] width 1057 height 587
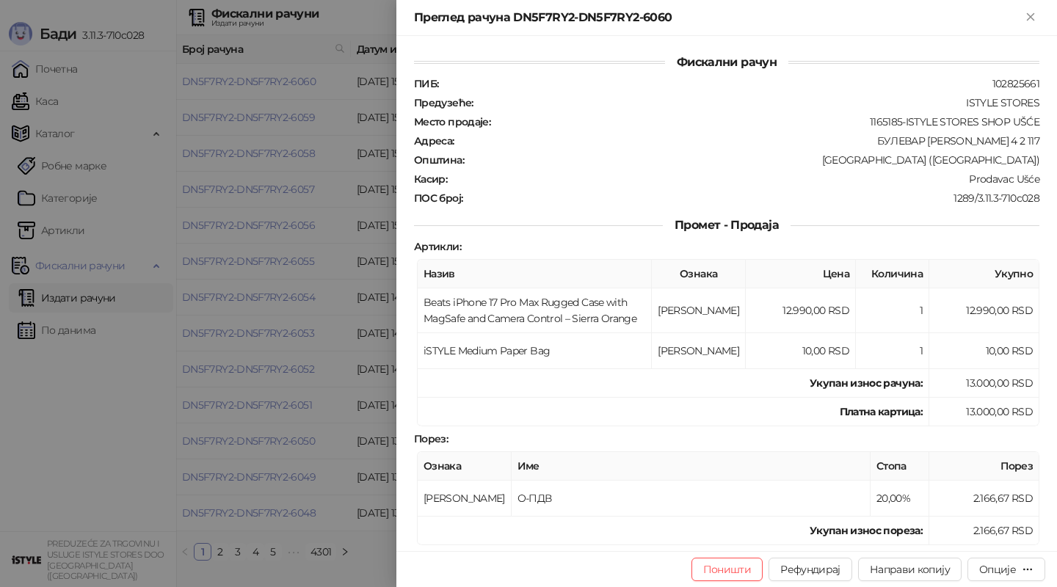
click at [892, 412] on strong "Платна картица :" at bounding box center [881, 411] width 83 height 13
click at [797, 571] on button "Рефундирај" at bounding box center [811, 569] width 84 height 23
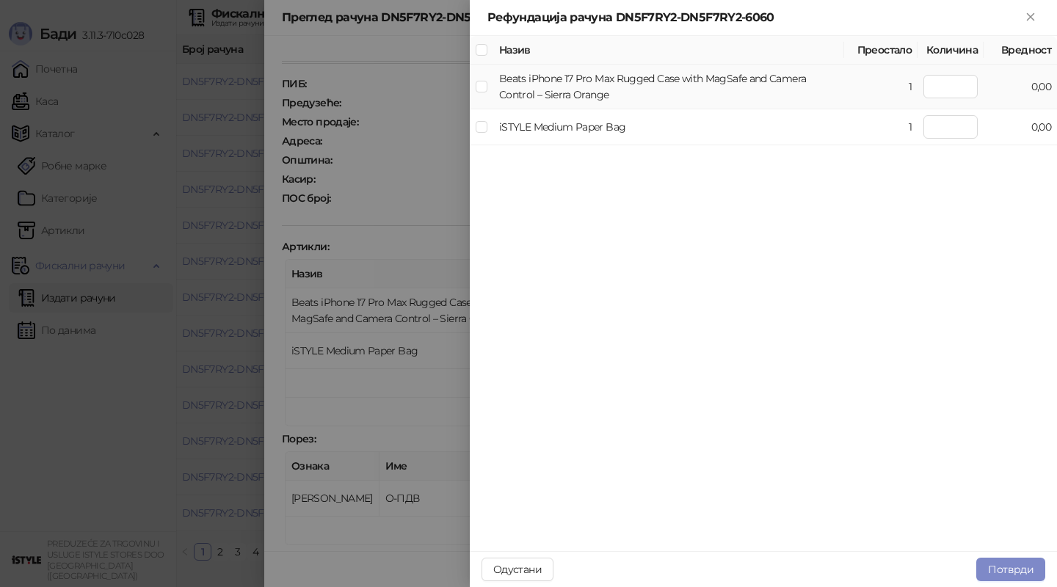
type input "*"
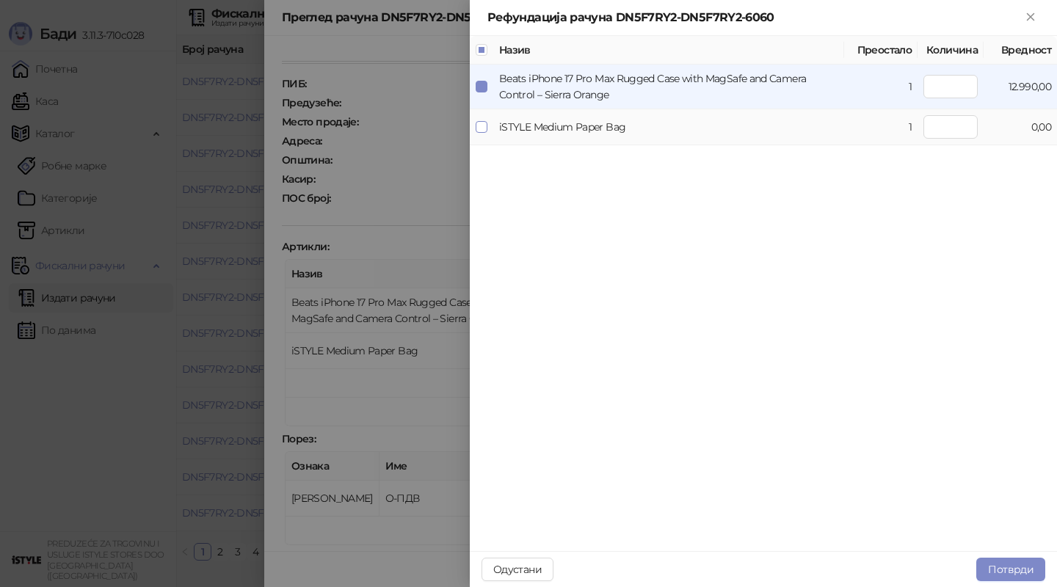
type input "*"
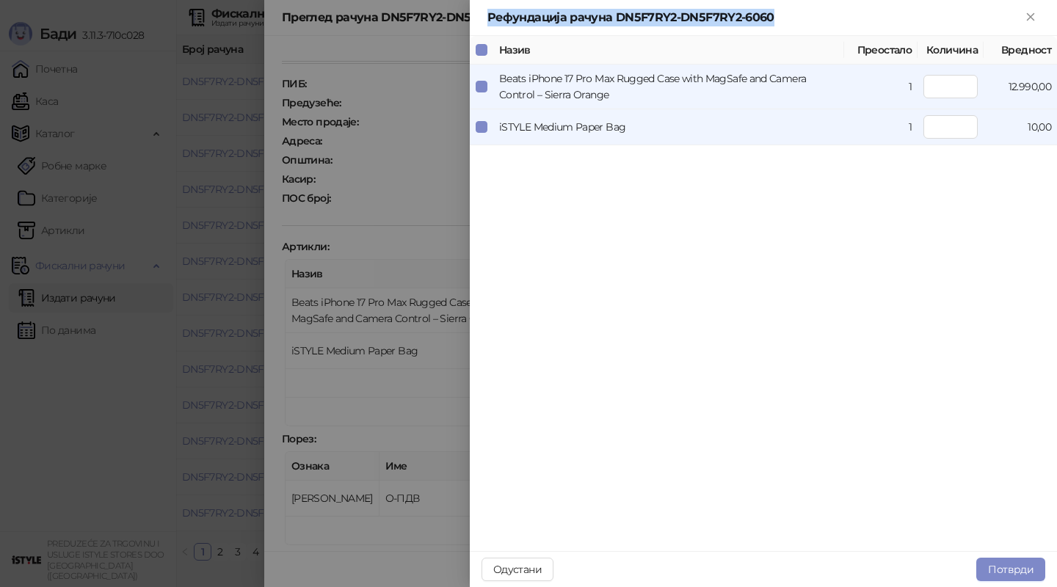
drag, startPoint x: 877, startPoint y: 12, endPoint x: 879, endPoint y: 4, distance: 8.9
click at [878, 4] on div "Рефундација рачуна DN5F7RY2-DN5F7RY2-6060" at bounding box center [763, 18] width 587 height 36
click at [1037, 18] on button "Close" at bounding box center [1031, 18] width 18 height 18
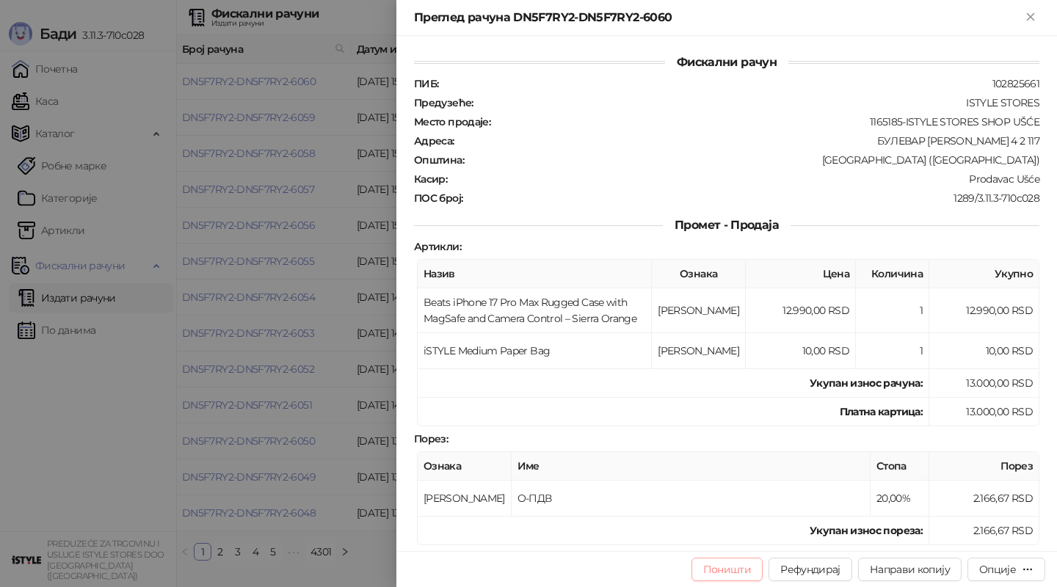
click at [749, 566] on button "Поништи" at bounding box center [728, 569] width 72 height 23
type input "**********"
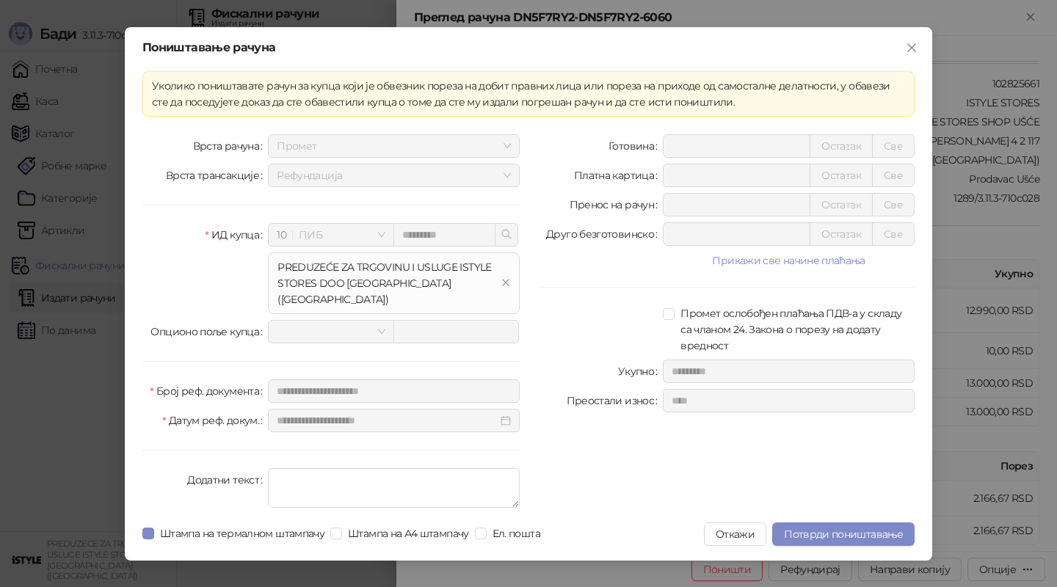
click at [564, 336] on div at bounding box center [600, 329] width 126 height 48
drag, startPoint x: 481, startPoint y: 65, endPoint x: 711, endPoint y: 54, distance: 230.1
click at [711, 54] on div "**********" at bounding box center [529, 294] width 808 height 534
click at [726, 526] on button "Откажи" at bounding box center [735, 534] width 62 height 23
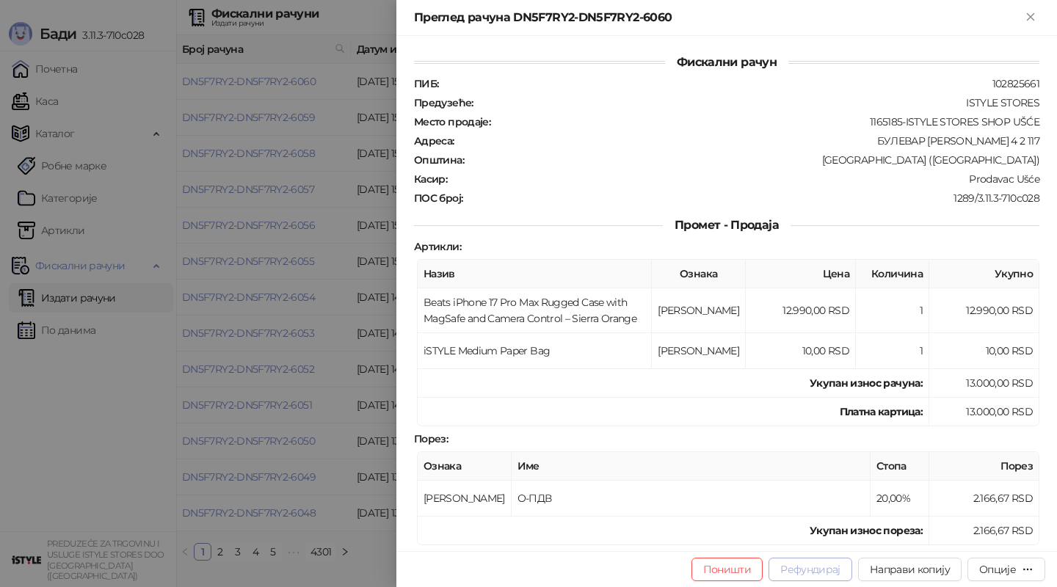
click at [808, 573] on button "Рефундирај" at bounding box center [811, 569] width 84 height 23
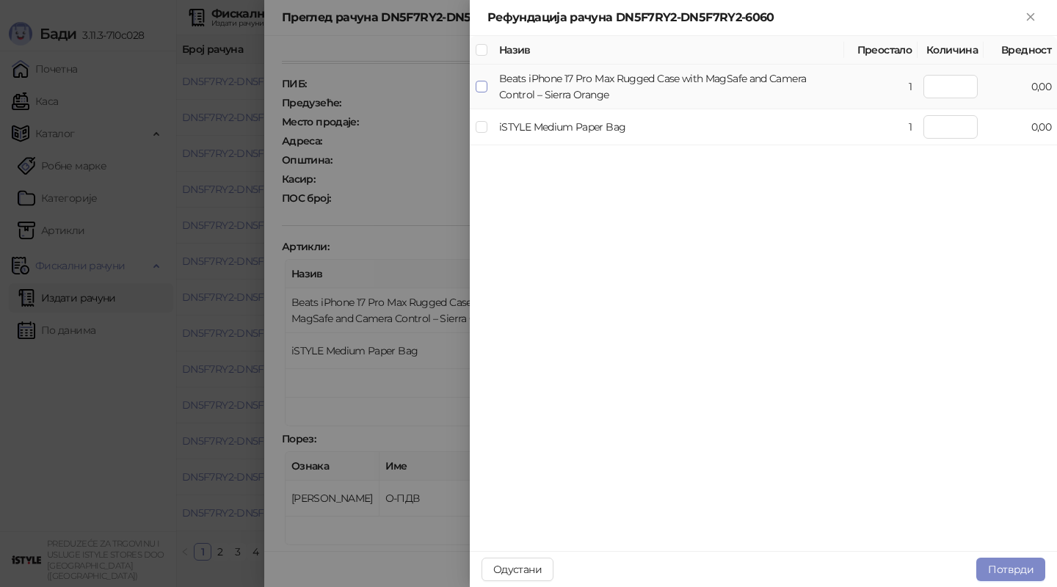
type input "*"
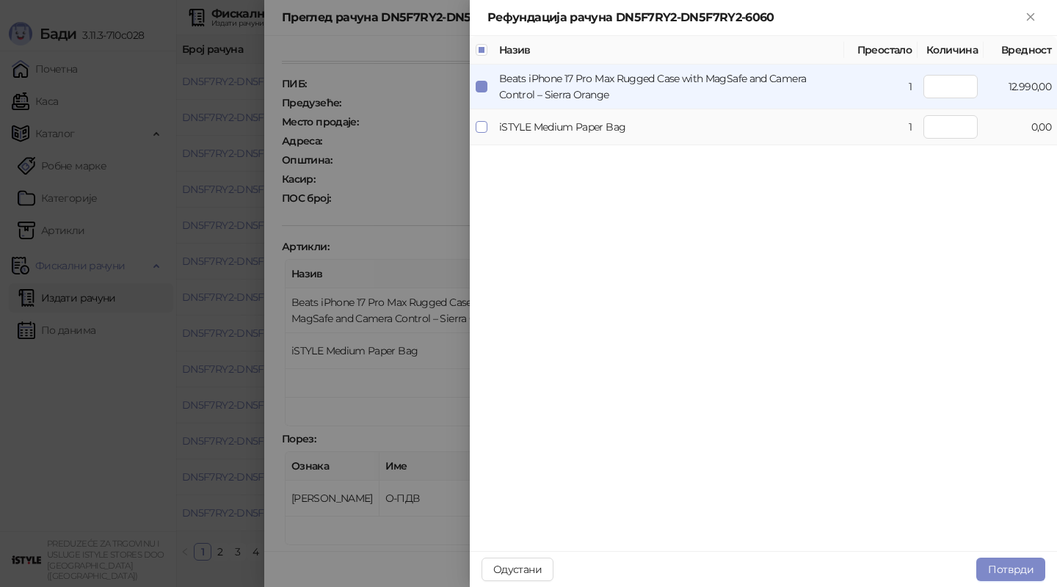
type input "*"
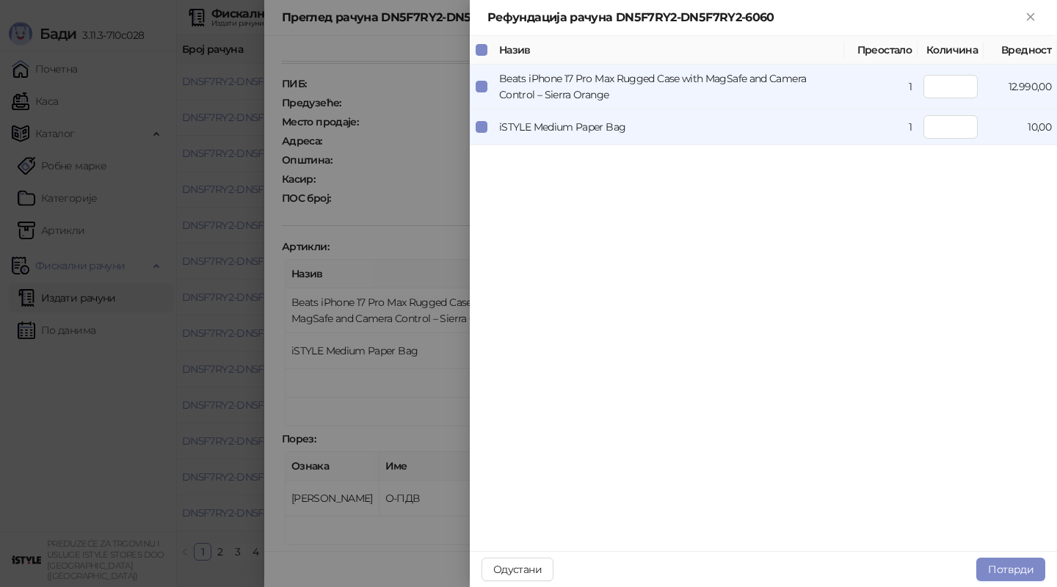
click at [869, 18] on div "Рефундација рачуна DN5F7RY2-DN5F7RY2-6060" at bounding box center [754, 18] width 534 height 18
click at [1000, 570] on button "Потврди" at bounding box center [1010, 569] width 69 height 23
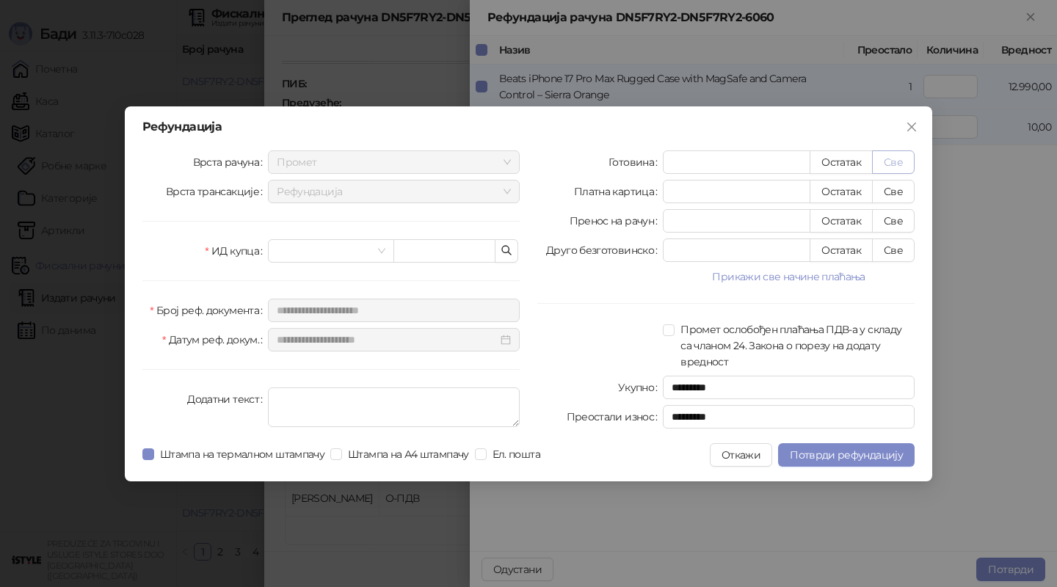
click at [897, 164] on button "Све" at bounding box center [893, 162] width 43 height 23
type input "*****"
type input "****"
drag, startPoint x: 606, startPoint y: 126, endPoint x: 823, endPoint y: 125, distance: 216.6
click at [823, 125] on div "Рефундација" at bounding box center [528, 127] width 772 height 12
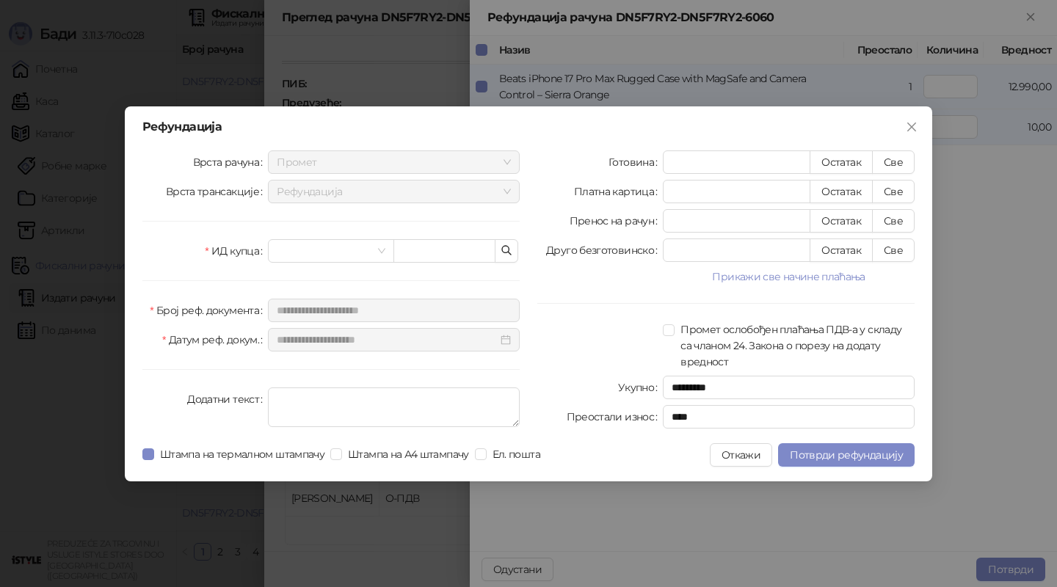
drag, startPoint x: 355, startPoint y: 120, endPoint x: 690, endPoint y: 118, distance: 335.5
click at [690, 118] on div "**********" at bounding box center [529, 293] width 808 height 375
drag, startPoint x: 954, startPoint y: 18, endPoint x: 891, endPoint y: 54, distance: 73.3
click at [955, 5] on div "**********" at bounding box center [528, 293] width 1057 height 587
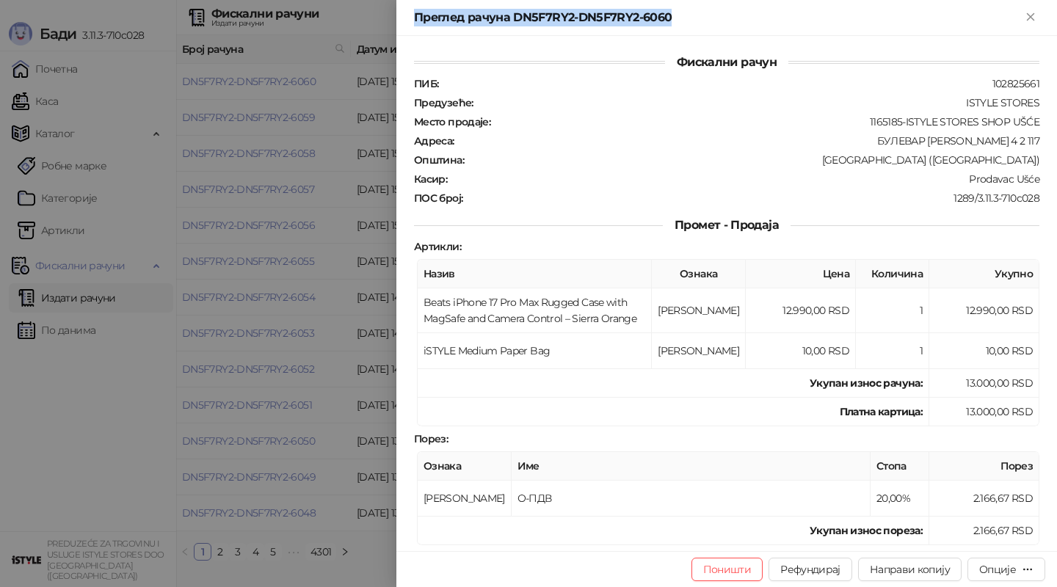
drag, startPoint x: 907, startPoint y: 15, endPoint x: 914, endPoint y: 0, distance: 16.8
click at [914, 0] on div "Преглед рачуна DN5F7RY2-DN5F7RY2-6060" at bounding box center [726, 18] width 661 height 36
click at [815, 566] on button "Рефундирај" at bounding box center [811, 569] width 84 height 23
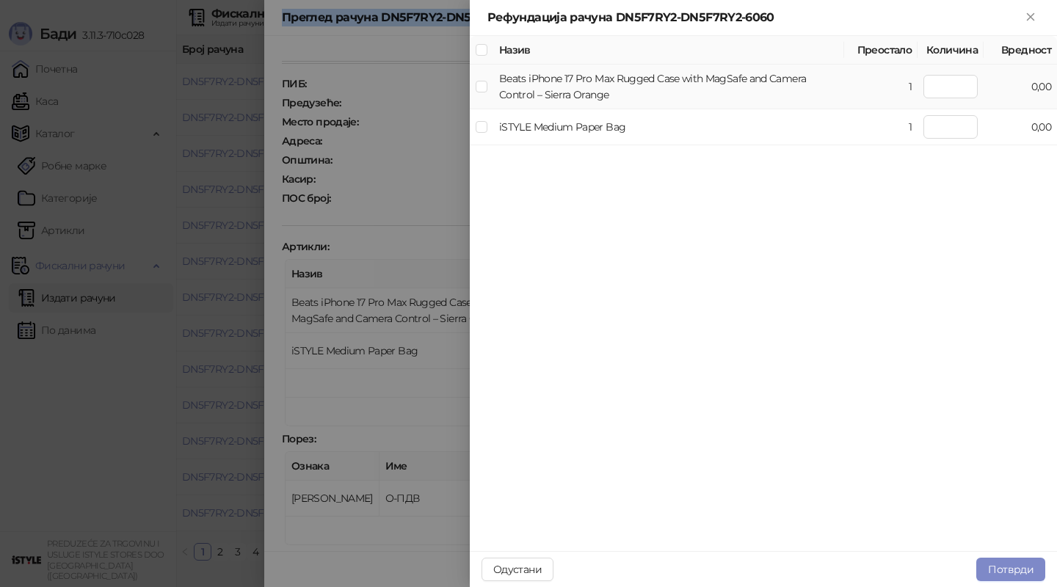
type input "*"
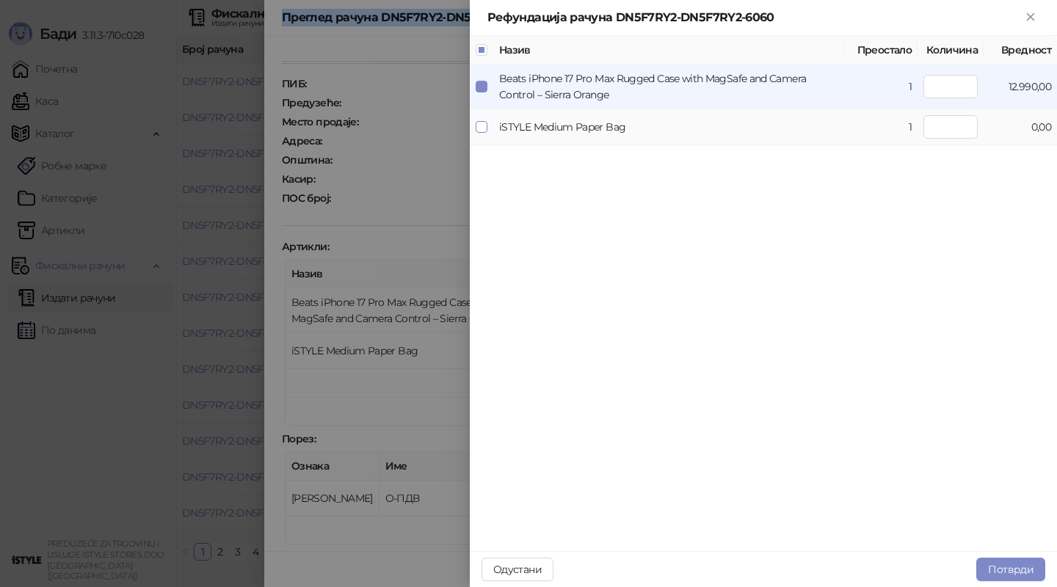
type input "*"
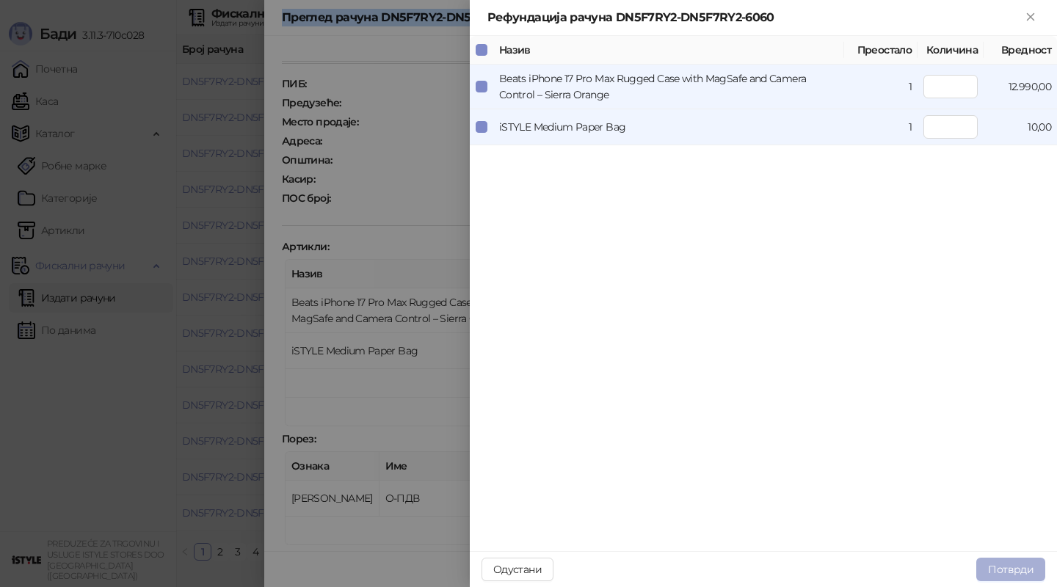
click at [1018, 569] on button "Потврди" at bounding box center [1010, 569] width 69 height 23
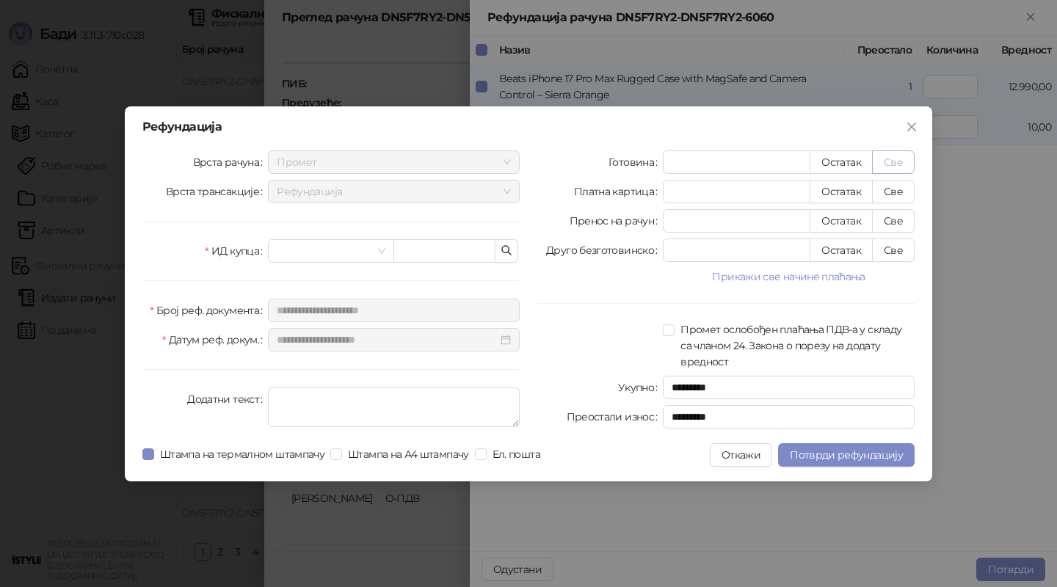
click at [898, 164] on button "Све" at bounding box center [893, 162] width 43 height 23
type input "*****"
type input "****"
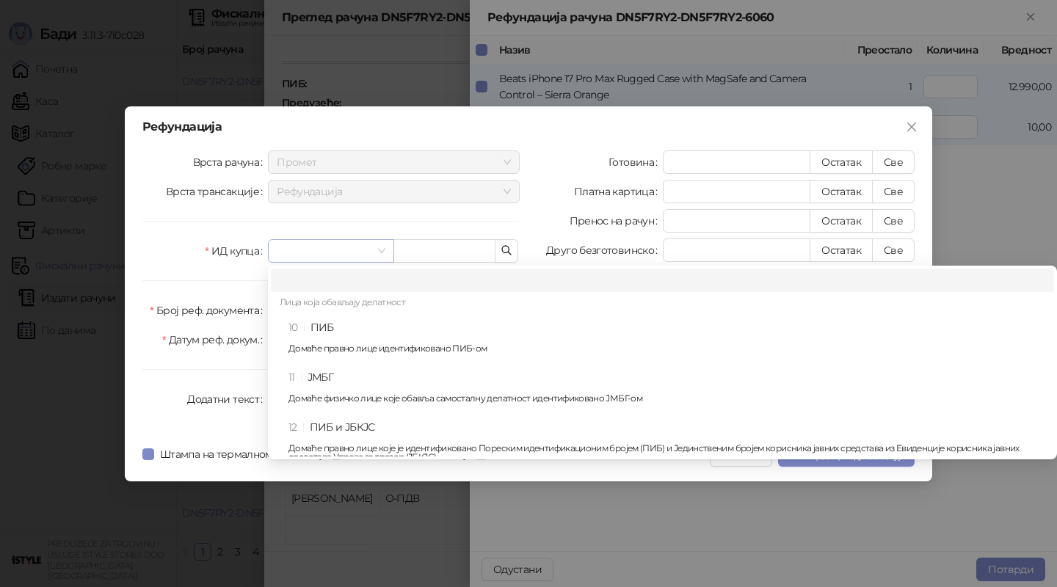
click at [379, 251] on span at bounding box center [331, 251] width 108 height 22
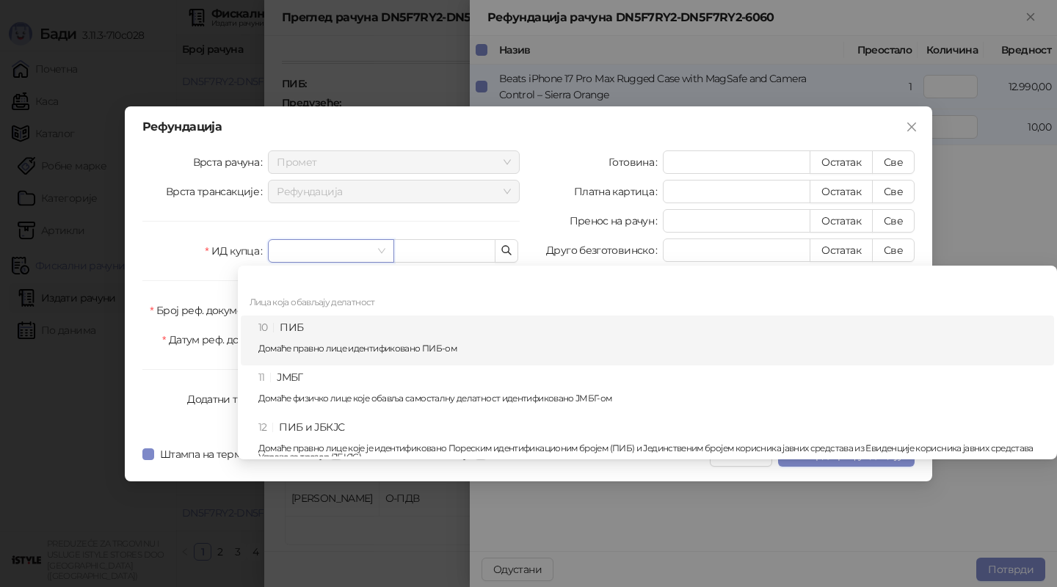
click at [335, 318] on div "10 ПИБ Домаће правно лице идентификовано ПИБ-ом" at bounding box center [647, 341] width 813 height 50
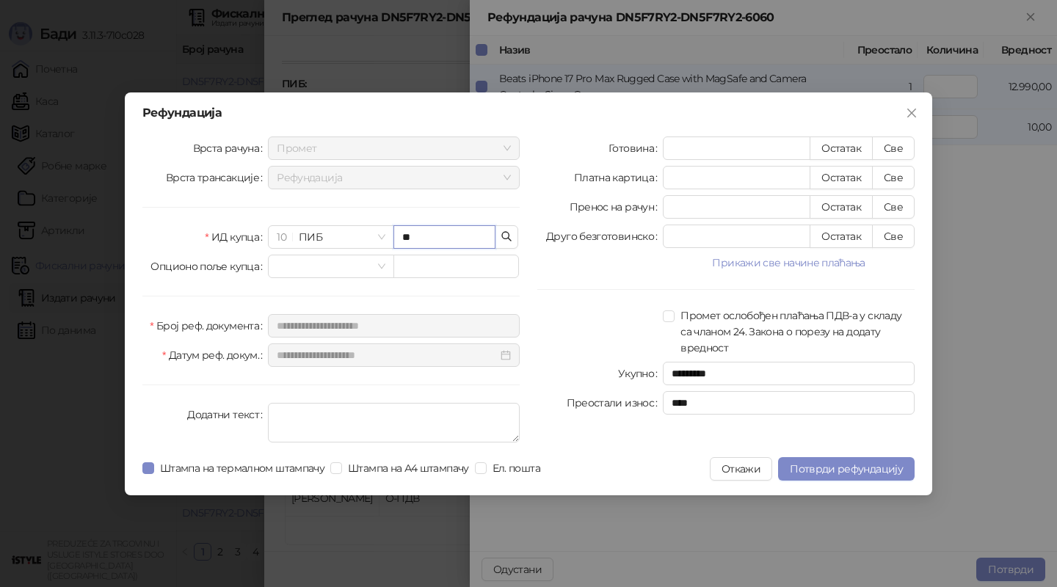
type input "*"
drag, startPoint x: 341, startPoint y: 232, endPoint x: 215, endPoint y: 190, distance: 132.3
click at [215, 190] on div "**********" at bounding box center [331, 293] width 395 height 312
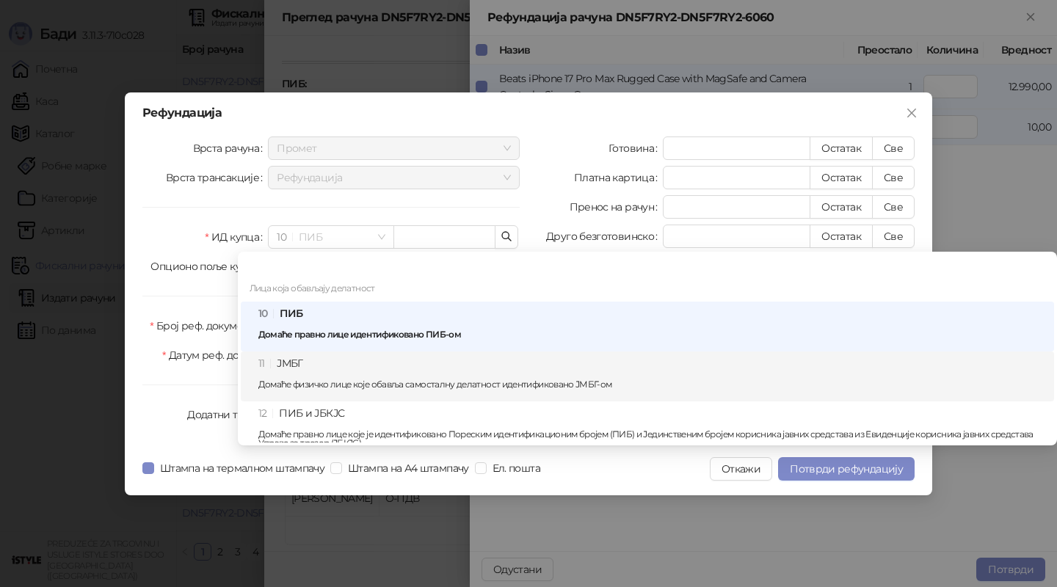
click at [369, 363] on div "11 ЈМБГ Домаће физичко лице које обавља самосталну делатност идентификовано ЈМБ…" at bounding box center [651, 376] width 787 height 43
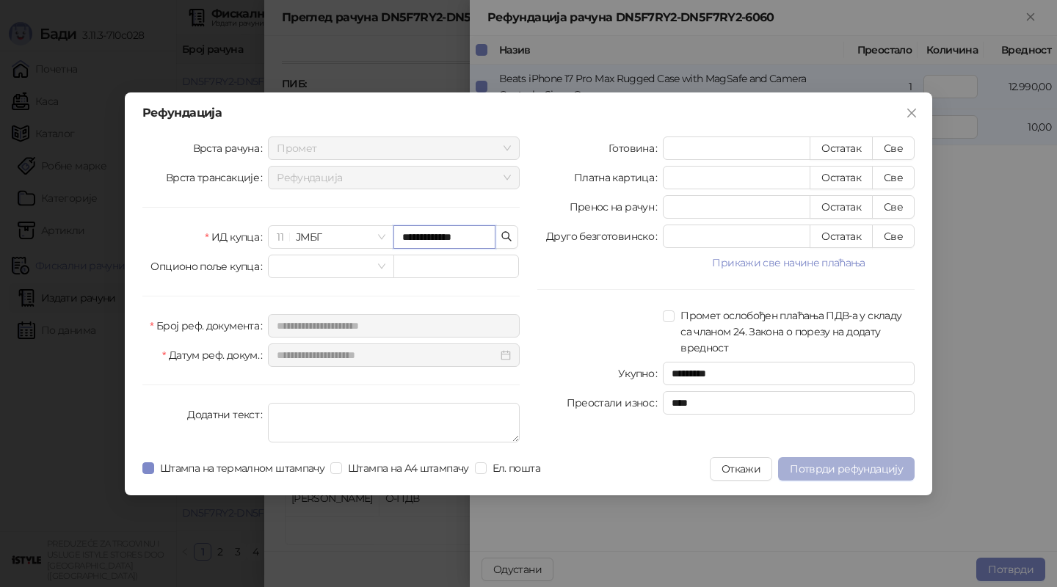
type input "**********"
click at [825, 466] on span "Потврди рефундацију" at bounding box center [846, 469] width 113 height 13
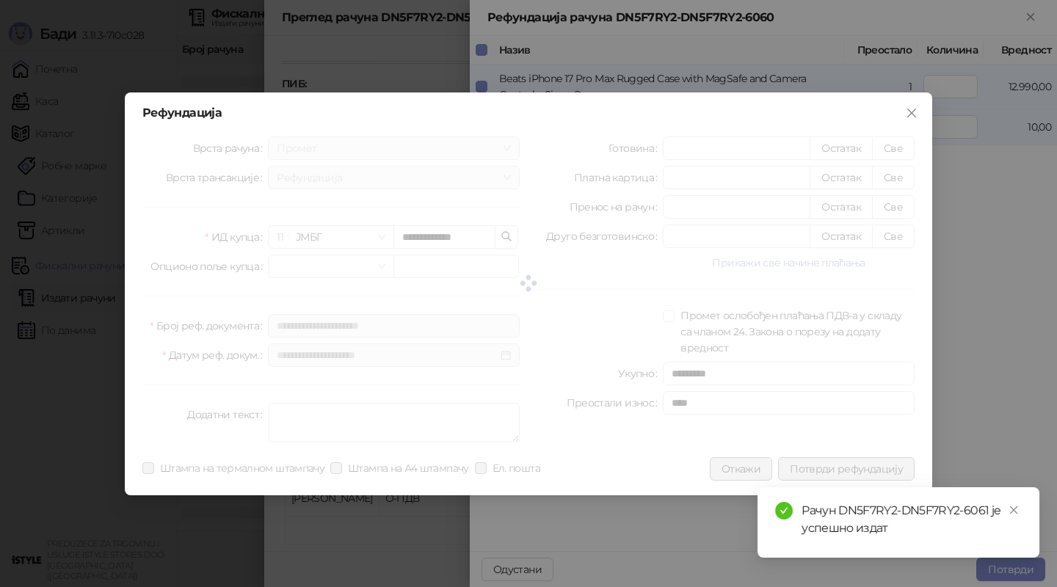
type input "*"
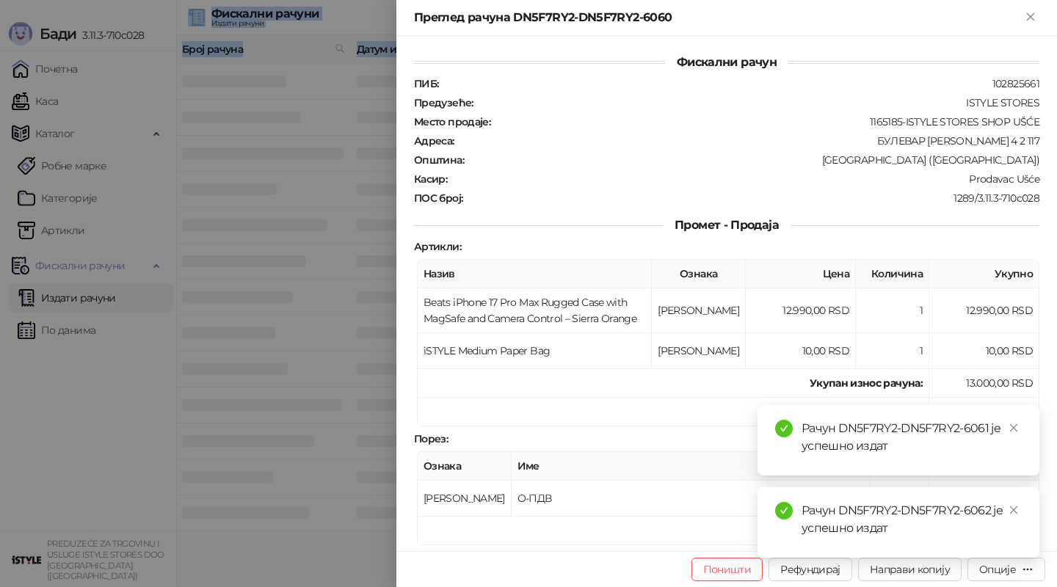
drag, startPoint x: 358, startPoint y: 17, endPoint x: 356, endPoint y: -18, distance: 35.3
click at [358, 0] on html "[PERSON_NAME] 3.11.3-710c028 Почетна Каса Каталог Робне марке Категорије Артикл…" at bounding box center [528, 266] width 1057 height 532
click at [1016, 429] on icon "close" at bounding box center [1014, 428] width 8 height 8
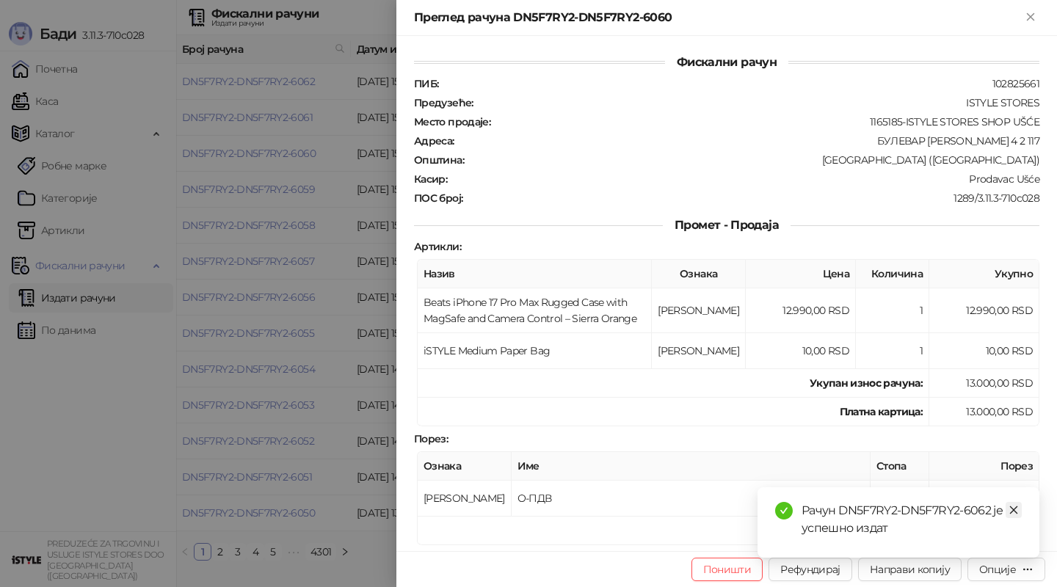
click at [1014, 513] on icon "close" at bounding box center [1014, 510] width 10 height 10
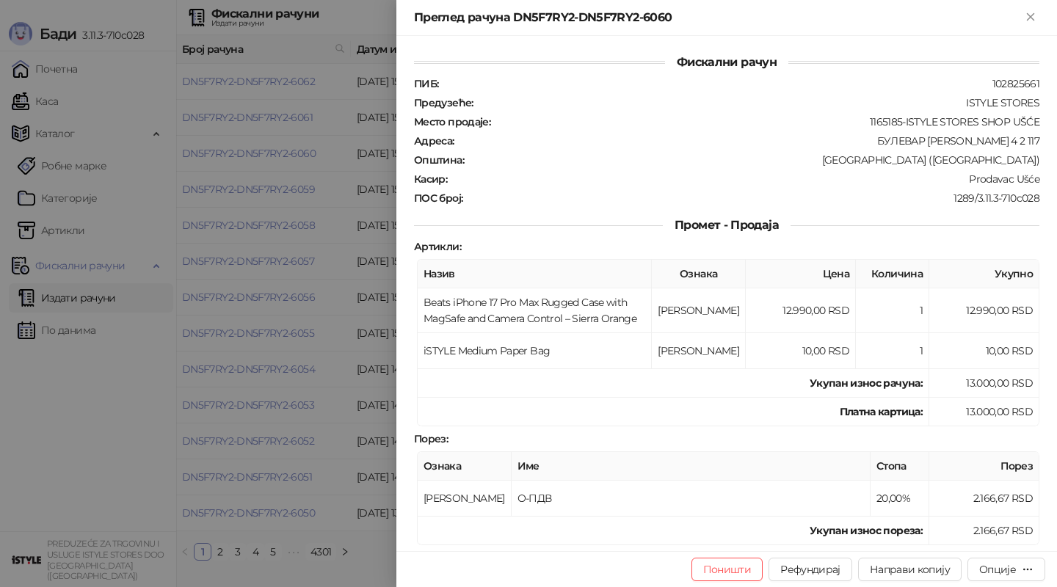
click at [320, 435] on div at bounding box center [528, 293] width 1057 height 587
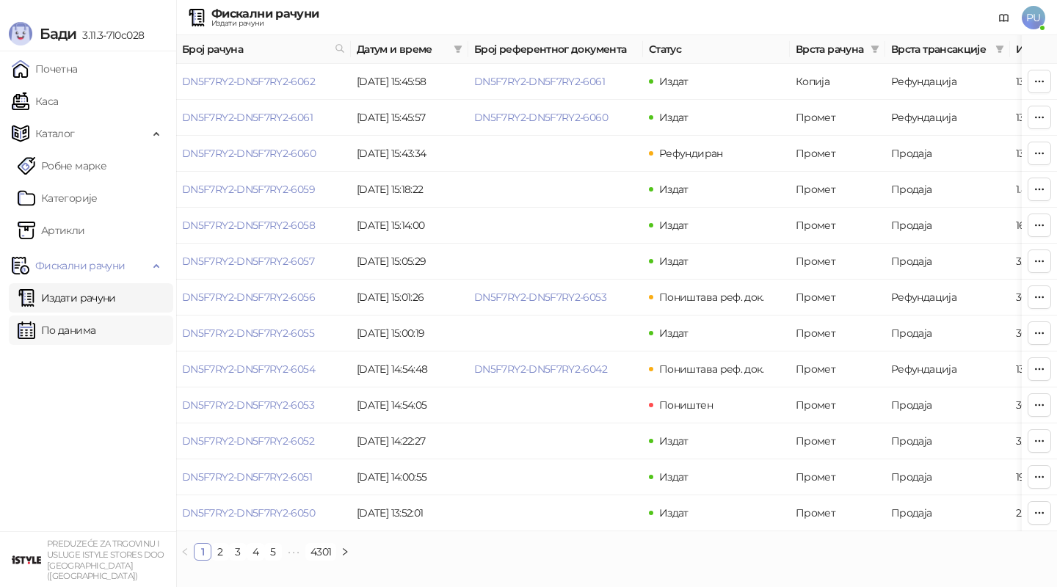
click at [94, 338] on link "По данима" at bounding box center [57, 330] width 78 height 29
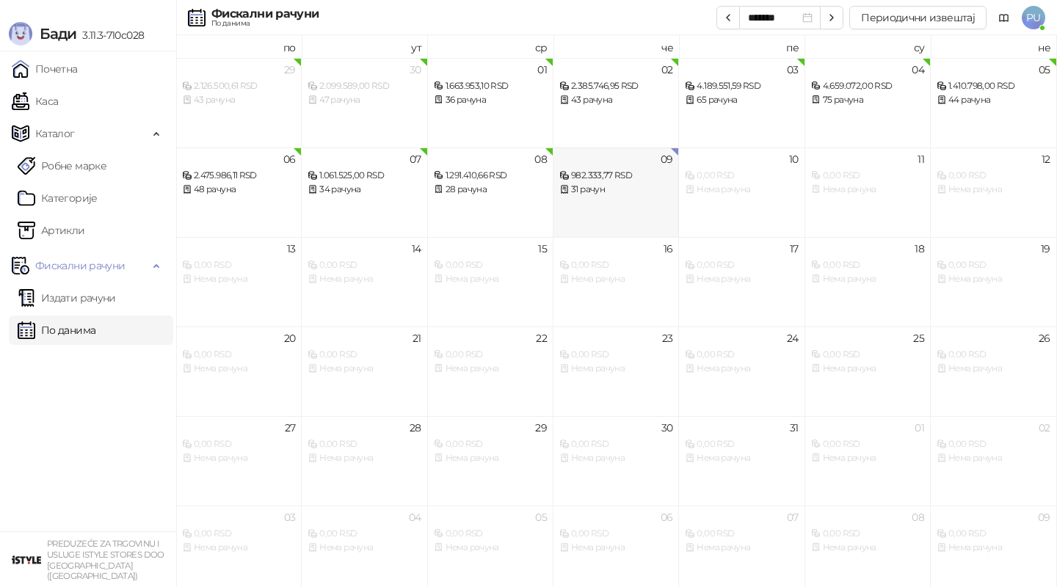
click at [618, 202] on div "09 982.333,77 RSD 31 рачун" at bounding box center [617, 193] width 126 height 90
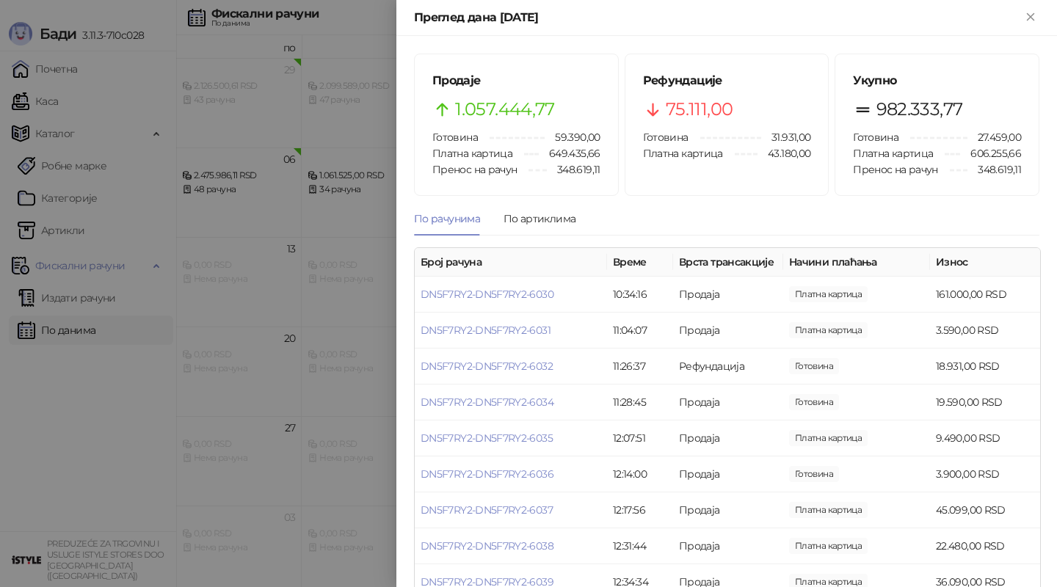
click at [65, 336] on div at bounding box center [528, 293] width 1057 height 587
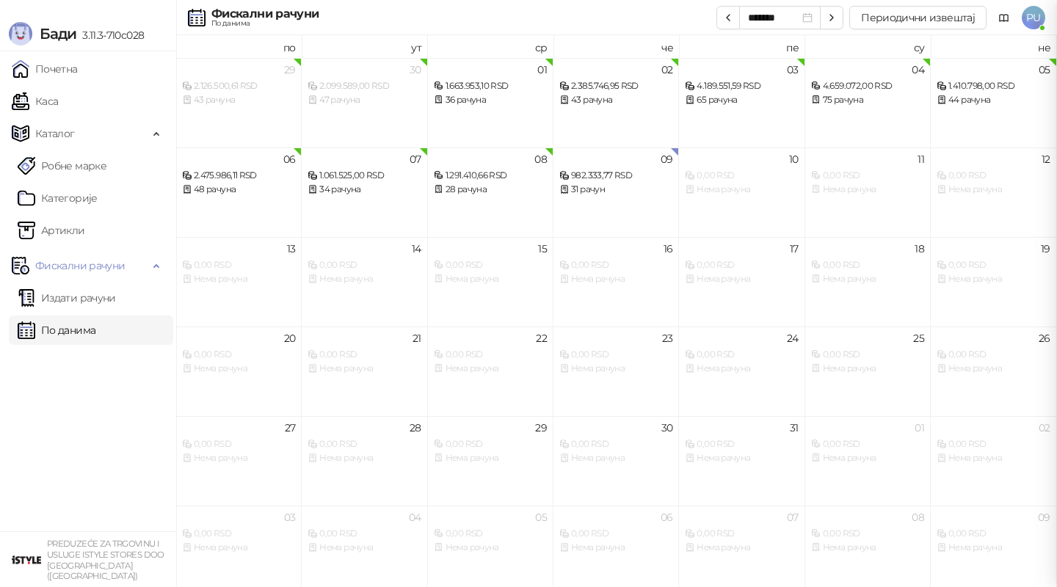
click at [84, 329] on link "По данима" at bounding box center [57, 330] width 78 height 29
click at [307, 23] on div "По данима" at bounding box center [264, 23] width 107 height 7
click at [893, 26] on button "Периодични извештај" at bounding box center [917, 17] width 137 height 23
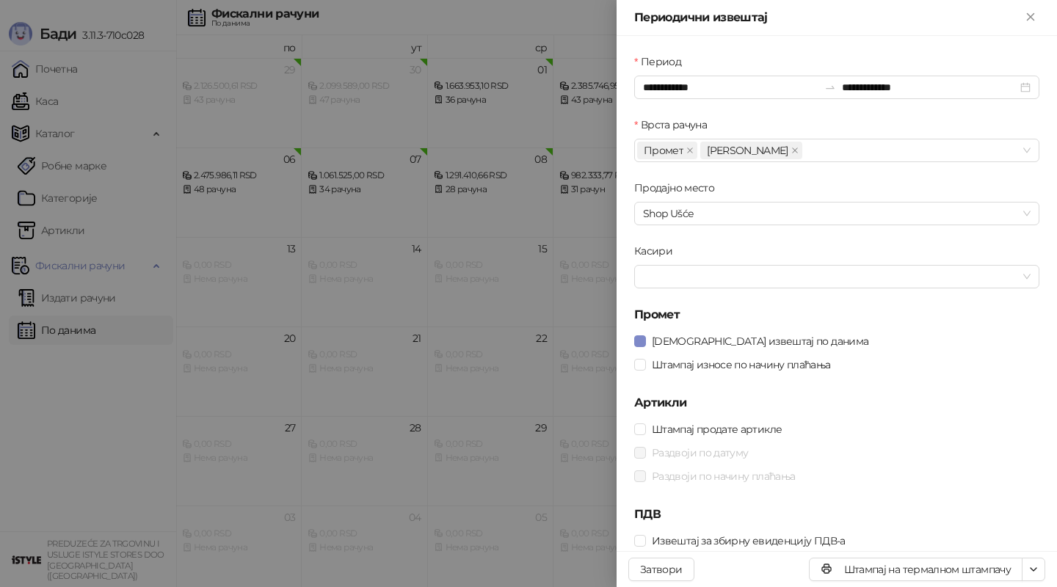
click at [678, 374] on div "Штампај износе по начину плаћања" at bounding box center [836, 364] width 405 height 23
click at [680, 369] on span "Штампај износе по начину плаћања" at bounding box center [741, 365] width 191 height 16
click at [791, 154] on span at bounding box center [794, 150] width 7 height 16
click at [725, 87] on input "**********" at bounding box center [730, 87] width 175 height 16
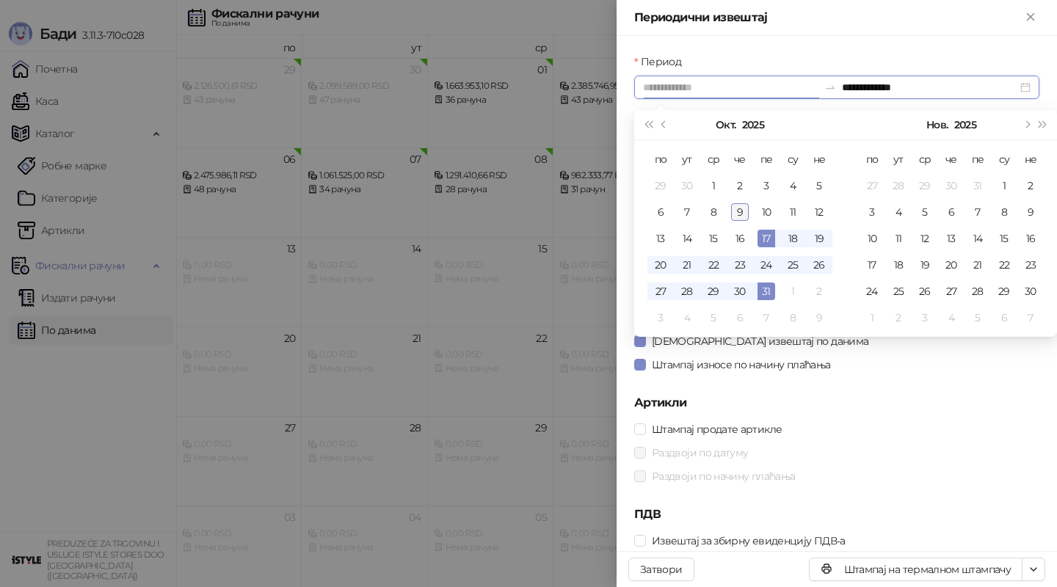
type input "**********"
click at [741, 209] on div "9" at bounding box center [740, 212] width 18 height 18
type input "**********"
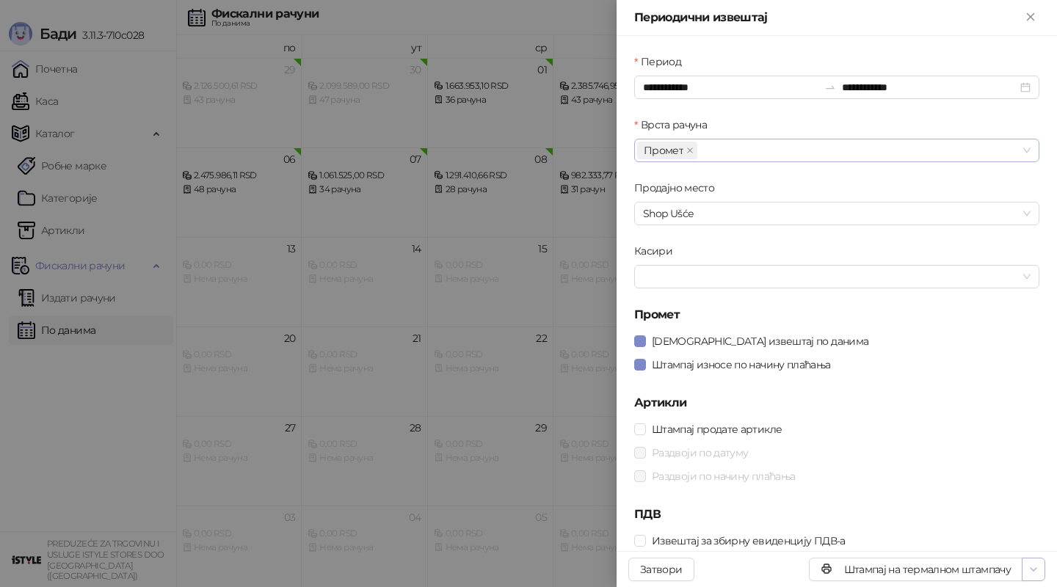
click at [1032, 562] on button "button" at bounding box center [1033, 569] width 23 height 23
click at [998, 515] on span "Штампај на А4 штампачу" at bounding box center [970, 517] width 126 height 16
click at [40, 106] on div at bounding box center [528, 293] width 1057 height 587
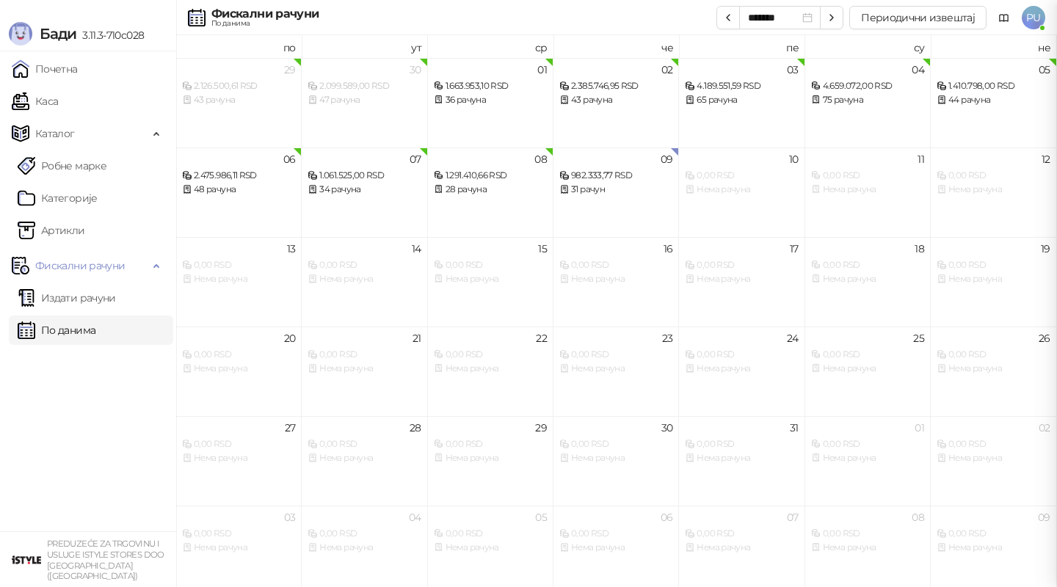
click at [57, 102] on div at bounding box center [528, 293] width 1057 height 587
click at [46, 102] on link "Каса" at bounding box center [35, 101] width 46 height 29
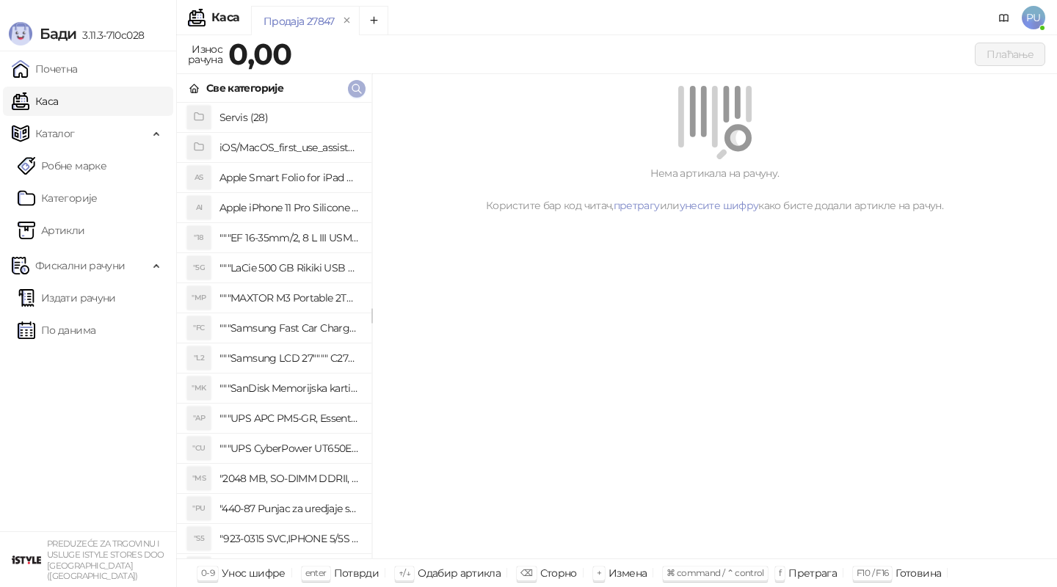
click at [358, 88] on icon "button" at bounding box center [357, 89] width 12 height 12
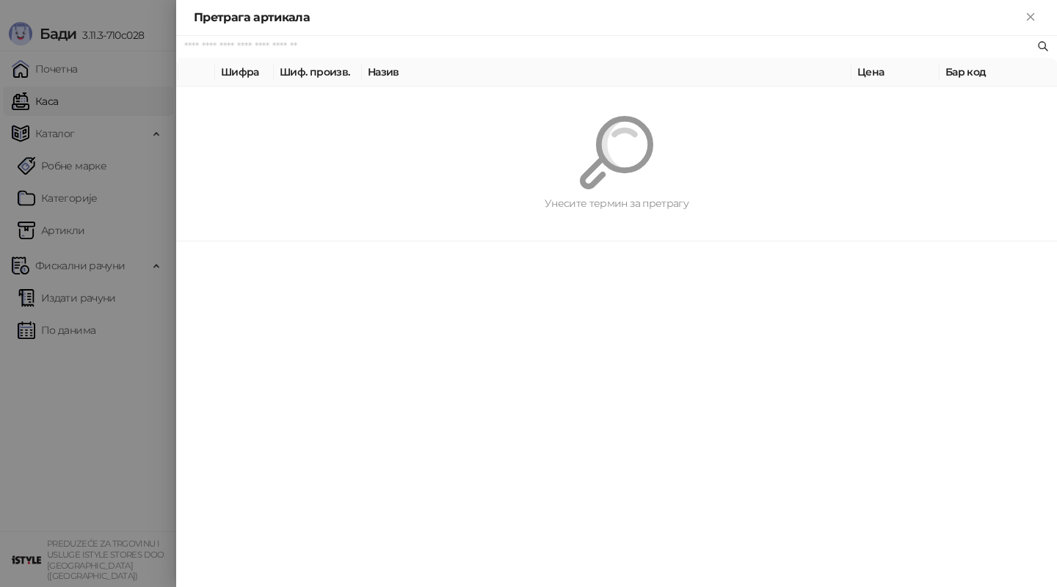
paste input "*********"
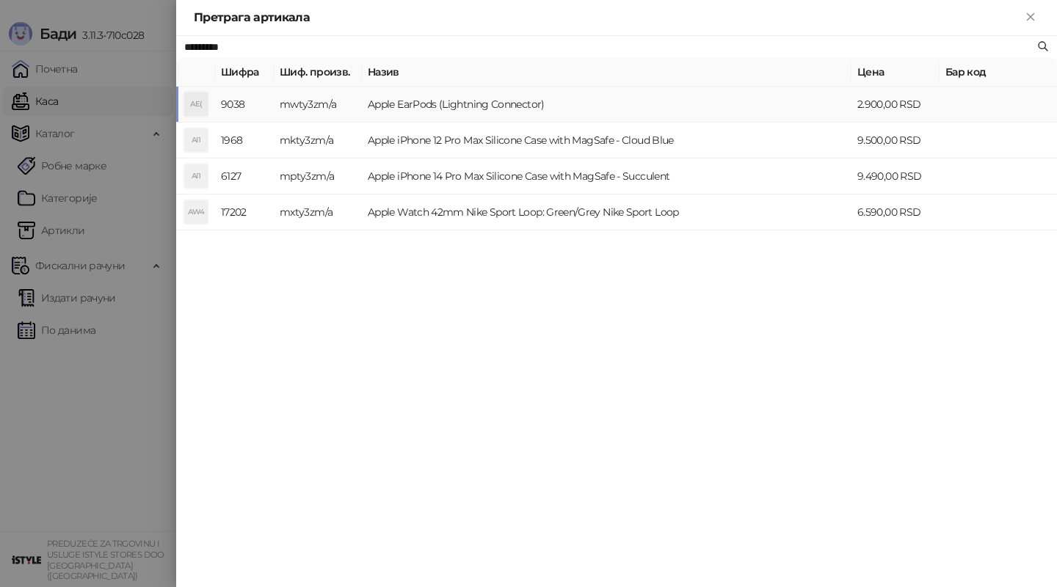
type input "*********"
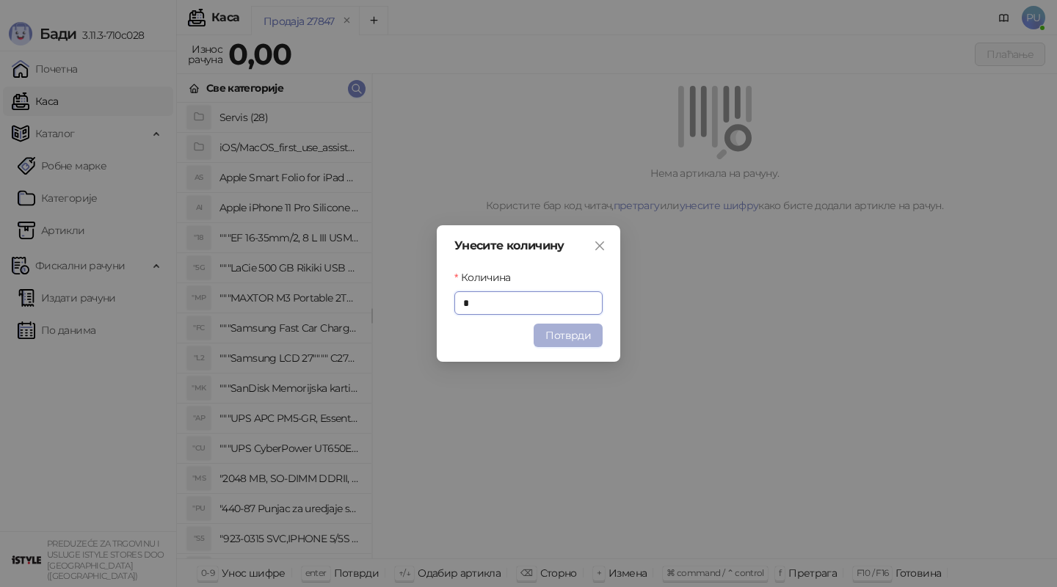
click at [559, 327] on button "Потврди" at bounding box center [568, 335] width 69 height 23
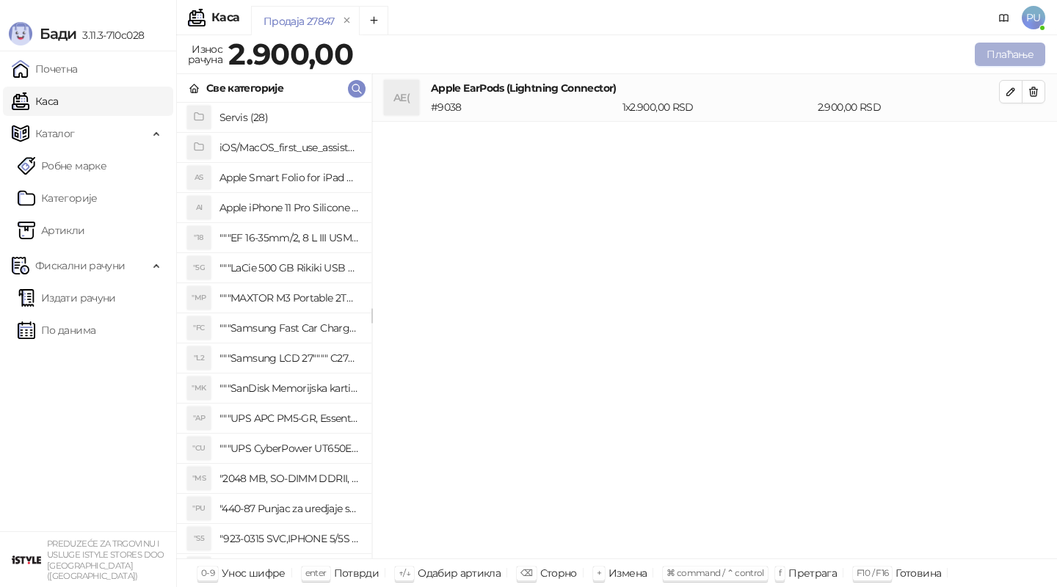
click at [1004, 58] on button "Плаћање" at bounding box center [1010, 54] width 70 height 23
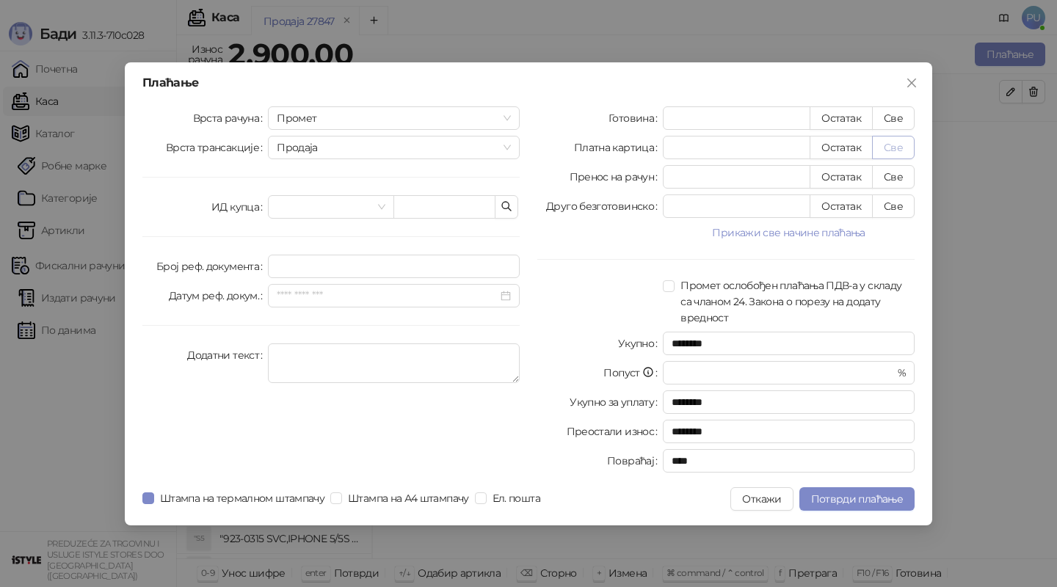
click at [899, 145] on button "Све" at bounding box center [893, 147] width 43 height 23
type input "****"
click at [833, 498] on span "Потврди плаћање" at bounding box center [857, 499] width 92 height 13
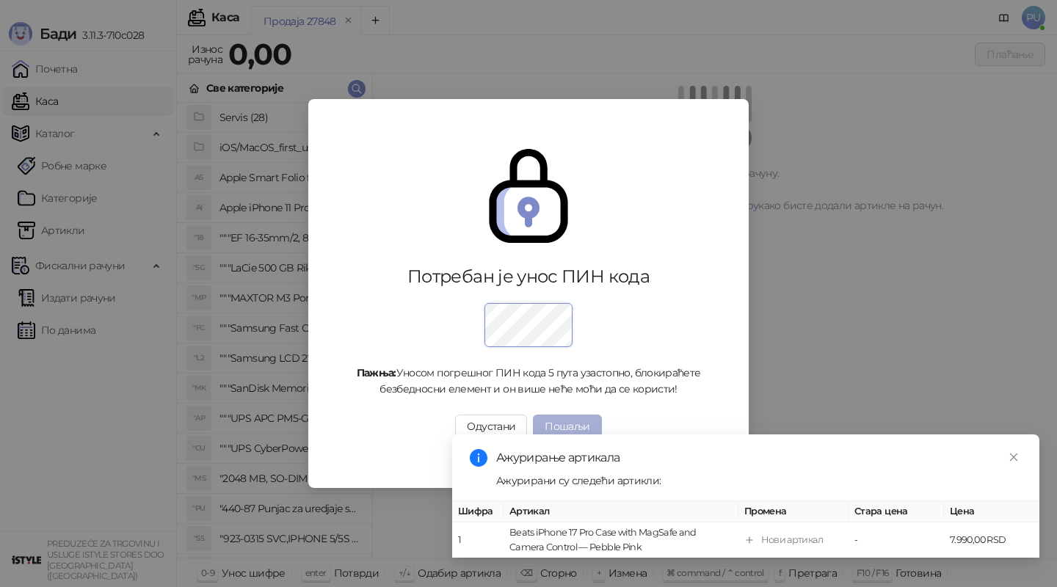
click at [585, 424] on button "Пошаљи" at bounding box center [567, 426] width 68 height 23
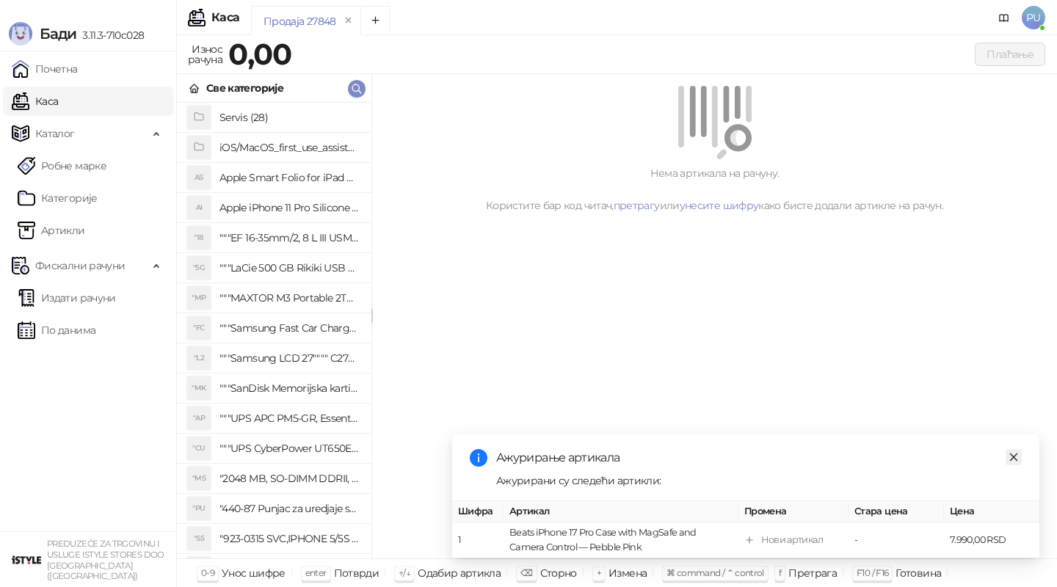
click at [1016, 455] on icon "close" at bounding box center [1014, 457] width 10 height 10
